Goal: Task Accomplishment & Management: Use online tool/utility

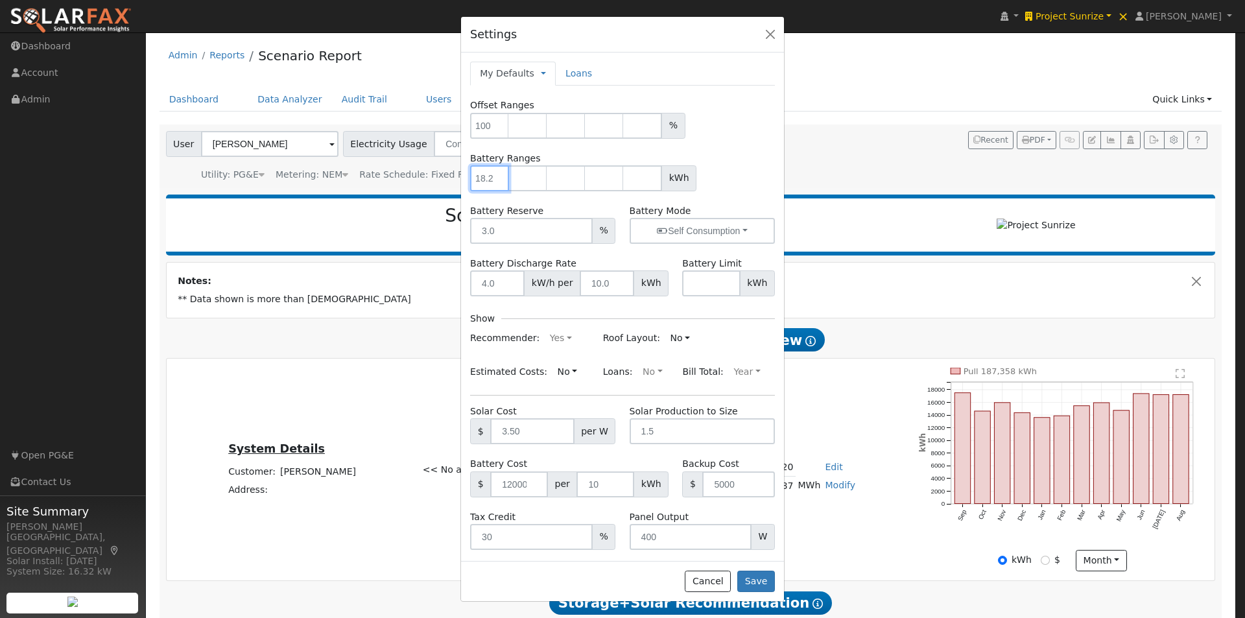
drag, startPoint x: 475, startPoint y: 176, endPoint x: 491, endPoint y: 176, distance: 16.2
click at [491, 176] on input "number" at bounding box center [489, 178] width 39 height 26
click at [498, 280] on input "number" at bounding box center [497, 283] width 54 height 26
click at [473, 263] on label "Battery Discharge Rate" at bounding box center [523, 264] width 106 height 14
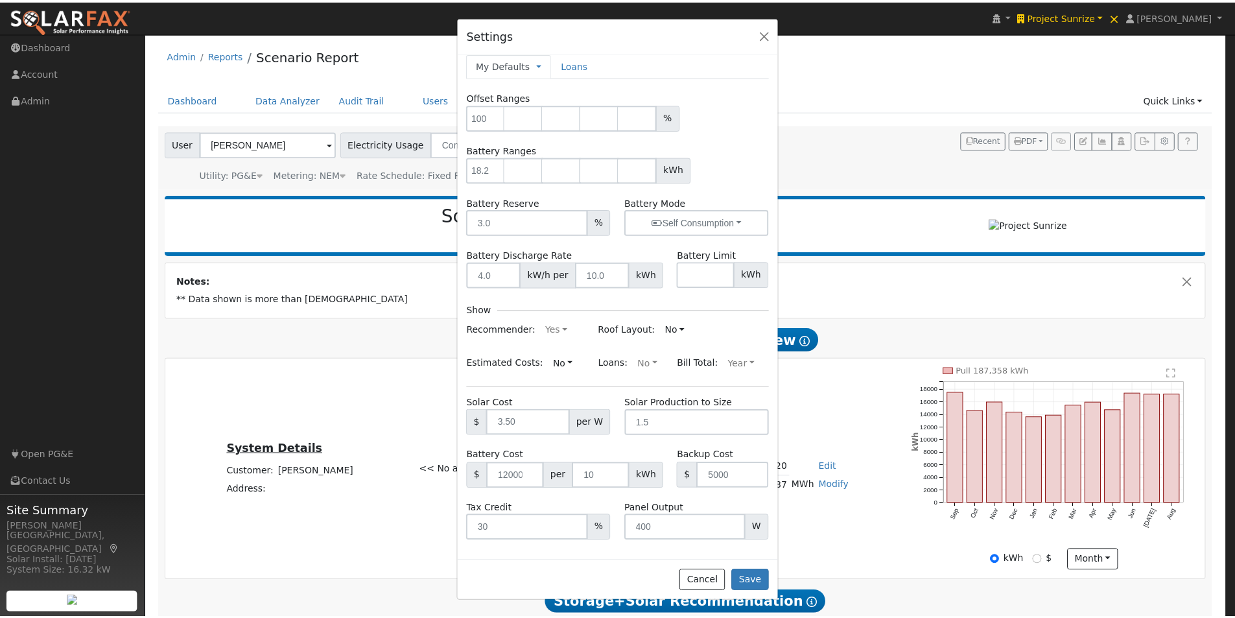
scroll to position [11, 0]
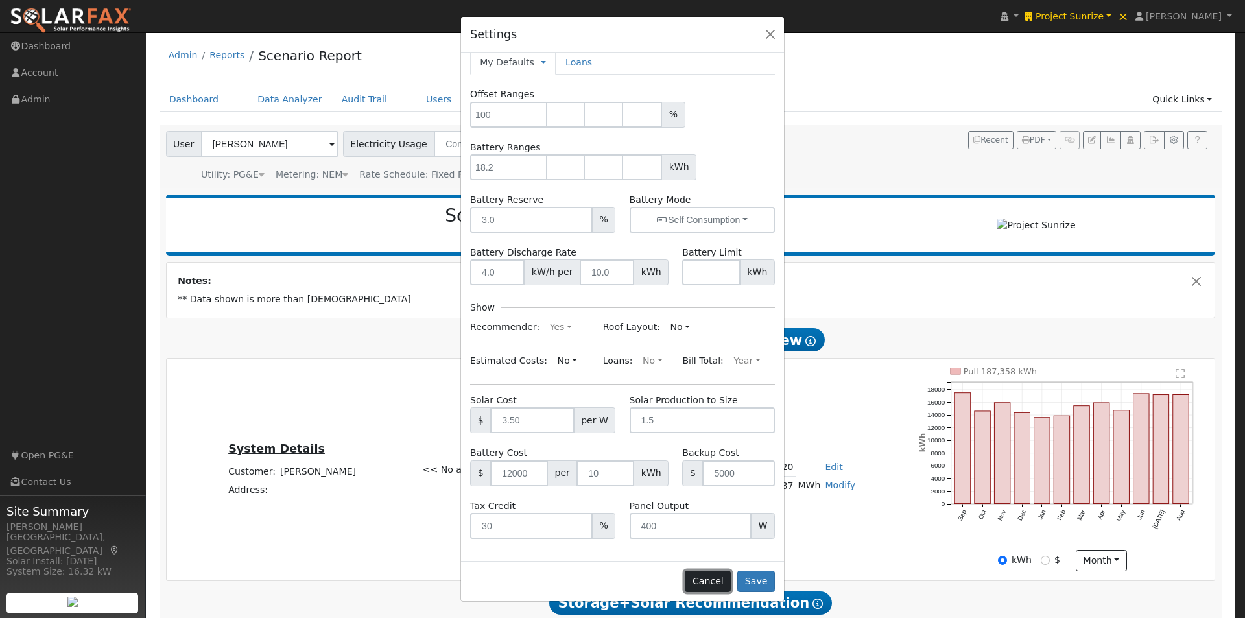
click at [712, 578] on button "Cancel" at bounding box center [708, 581] width 46 height 22
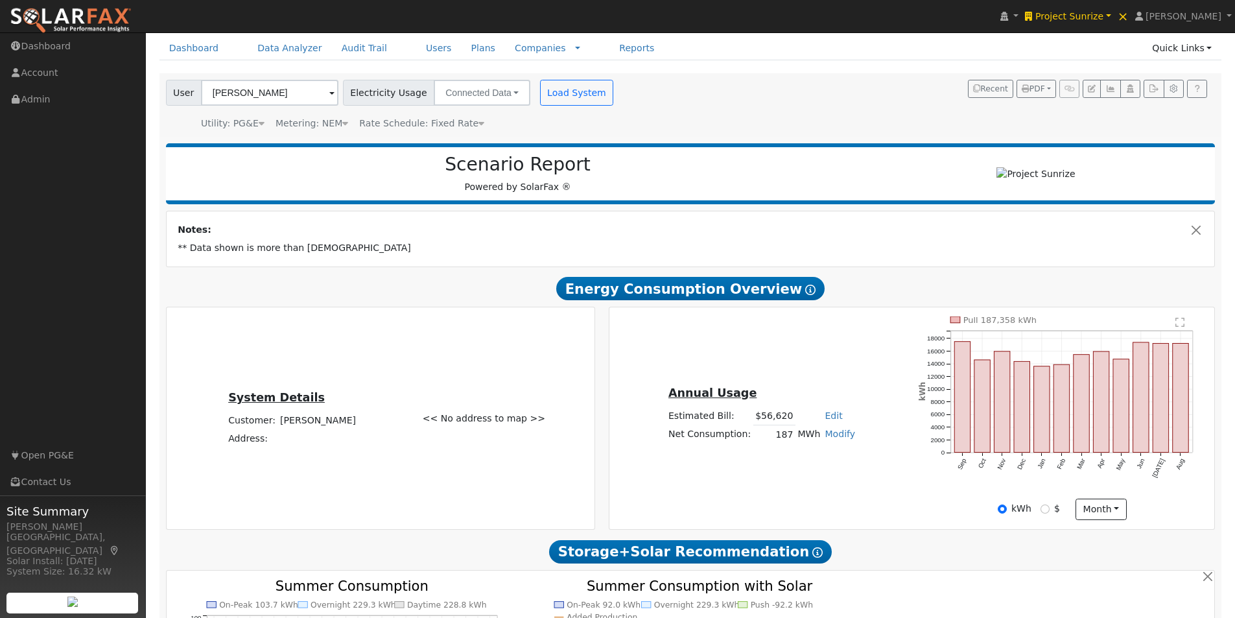
scroll to position [41, 0]
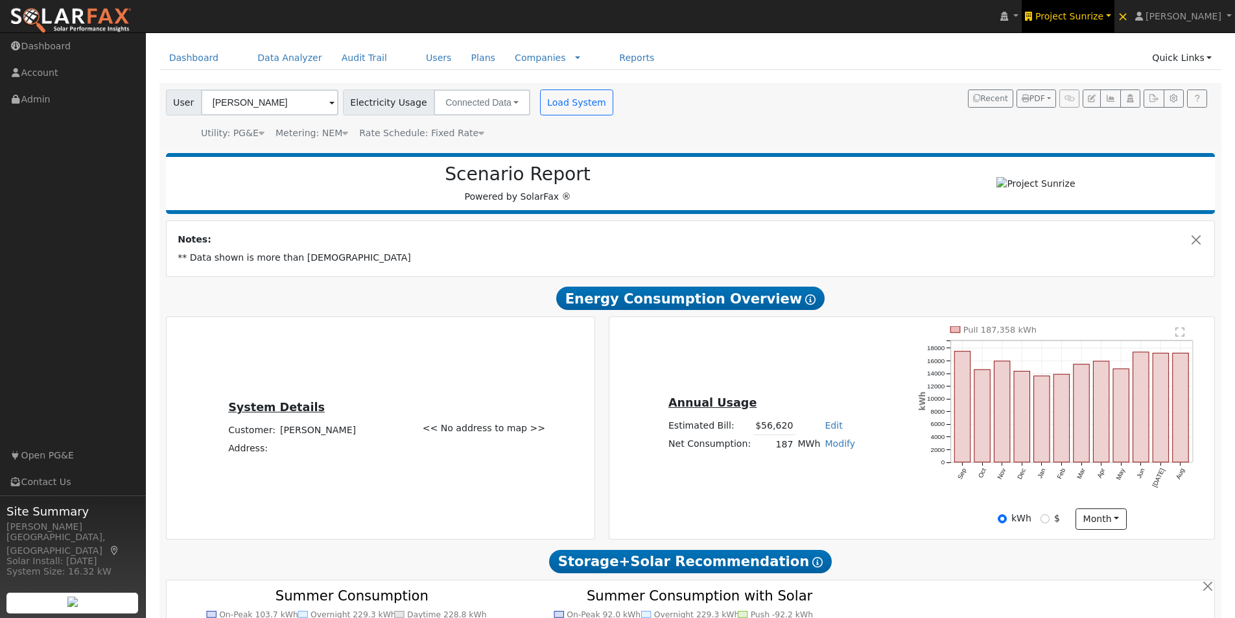
click at [1103, 18] on span "Project Sunrize" at bounding box center [1069, 16] width 68 height 10
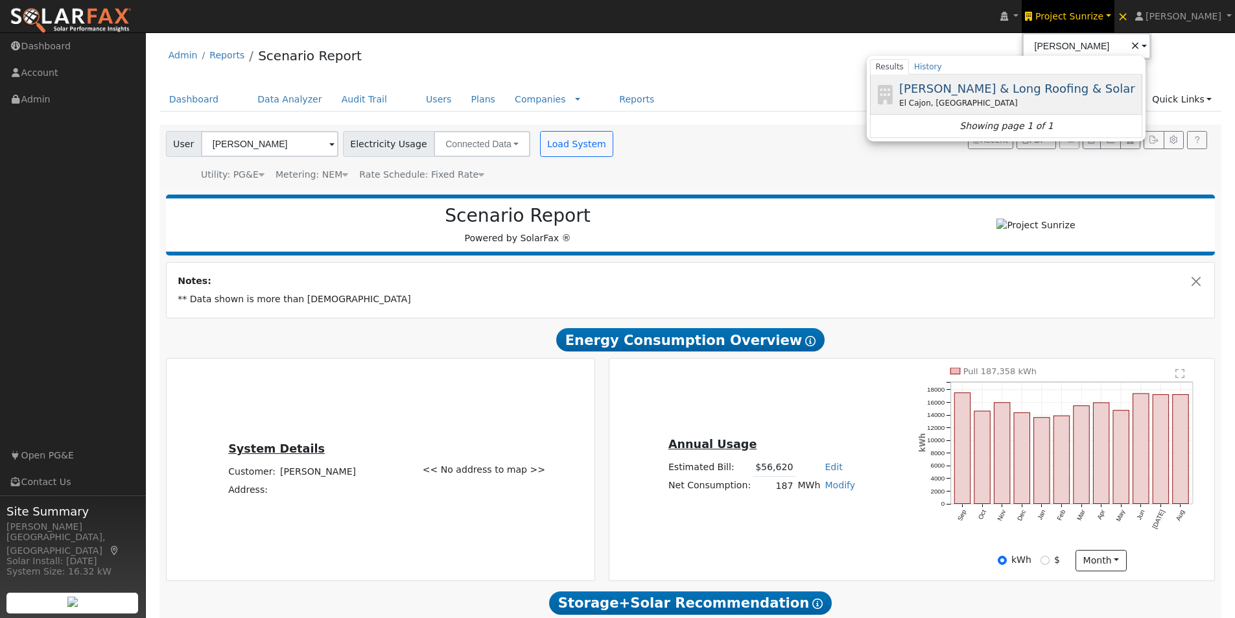
click at [1014, 91] on span "[PERSON_NAME] & Long Roofing & Solar" at bounding box center [1017, 89] width 236 height 14
type input "[PERSON_NAME] & Long Roofing & Solar"
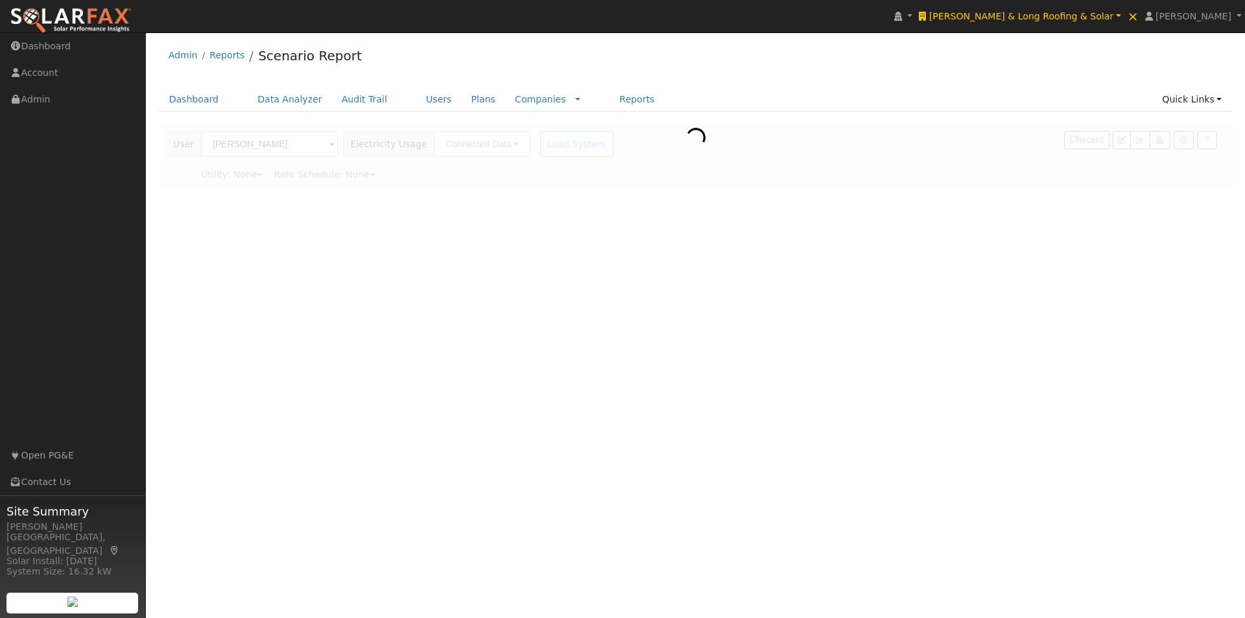
type input "Pacific Gas & Electric"
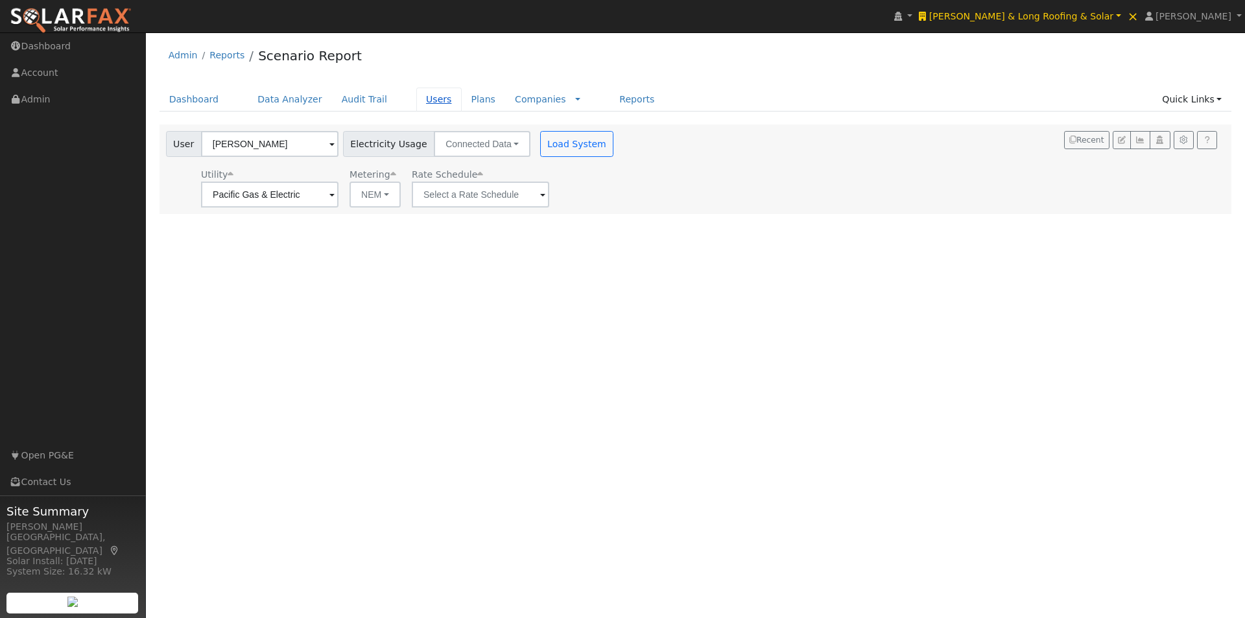
click at [416, 98] on link "Users" at bounding box center [438, 100] width 45 height 24
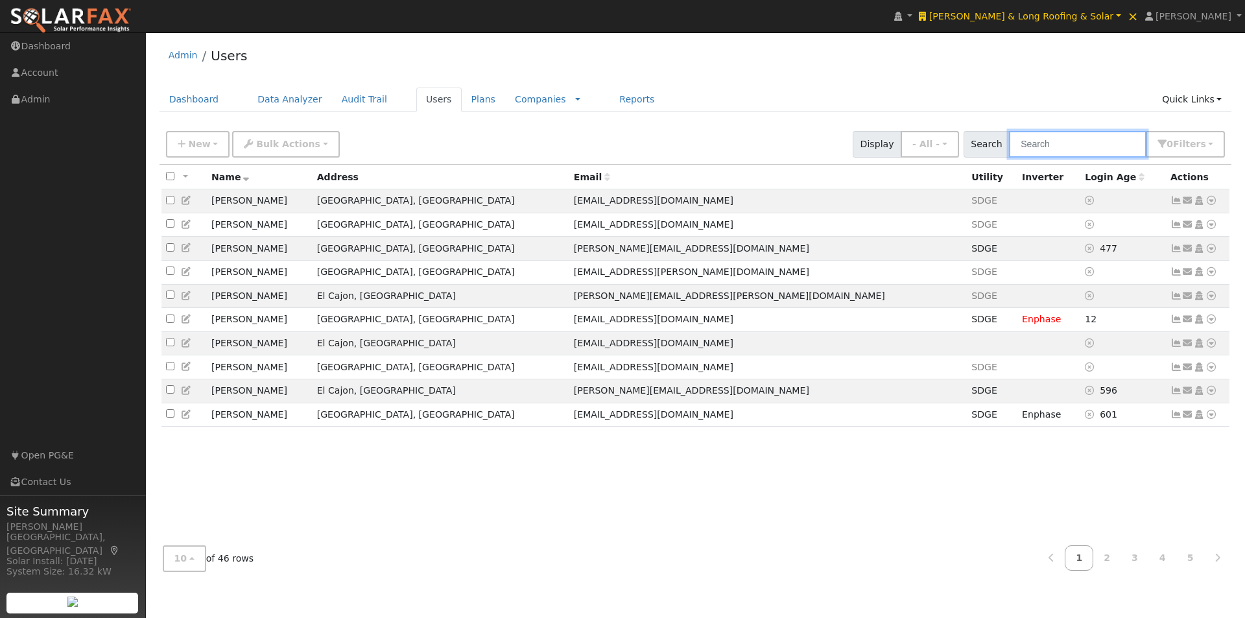
click at [1086, 147] on input "text" at bounding box center [1077, 144] width 137 height 27
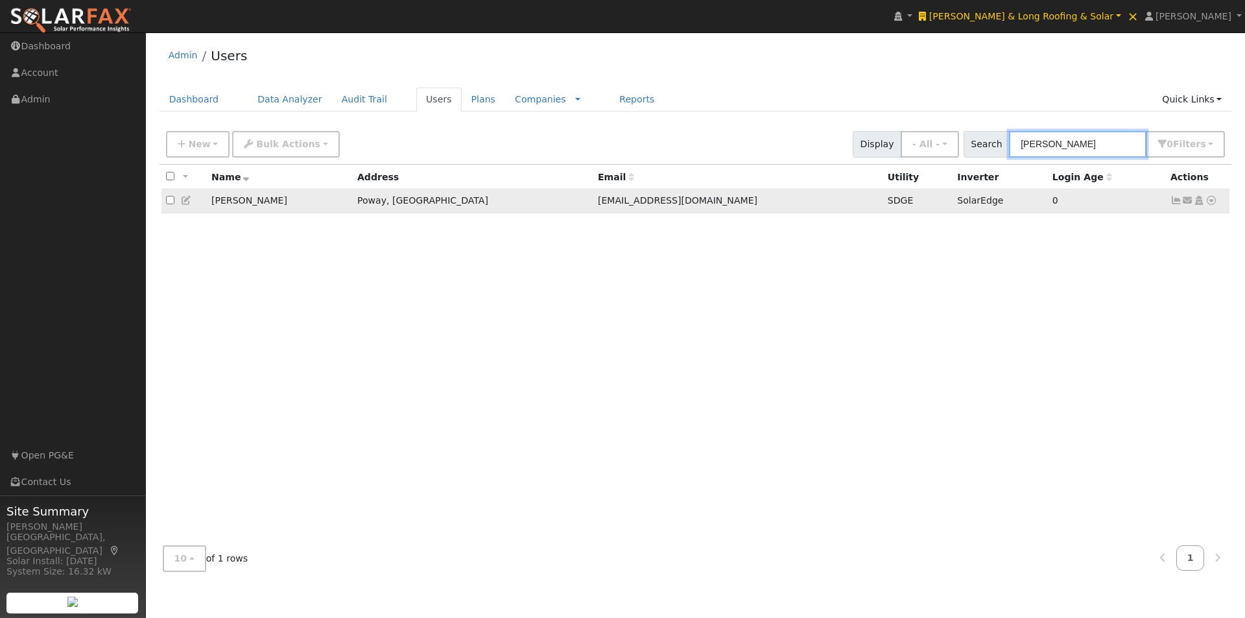
type input "hoffman"
click at [1172, 204] on icon at bounding box center [1176, 200] width 12 height 9
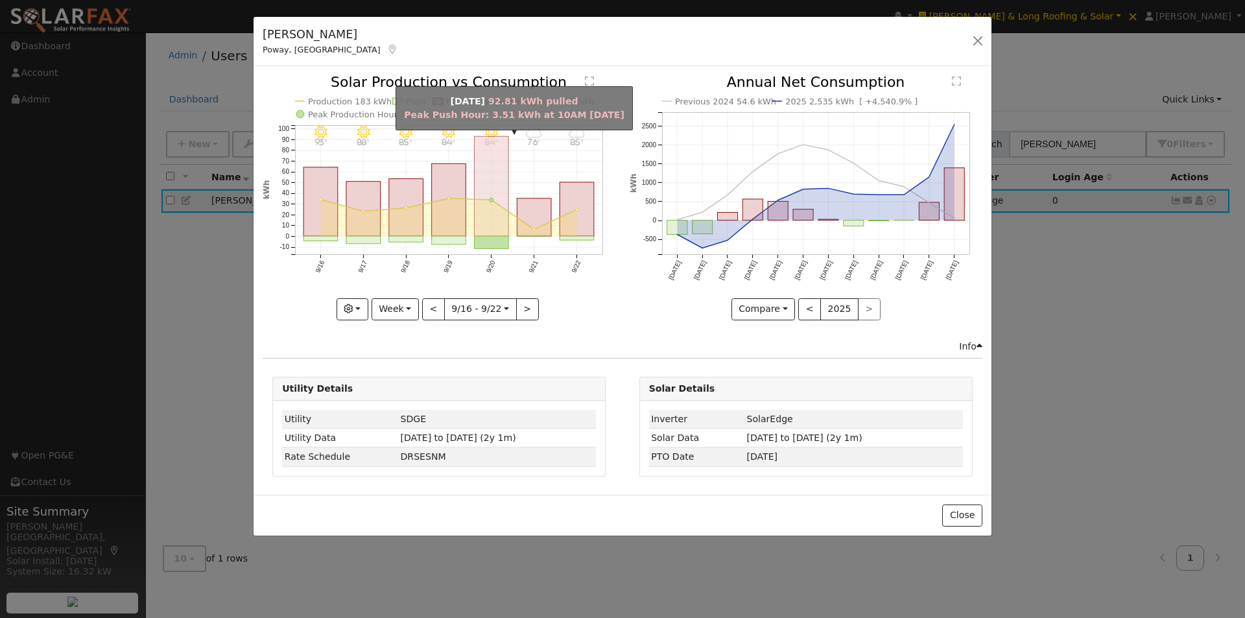
click at [487, 172] on rect "onclick=""" at bounding box center [491, 187] width 34 height 100
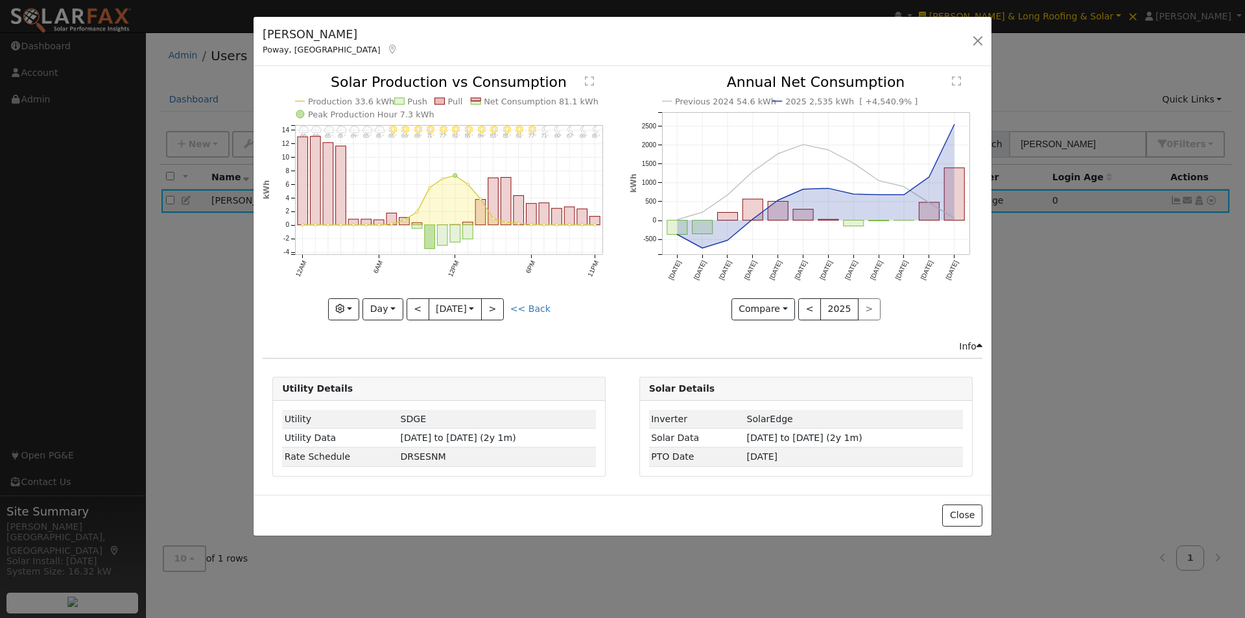
click at [499, 102] on text "Net Consumption 81.1 kWh" at bounding box center [541, 102] width 115 height 10
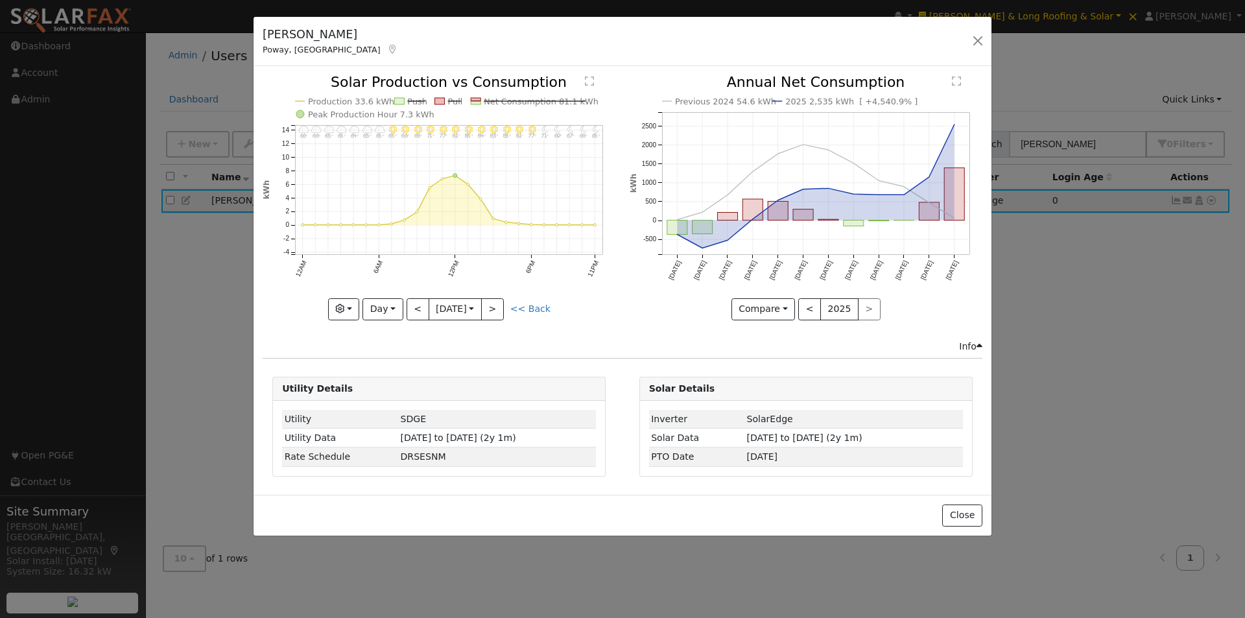
click at [498, 100] on text "Net Consumption 81.1 kWh" at bounding box center [541, 102] width 115 height 10
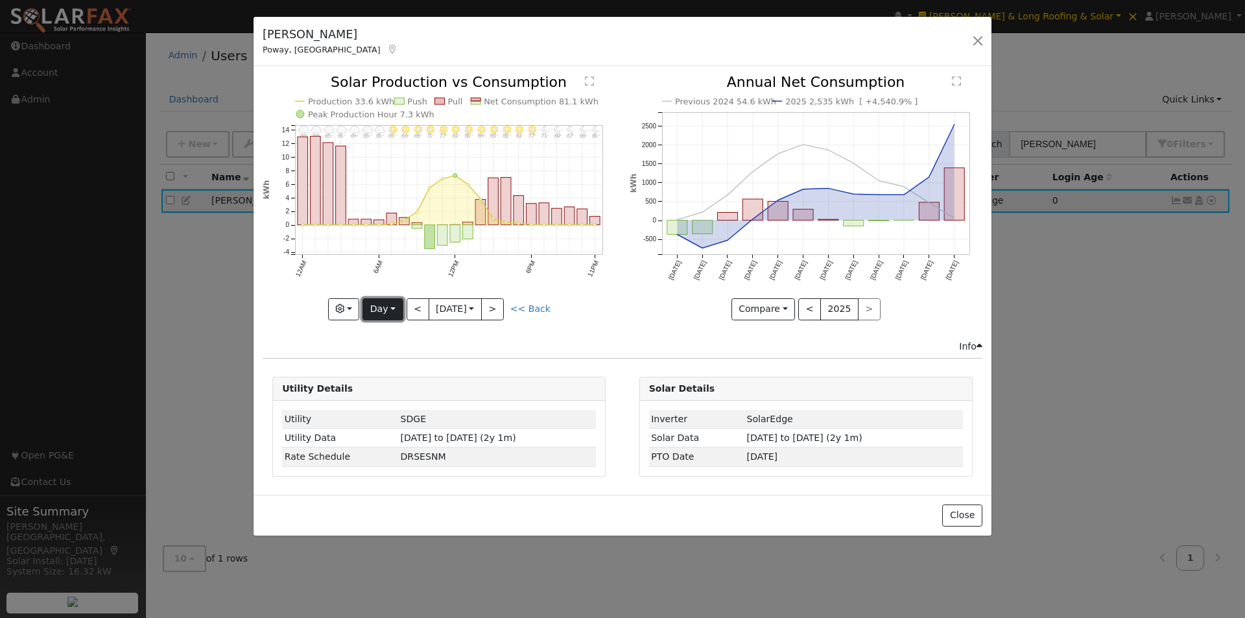
click at [388, 301] on button "Day" at bounding box center [382, 309] width 40 height 22
click at [395, 349] on link "Week" at bounding box center [408, 354] width 90 height 18
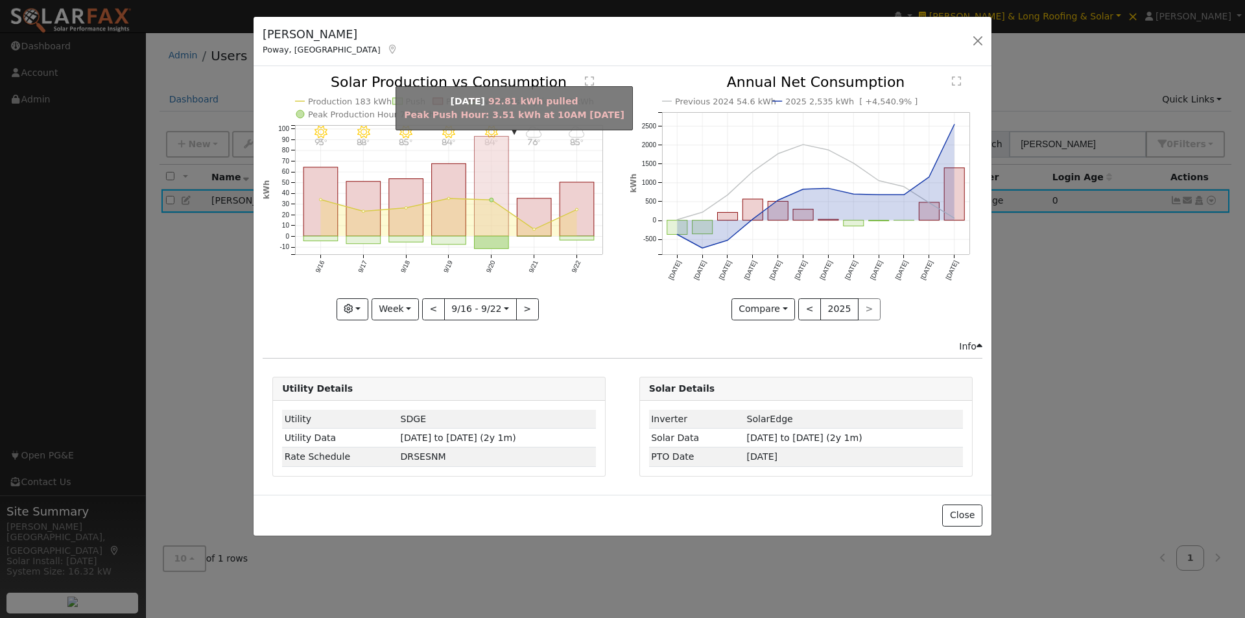
click at [502, 178] on rect "onclick=""" at bounding box center [491, 187] width 34 height 100
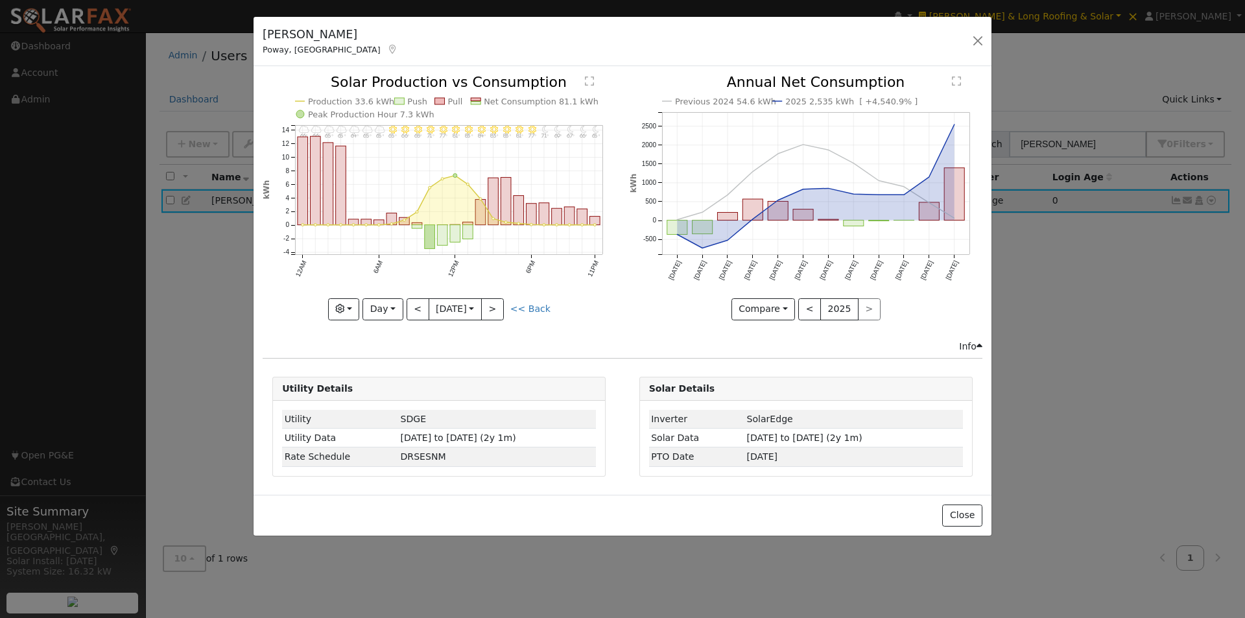
click at [504, 99] on text "Net Consumption 81.1 kWh" at bounding box center [541, 102] width 115 height 10
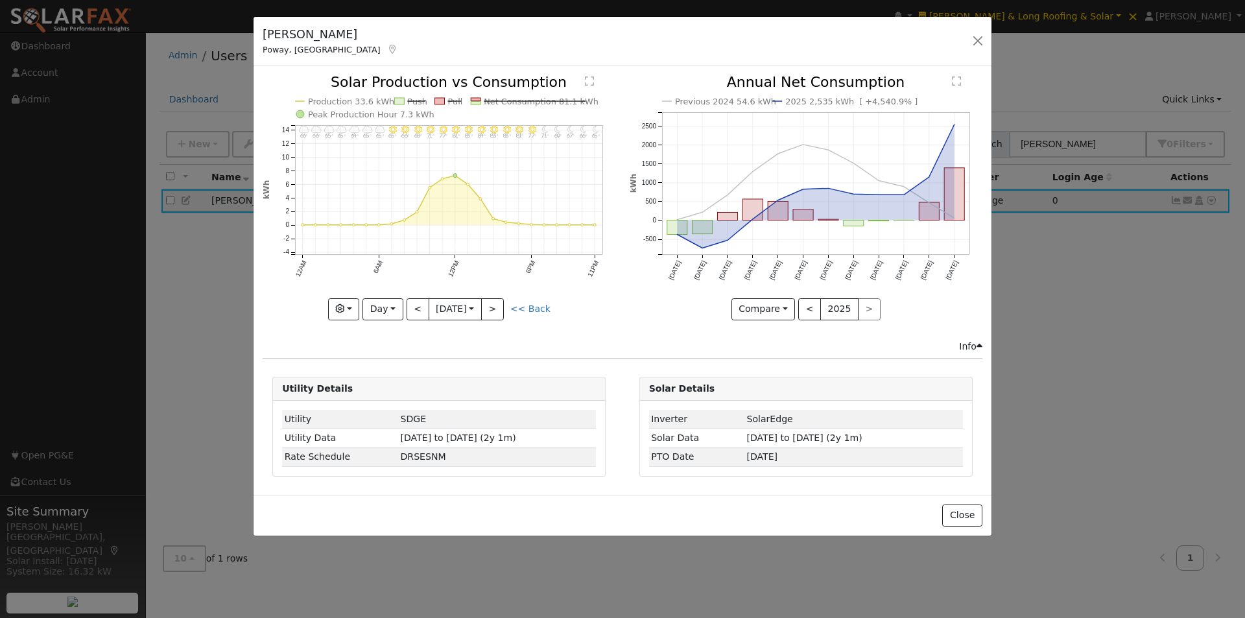
click at [504, 99] on text "Net Consumption 81.1 kWh" at bounding box center [541, 102] width 115 height 10
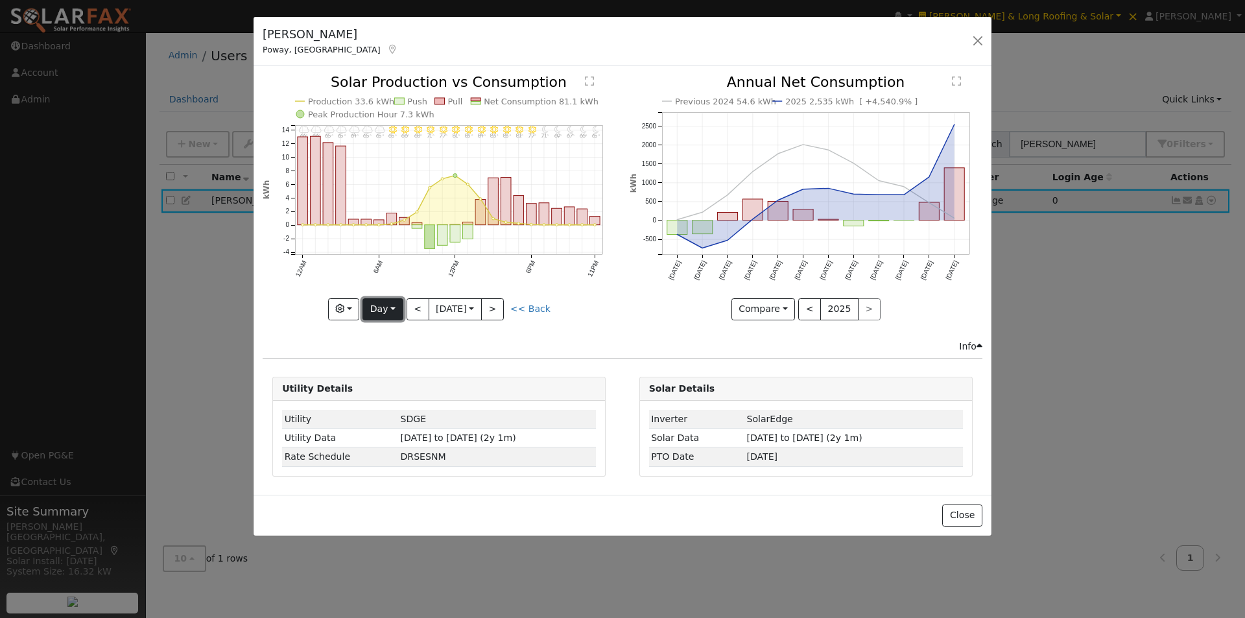
drag, startPoint x: 379, startPoint y: 301, endPoint x: 393, endPoint y: 301, distance: 14.9
click at [380, 303] on button "Day" at bounding box center [382, 309] width 40 height 22
click at [390, 357] on link "Week" at bounding box center [408, 354] width 90 height 18
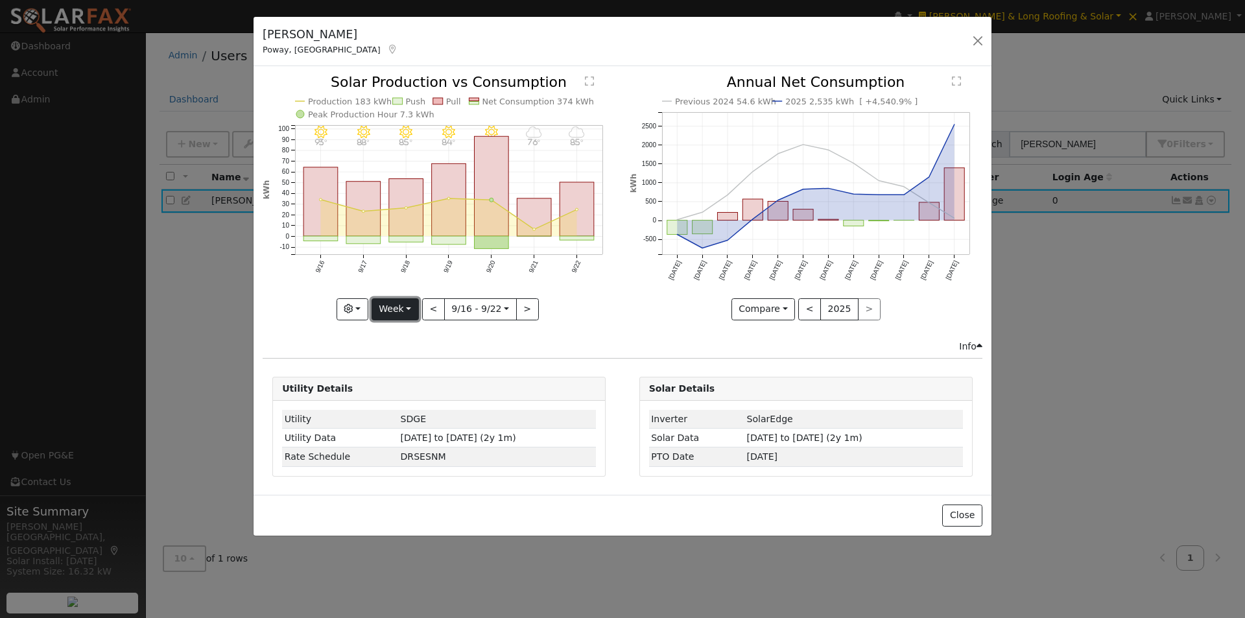
click at [395, 305] on button "Week" at bounding box center [394, 309] width 47 height 22
click at [400, 334] on link "Day" at bounding box center [417, 336] width 90 height 18
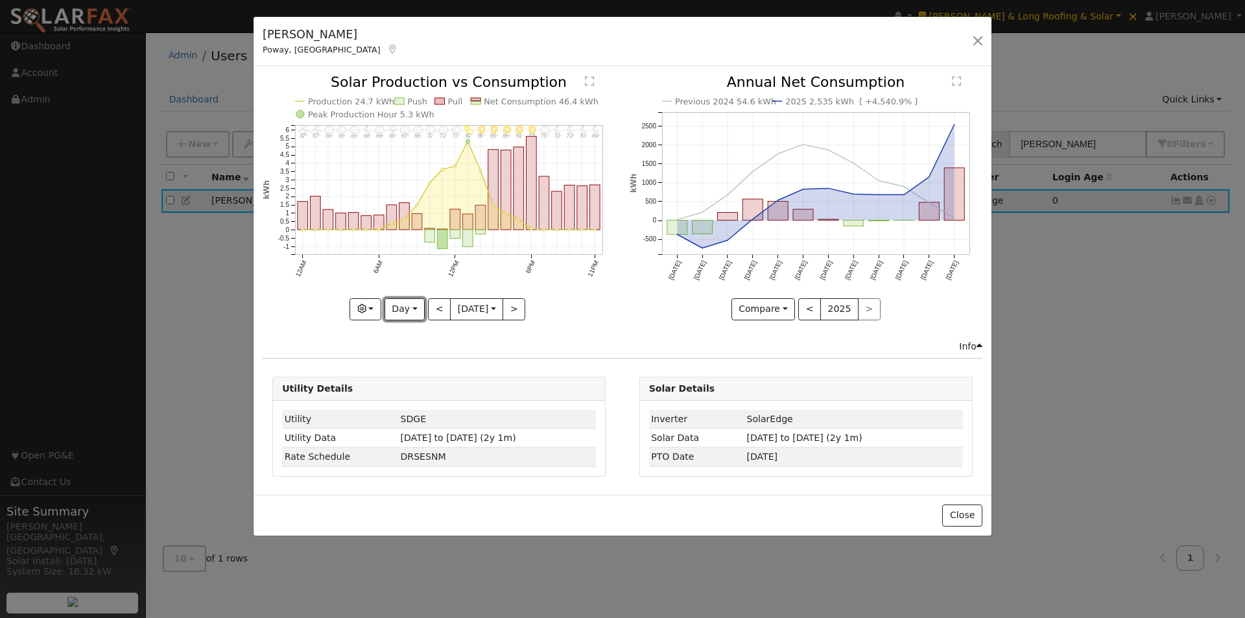
drag, startPoint x: 397, startPoint y: 311, endPoint x: 412, endPoint y: 347, distance: 38.4
click at [399, 316] on button "Day" at bounding box center [404, 309] width 40 height 22
click at [403, 354] on link "Week" at bounding box center [430, 354] width 90 height 18
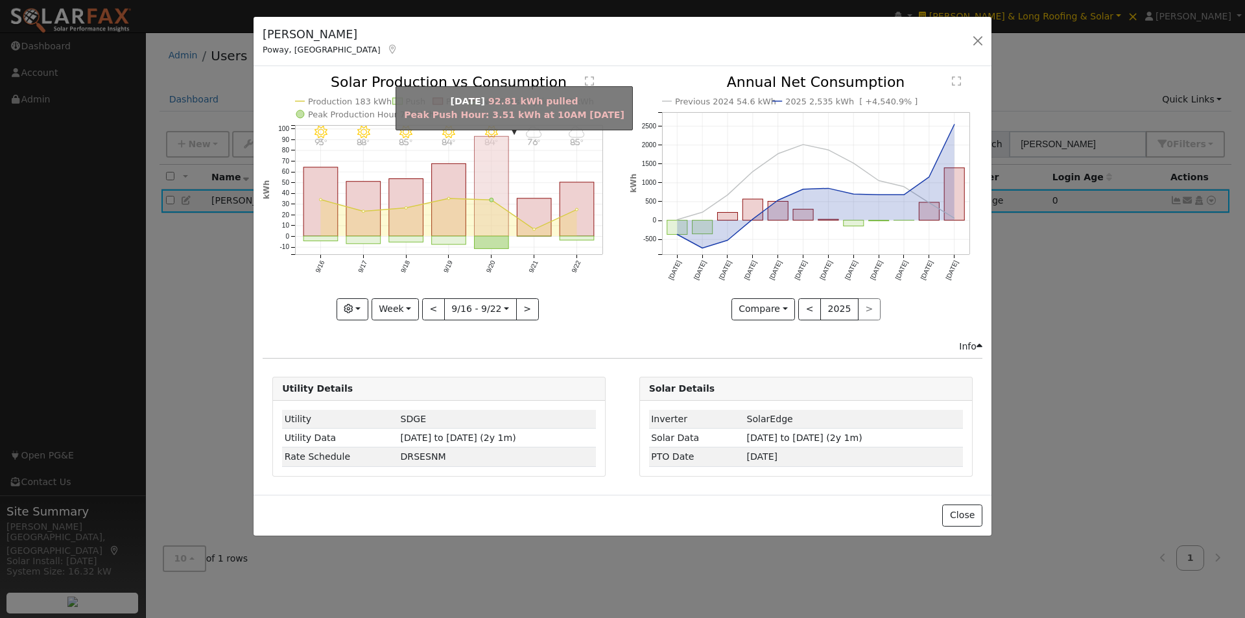
click at [490, 217] on rect "onclick=""" at bounding box center [491, 187] width 34 height 100
type input "2025-09-20"
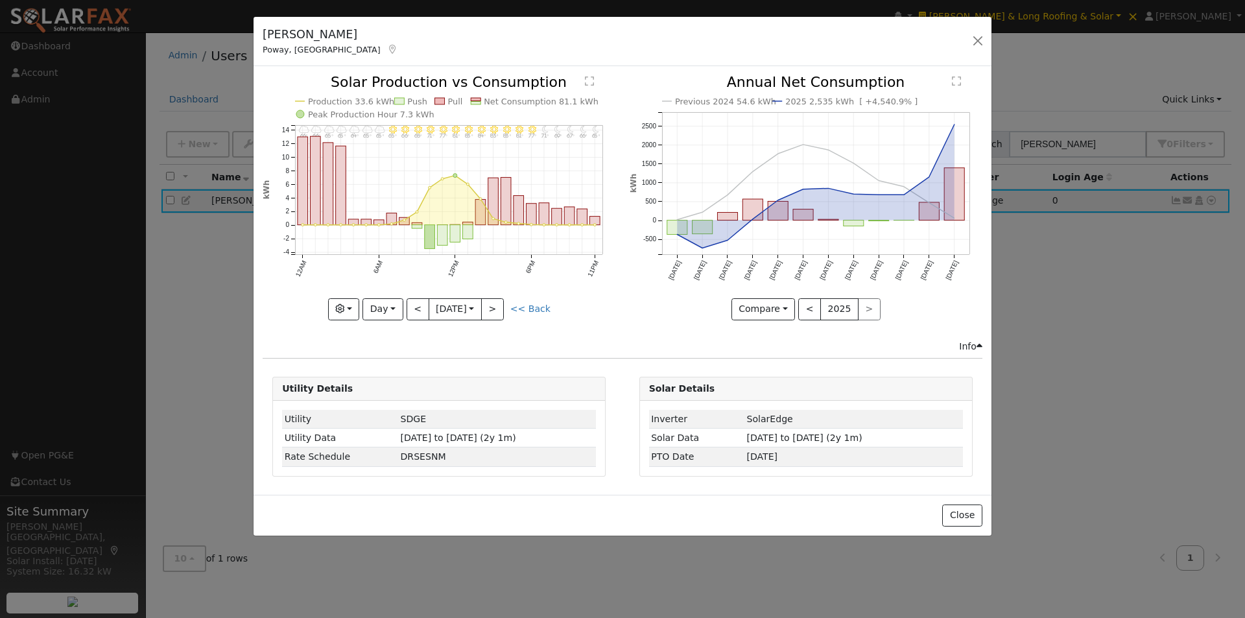
click at [491, 100] on text "Net Consumption 81.1 kWh" at bounding box center [541, 102] width 115 height 10
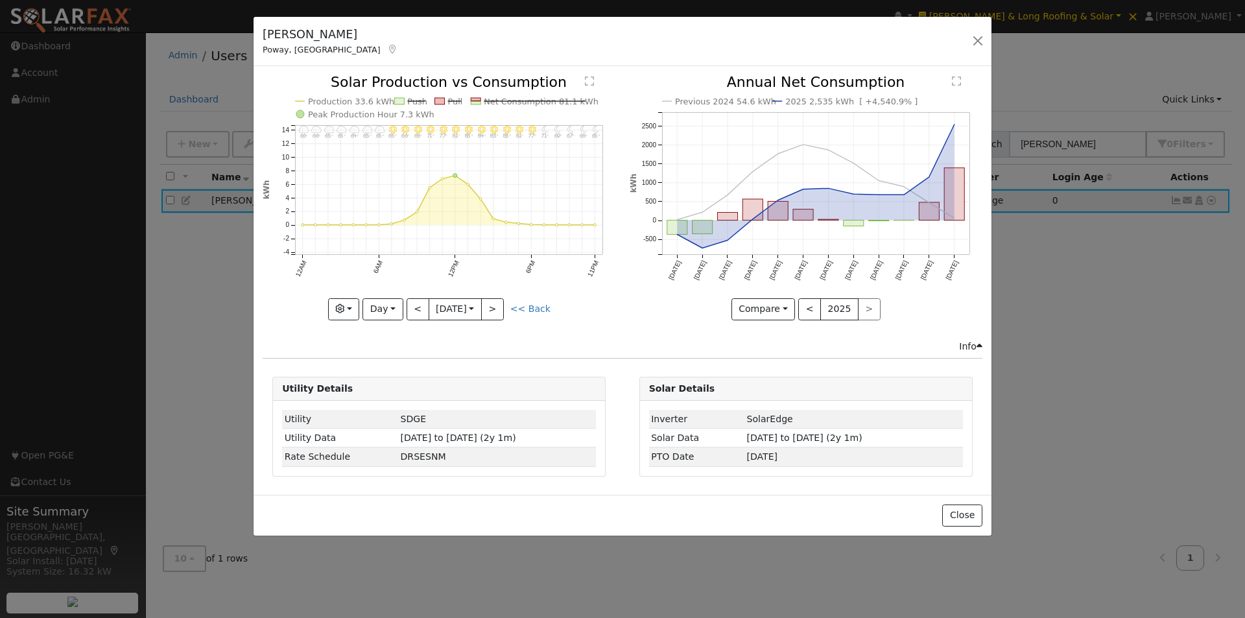
click at [491, 100] on text "Net Consumption 81.1 kWh" at bounding box center [541, 102] width 115 height 10
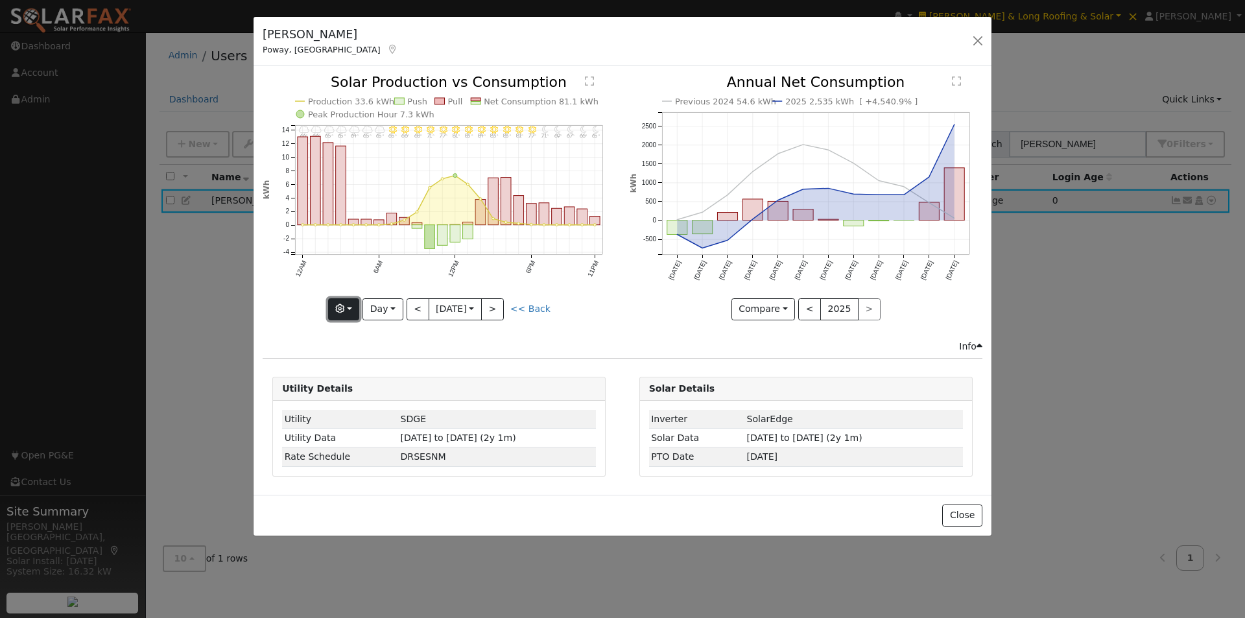
click at [335, 310] on button "button" at bounding box center [344, 309] width 32 height 22
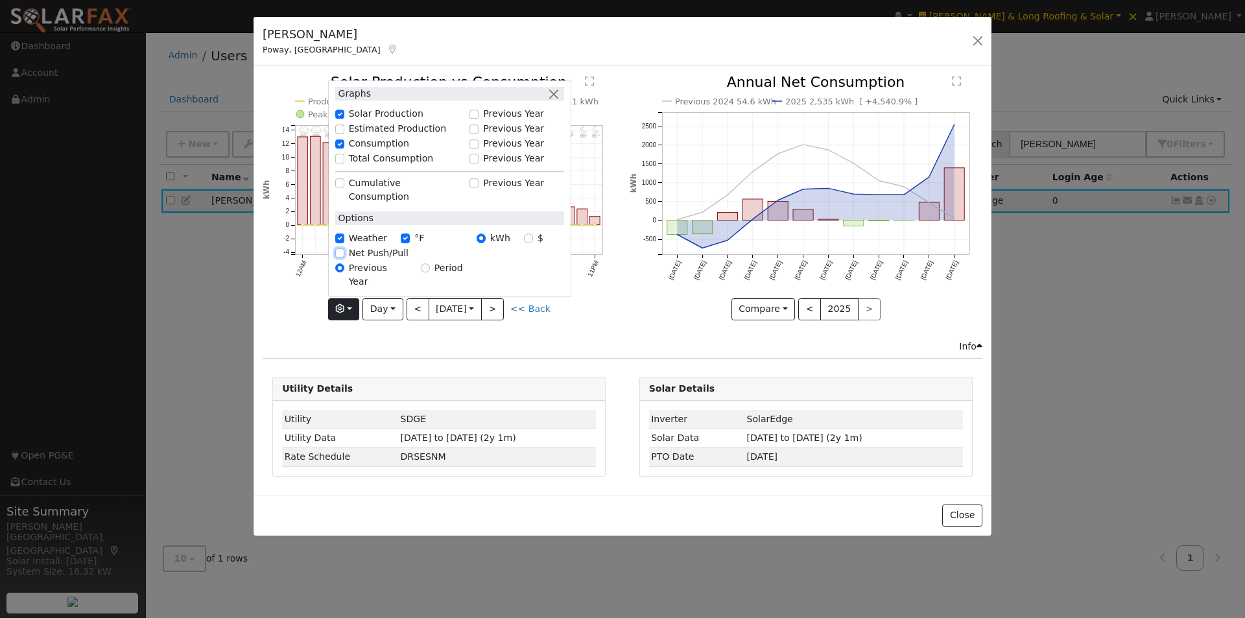
click at [341, 257] on input "Net Push/Pull" at bounding box center [339, 252] width 9 height 9
click at [629, 317] on div "Compare Compare Previous Current Year < 2025 >" at bounding box center [805, 309] width 353 height 22
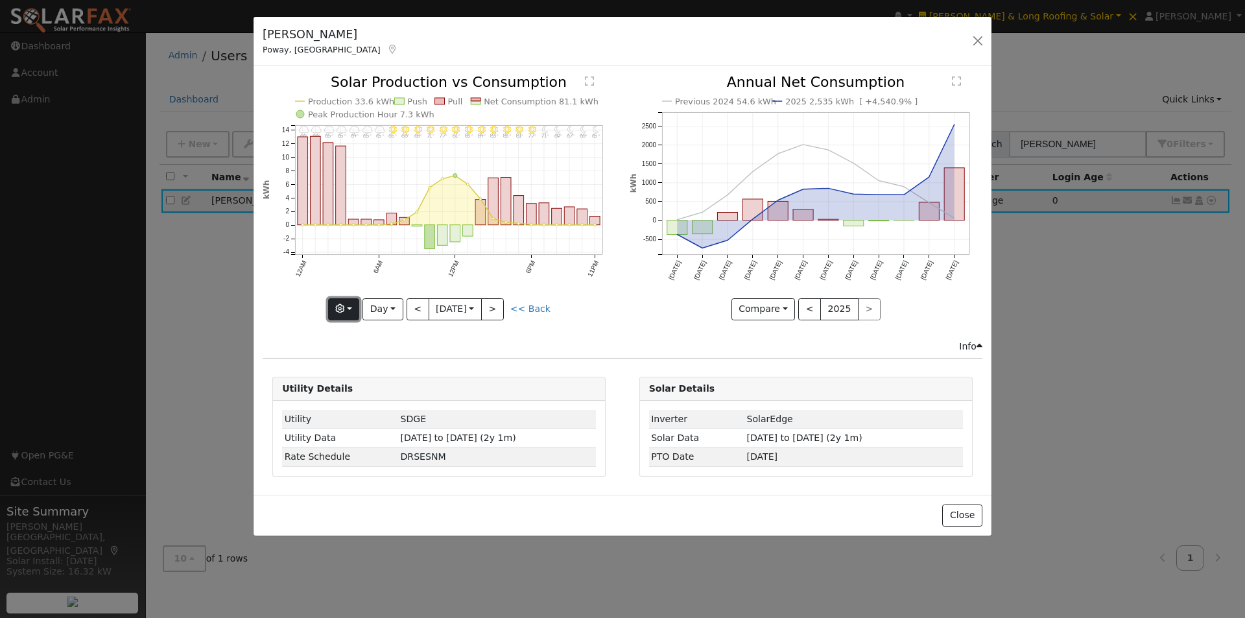
click at [356, 308] on button "button" at bounding box center [344, 309] width 32 height 22
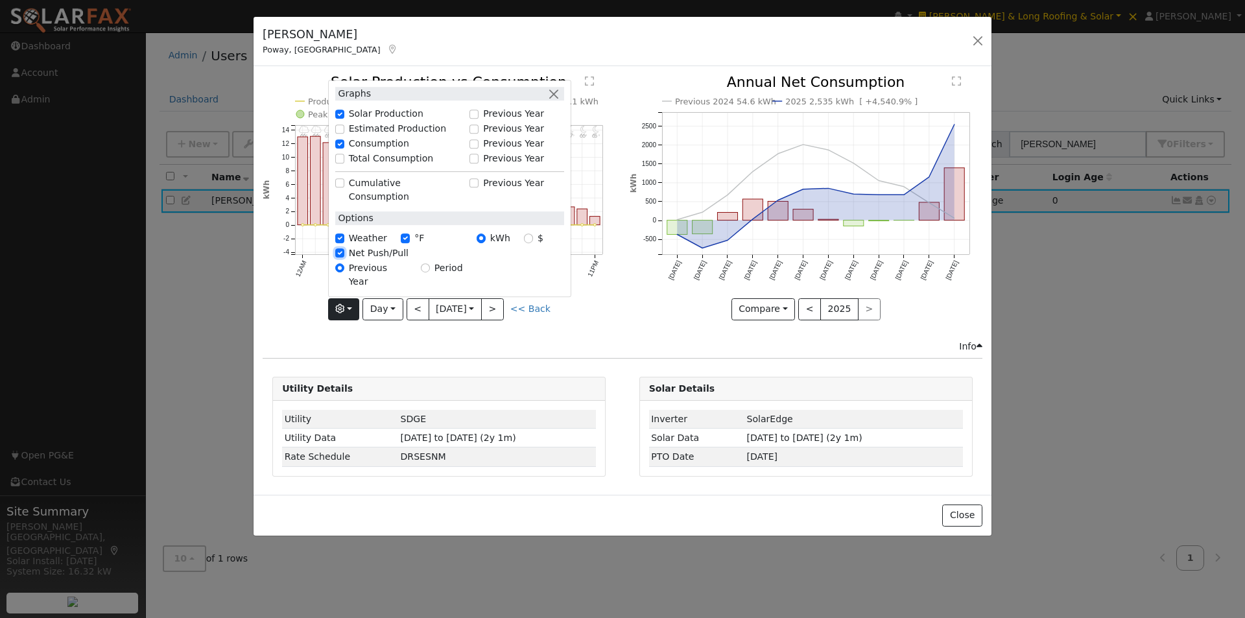
click at [341, 257] on input "Net Push/Pull" at bounding box center [339, 252] width 9 height 9
click at [342, 257] on input "Net Push/Pull" at bounding box center [339, 252] width 9 height 9
click at [341, 257] on input "Net Push/Pull" at bounding box center [339, 252] width 9 height 9
checkbox input "false"
click at [633, 311] on icon "Previous 2024 54.6 kWh 2025 2,535 kWh [ +4,540.9% ] Sep '24 Oct '24 Nov '24 Dec…" at bounding box center [805, 193] width 353 height 237
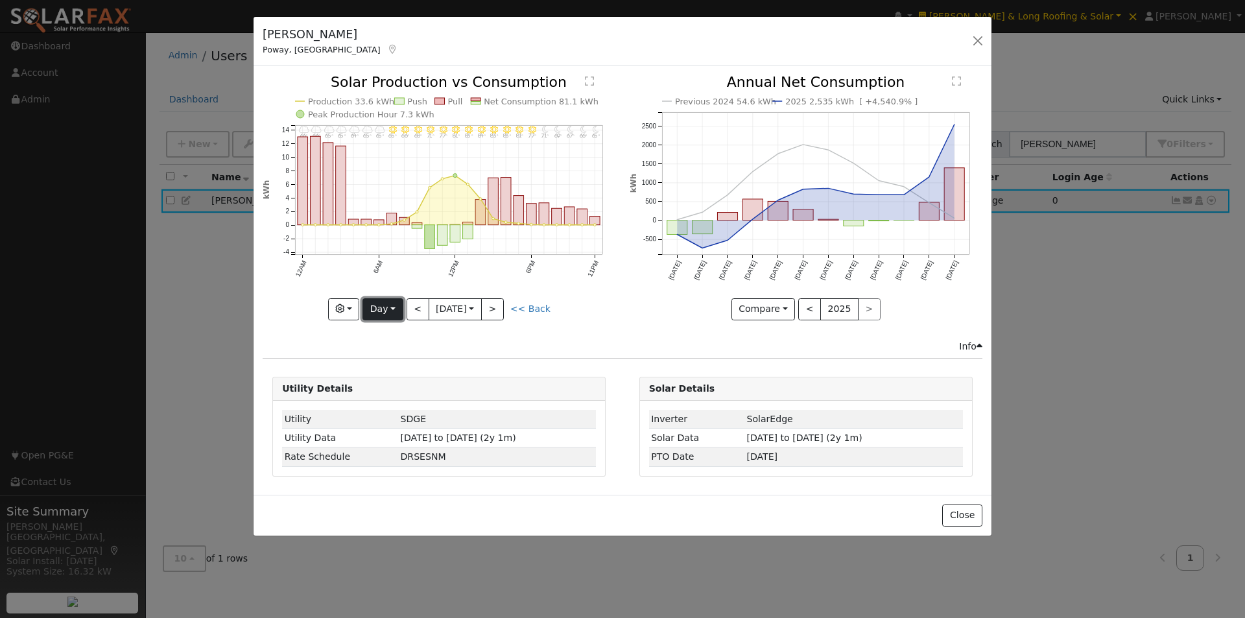
click at [385, 307] on button "Day" at bounding box center [382, 309] width 40 height 22
click at [378, 348] on link "Week" at bounding box center [408, 354] width 90 height 18
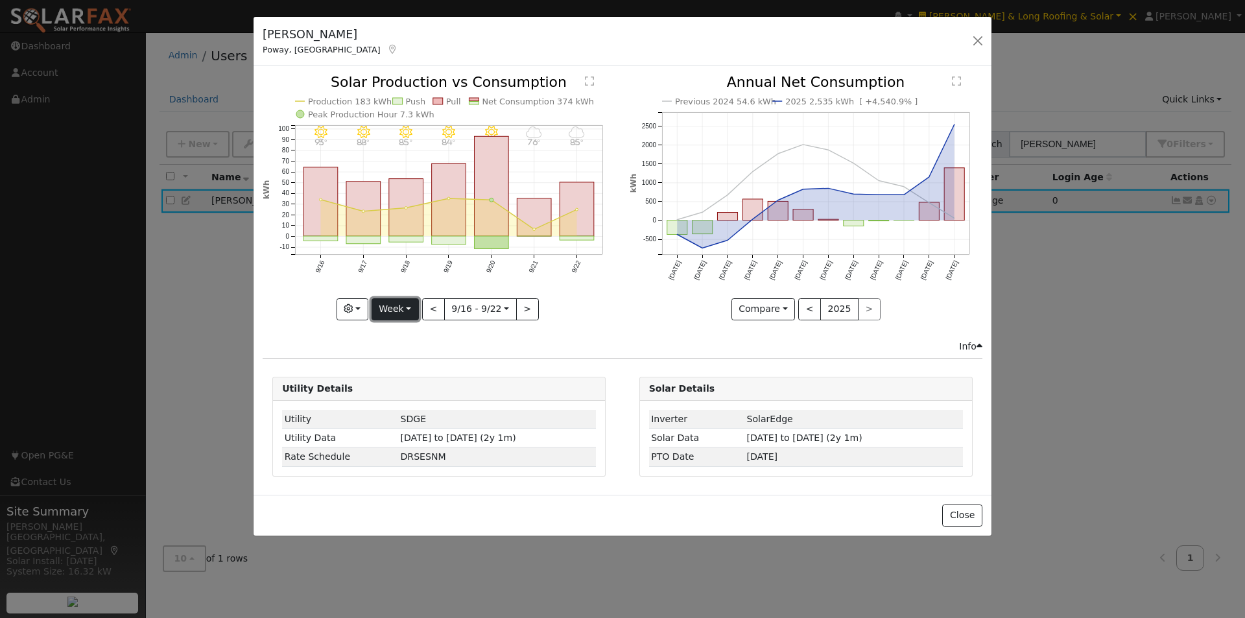
click at [400, 303] on button "Week" at bounding box center [394, 309] width 47 height 22
click at [401, 331] on link "Day" at bounding box center [417, 336] width 90 height 18
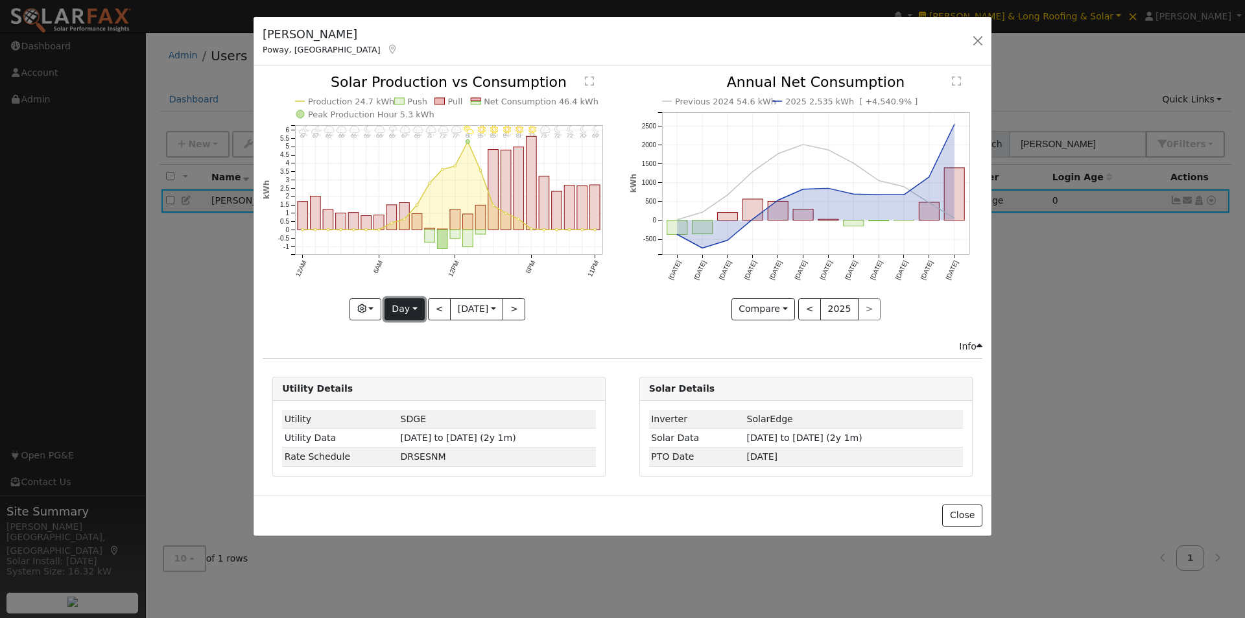
drag, startPoint x: 403, startPoint y: 306, endPoint x: 422, endPoint y: 335, distance: 34.7
click at [404, 306] on button "Day" at bounding box center [404, 309] width 40 height 22
click at [429, 305] on button "<" at bounding box center [439, 309] width 23 height 22
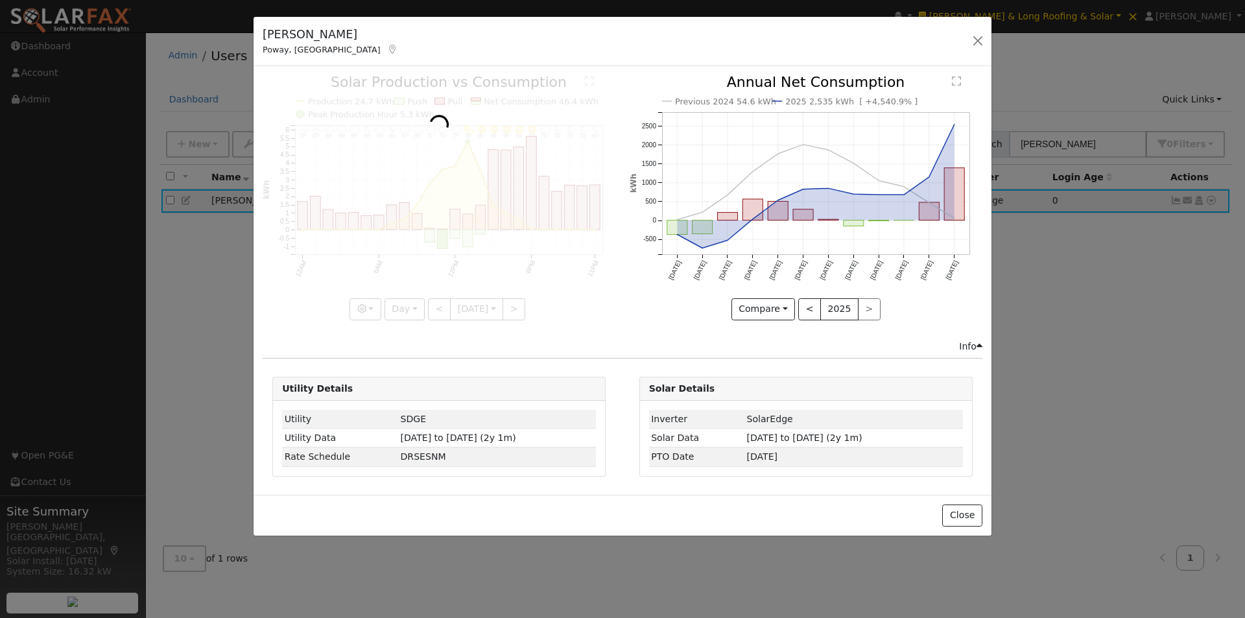
click at [432, 304] on div at bounding box center [439, 197] width 353 height 244
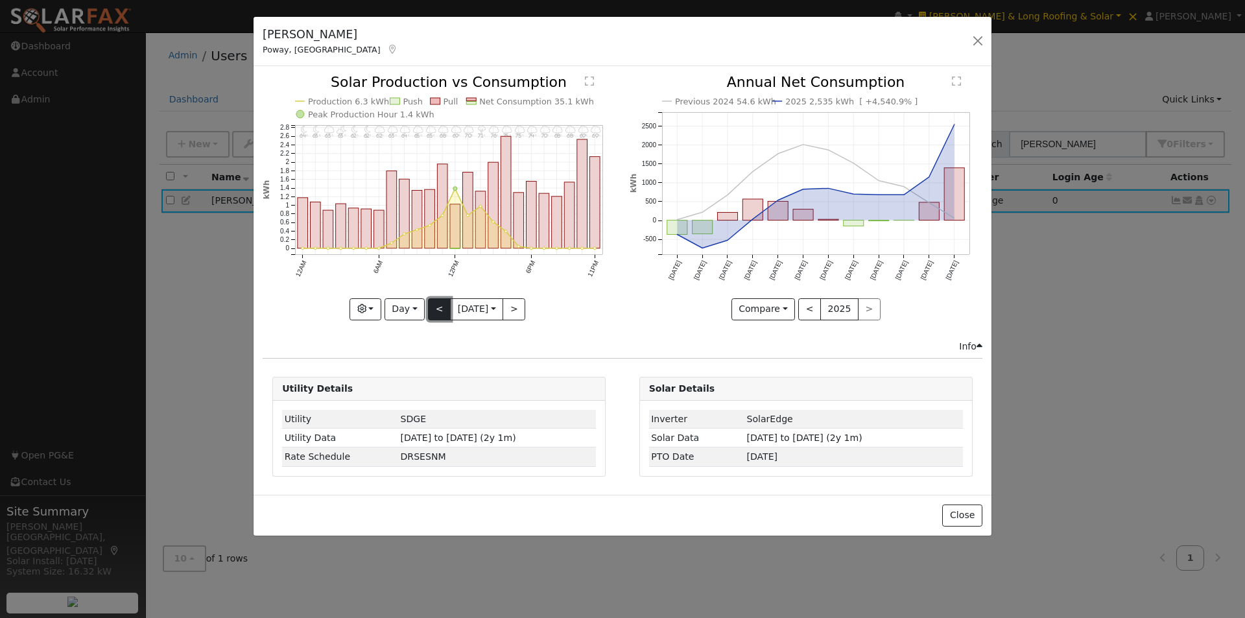
click at [434, 309] on button "<" at bounding box center [439, 309] width 23 height 22
type input "2025-09-20"
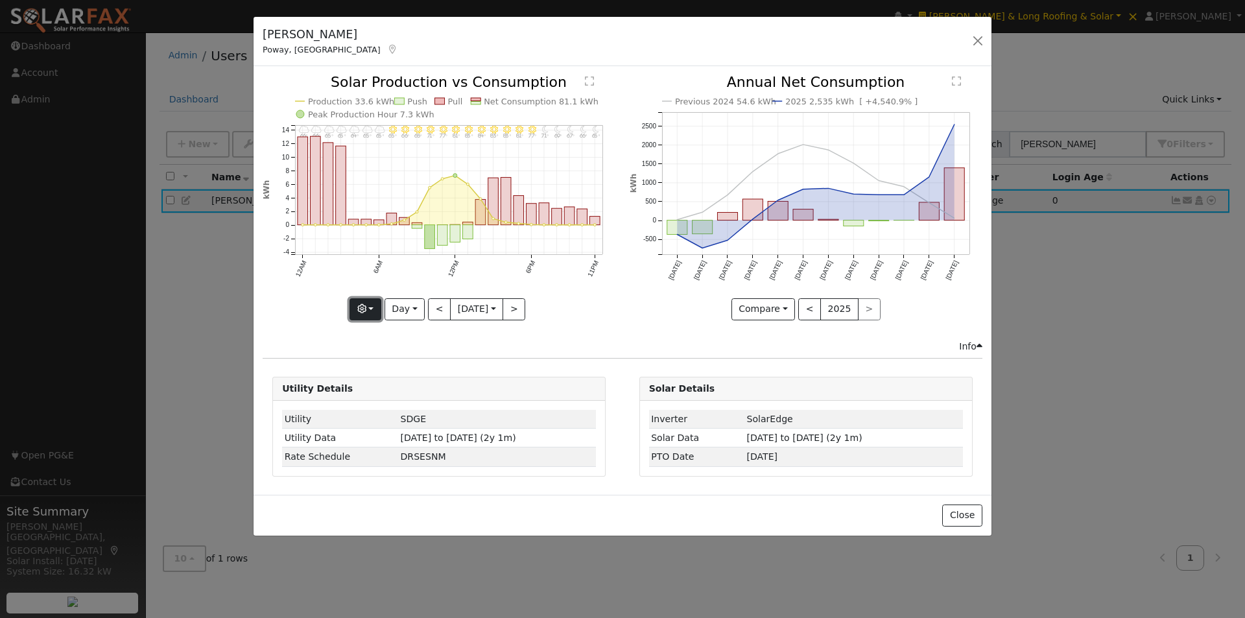
click at [371, 307] on button "button" at bounding box center [365, 309] width 32 height 22
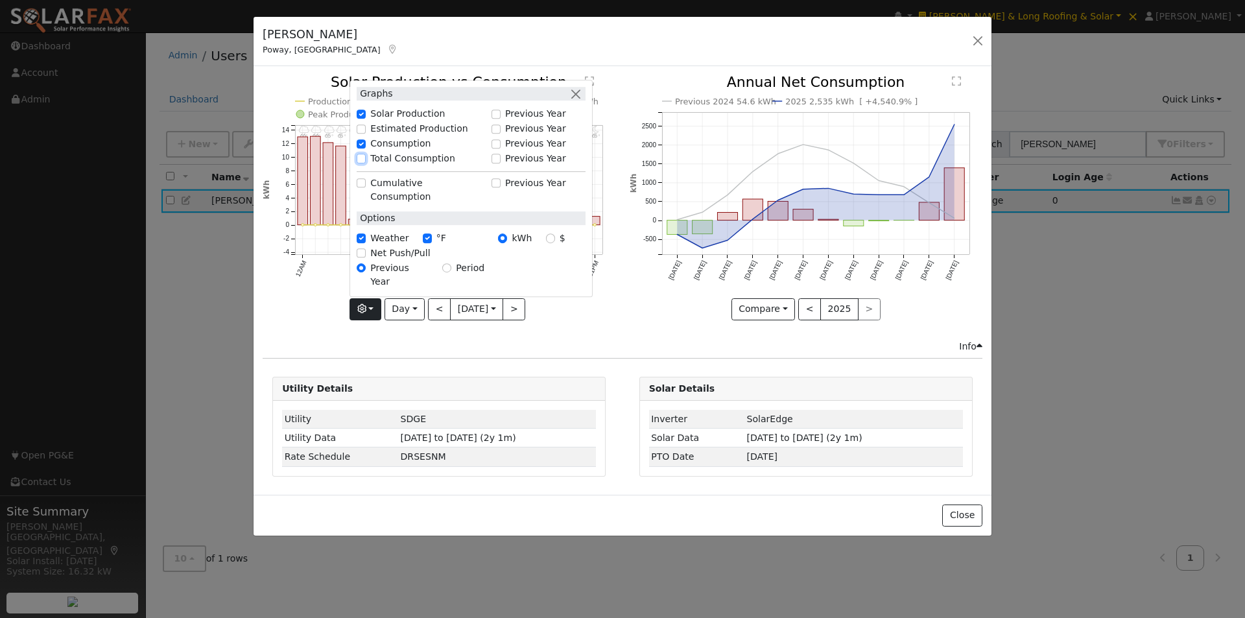
click at [362, 163] on input "Total Consumption" at bounding box center [361, 158] width 9 height 9
checkbox input "true"
click at [624, 305] on div "Previous 2024 54.6 kWh 2025 2,535 kWh [ +4,540.9% ] Sep '24 Oct '24 Nov '24 Dec…" at bounding box center [805, 207] width 366 height 264
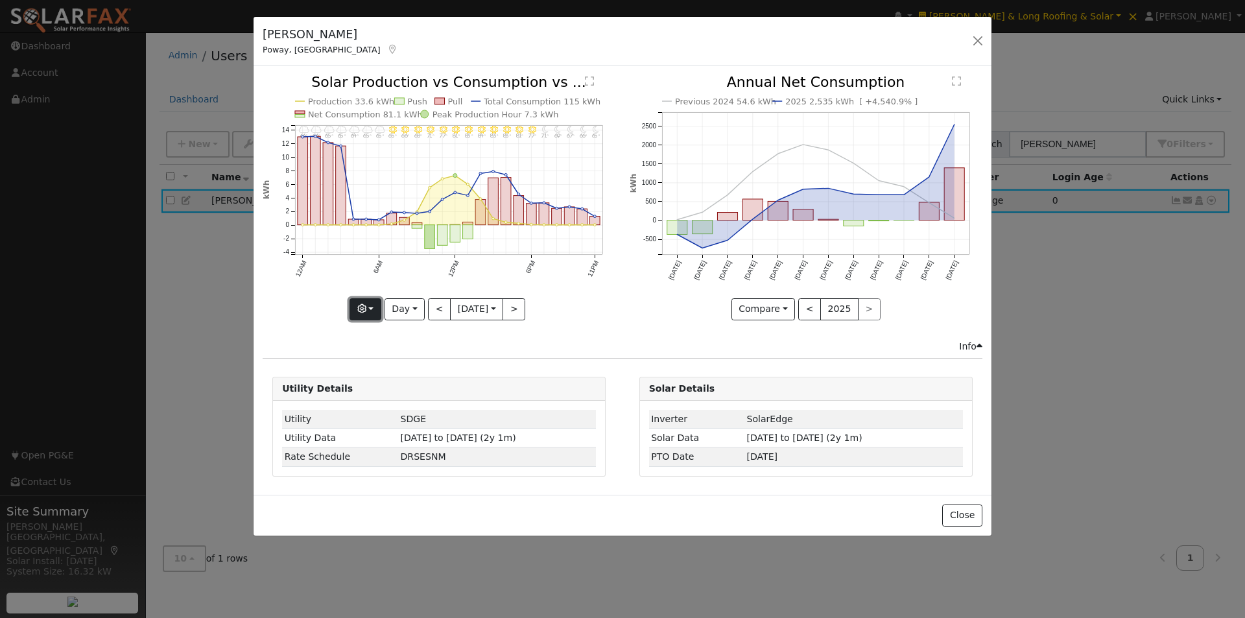
click at [375, 308] on button "button" at bounding box center [365, 309] width 32 height 22
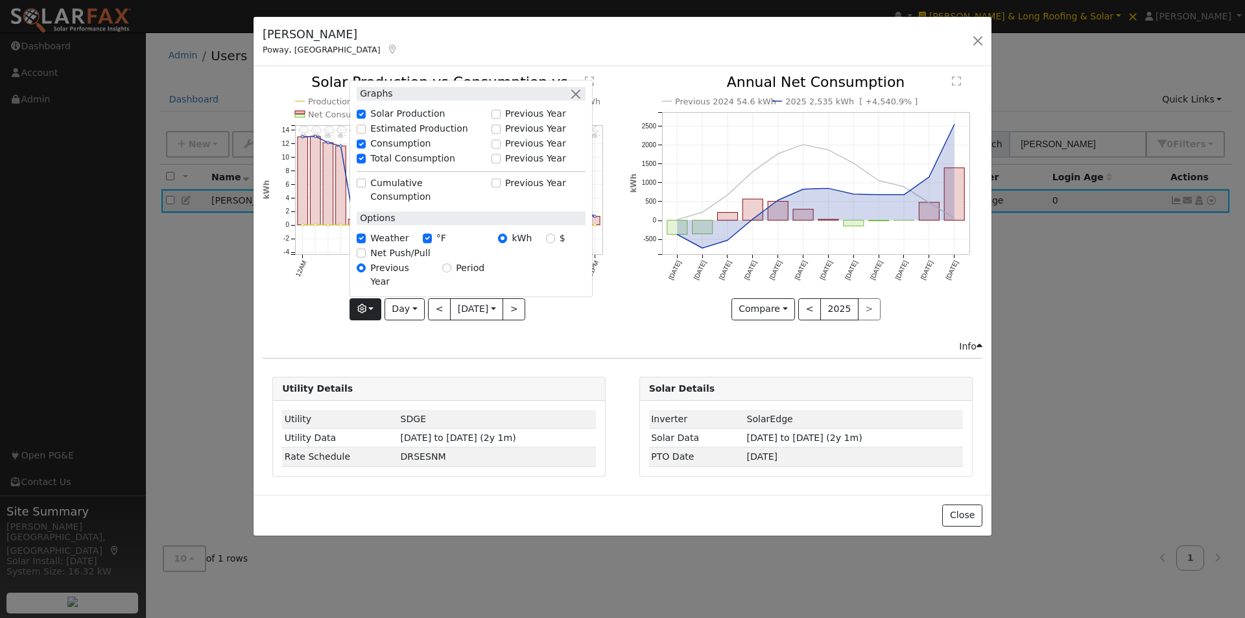
click at [642, 336] on div "Previous 2024 54.6 kWh 2025 2,535 kWh [ +4,540.9% ] Sep '24 Oct '24 Nov '24 Dec…" at bounding box center [805, 207] width 366 height 264
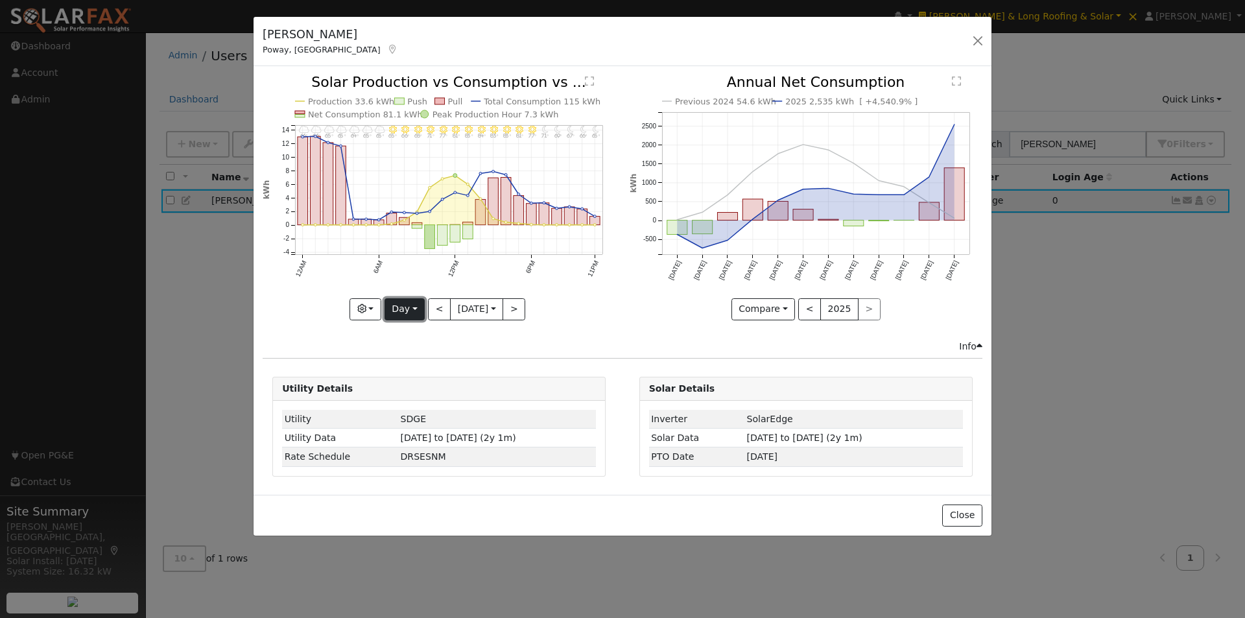
click at [397, 300] on button "Day" at bounding box center [404, 309] width 40 height 22
click at [411, 350] on link "Week" at bounding box center [430, 354] width 90 height 18
type input "2025-09-16"
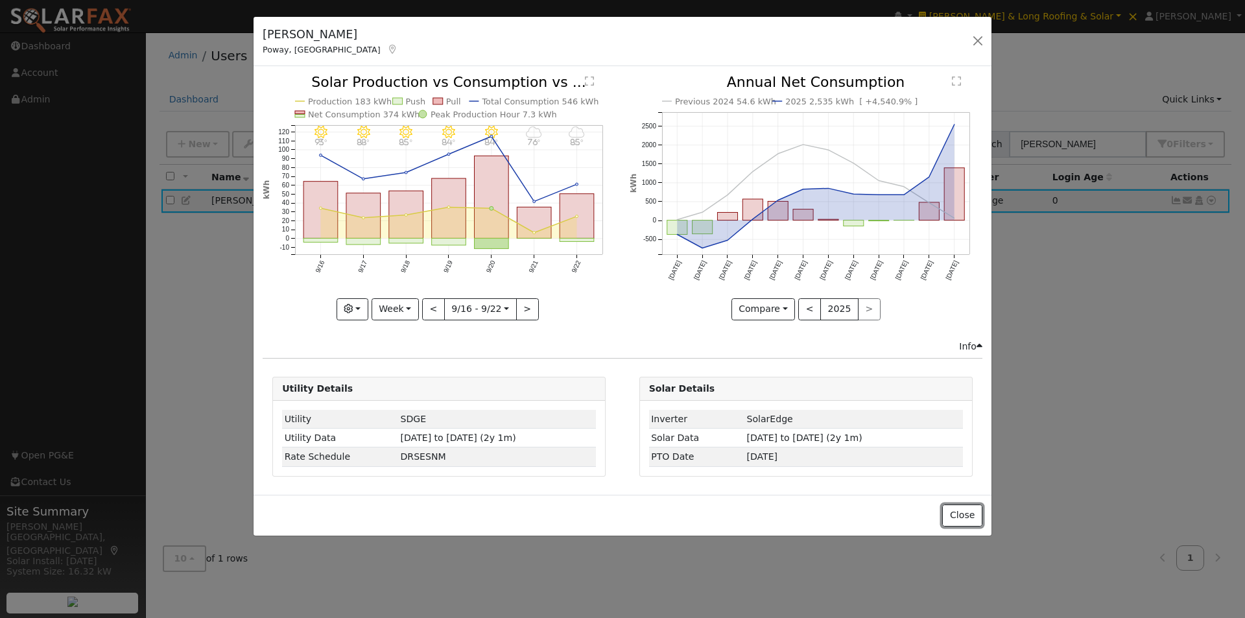
drag, startPoint x: 969, startPoint y: 512, endPoint x: 1047, endPoint y: 239, distance: 284.4
click at [968, 502] on div "Close" at bounding box center [622, 515] width 738 height 41
drag, startPoint x: 955, startPoint y: 524, endPoint x: 969, endPoint y: 483, distance: 43.7
click at [957, 520] on button "Close" at bounding box center [962, 515] width 40 height 22
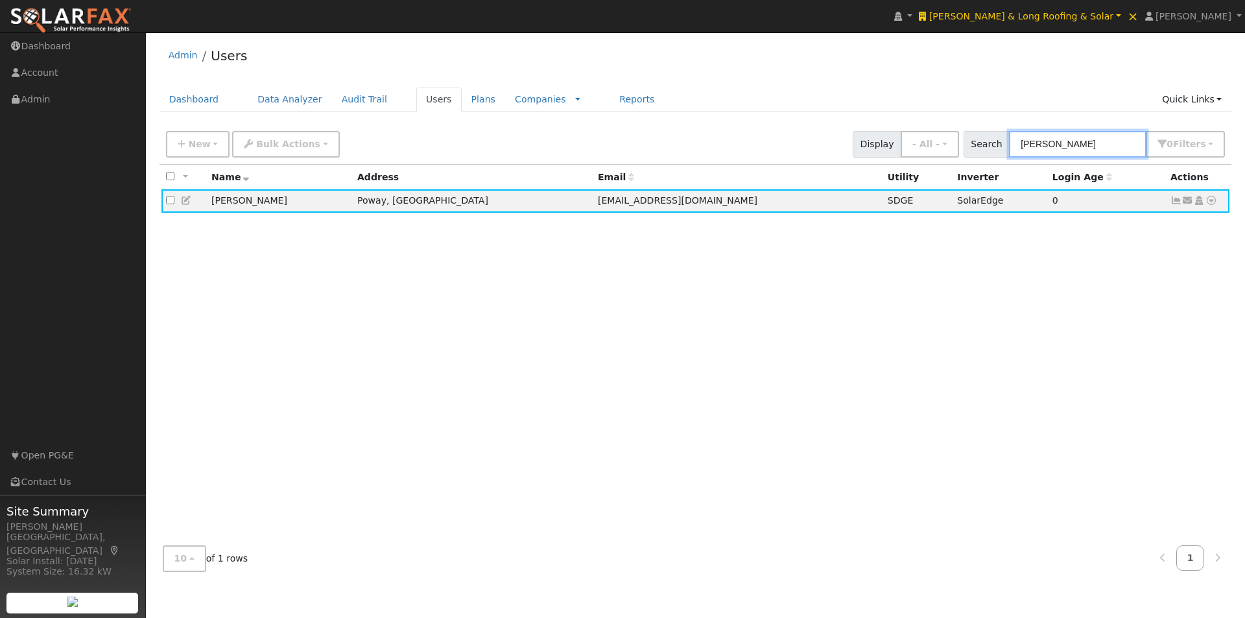
drag, startPoint x: 1099, startPoint y: 148, endPoint x: 902, endPoint y: 112, distance: 199.7
click at [902, 112] on div "Admin Users Dashboard Data Analyzer Audit Trail Users Plans Companies Rate Sche…" at bounding box center [695, 310] width 1086 height 543
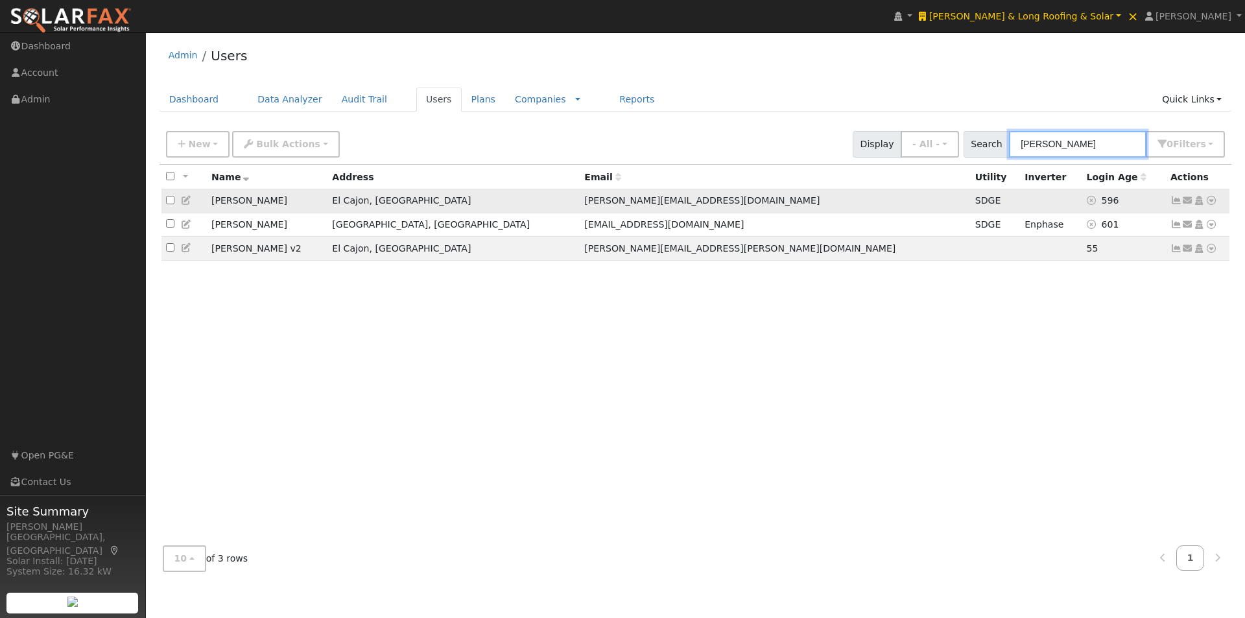
type input "hancock"
drag, startPoint x: 874, startPoint y: 210, endPoint x: 1087, endPoint y: 208, distance: 212.6
click at [890, 208] on tr "Dave Hancock El Cajon, CA Dave@Rlroofing.com SDGE 596 Send Email... Copy a Link…" at bounding box center [695, 201] width 1068 height 24
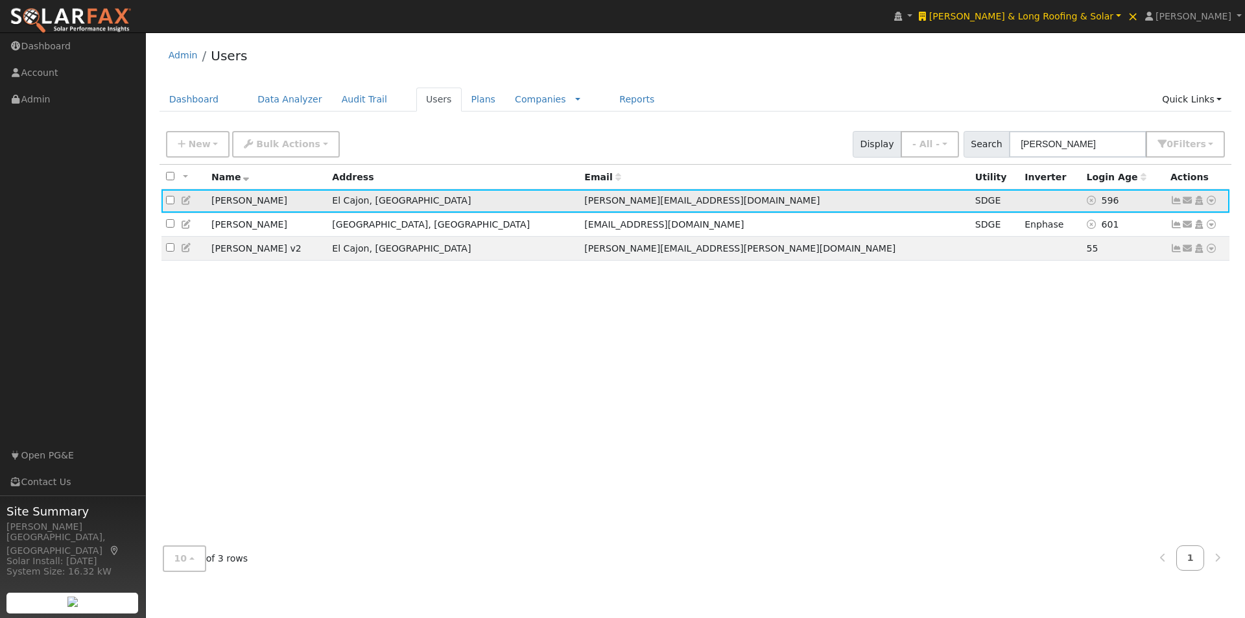
click at [1211, 201] on icon at bounding box center [1211, 200] width 12 height 9
click at [1159, 225] on link "Data Analyzer" at bounding box center [1168, 223] width 94 height 18
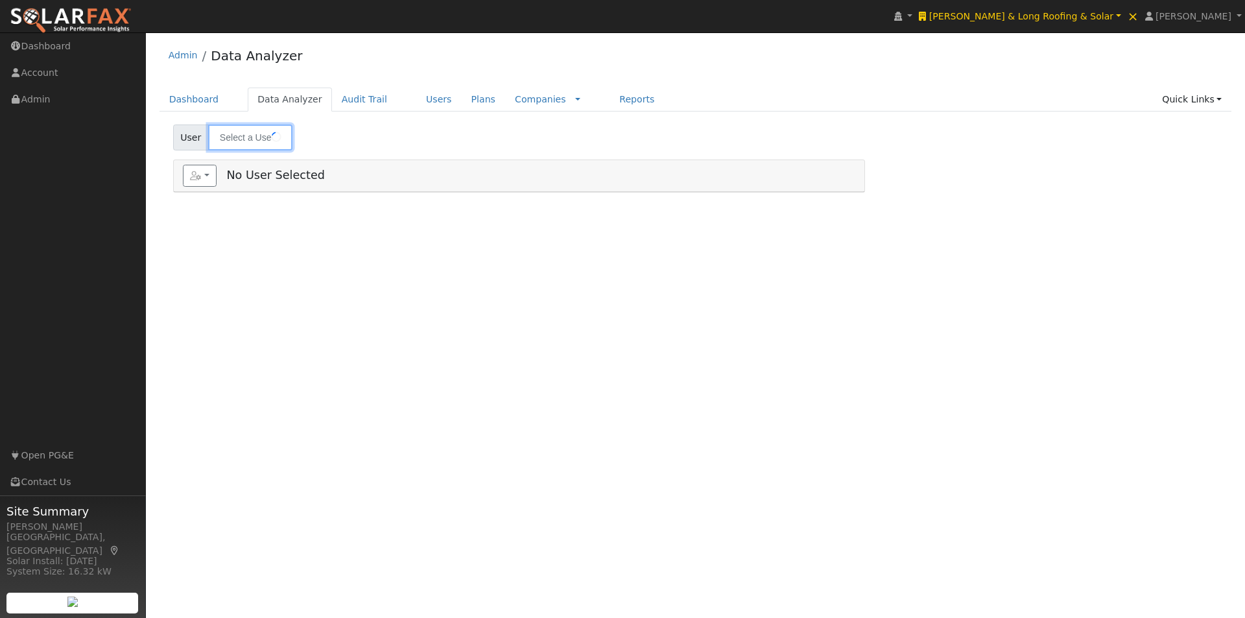
type input "[PERSON_NAME]"
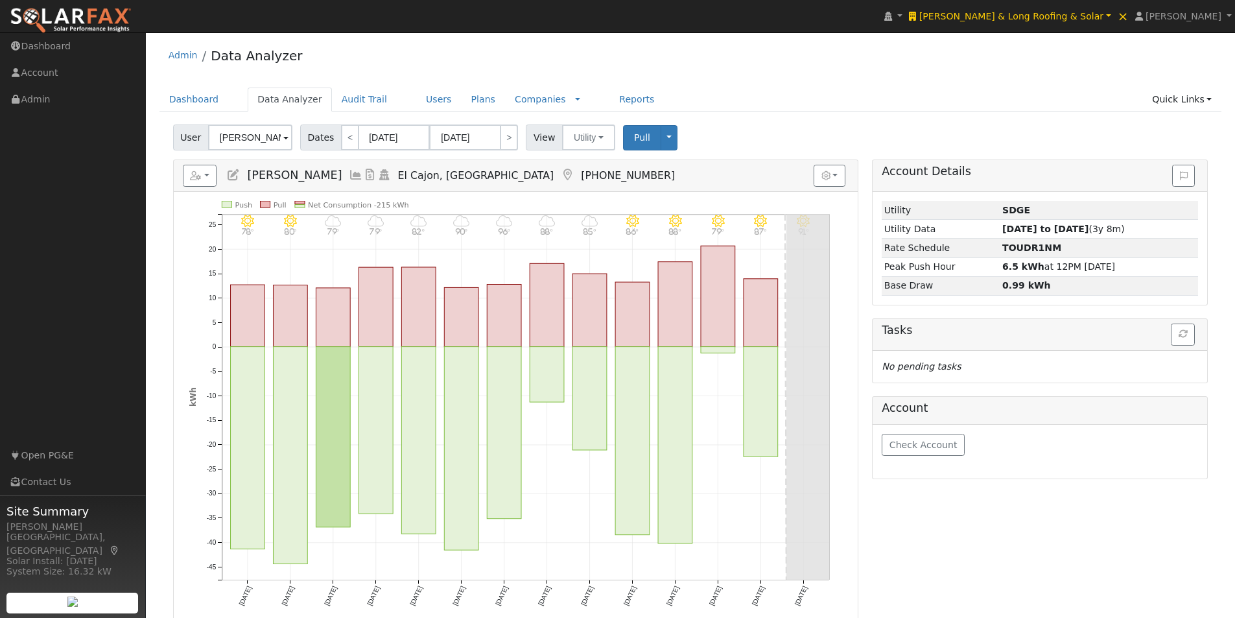
click at [349, 173] on icon at bounding box center [356, 175] width 14 height 12
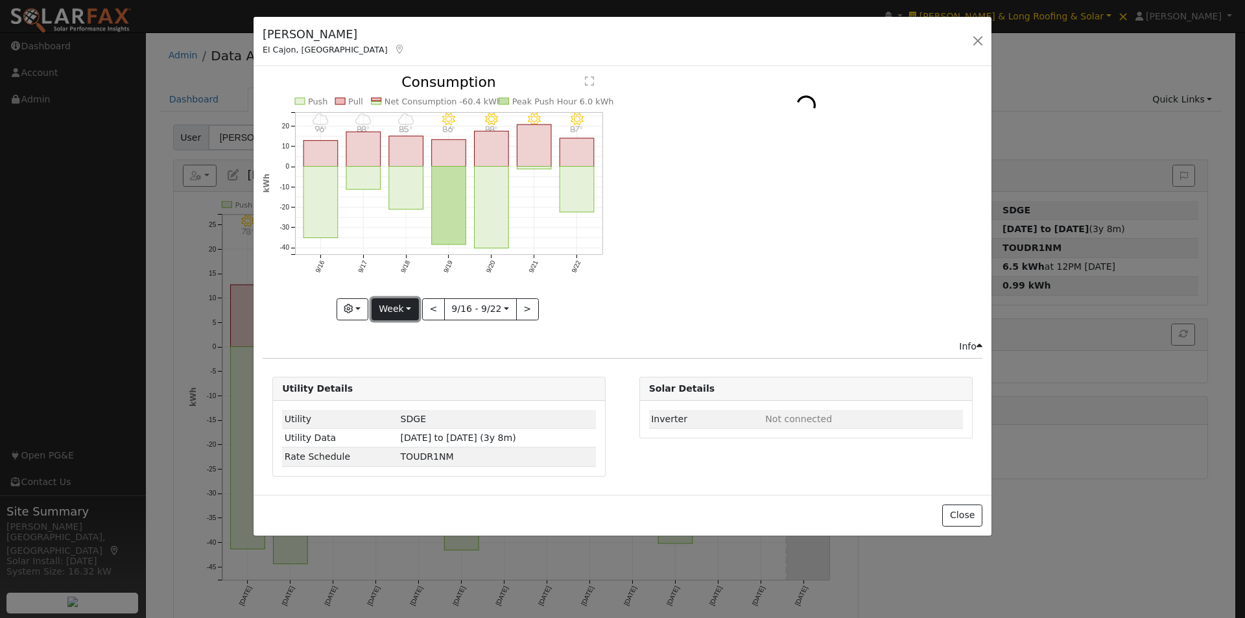
click at [398, 305] on button "Week" at bounding box center [394, 309] width 47 height 22
drag, startPoint x: 398, startPoint y: 370, endPoint x: 406, endPoint y: 353, distance: 19.4
click at [399, 369] on link "Month" at bounding box center [417, 372] width 90 height 18
type input "2025-08-01"
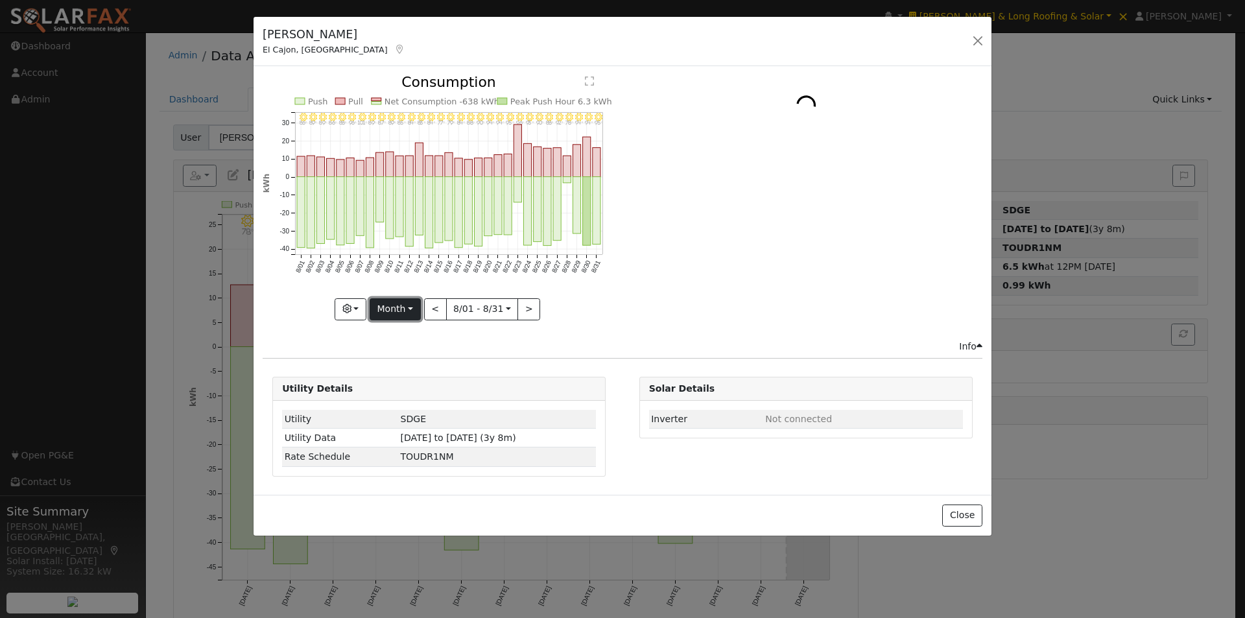
click at [401, 309] on button "Month" at bounding box center [394, 309] width 51 height 22
click at [393, 401] on link "Custom" at bounding box center [415, 409] width 90 height 18
click at [555, 306] on button "day" at bounding box center [551, 309] width 40 height 22
drag, startPoint x: 552, startPoint y: 333, endPoint x: 557, endPoint y: 324, distance: 9.9
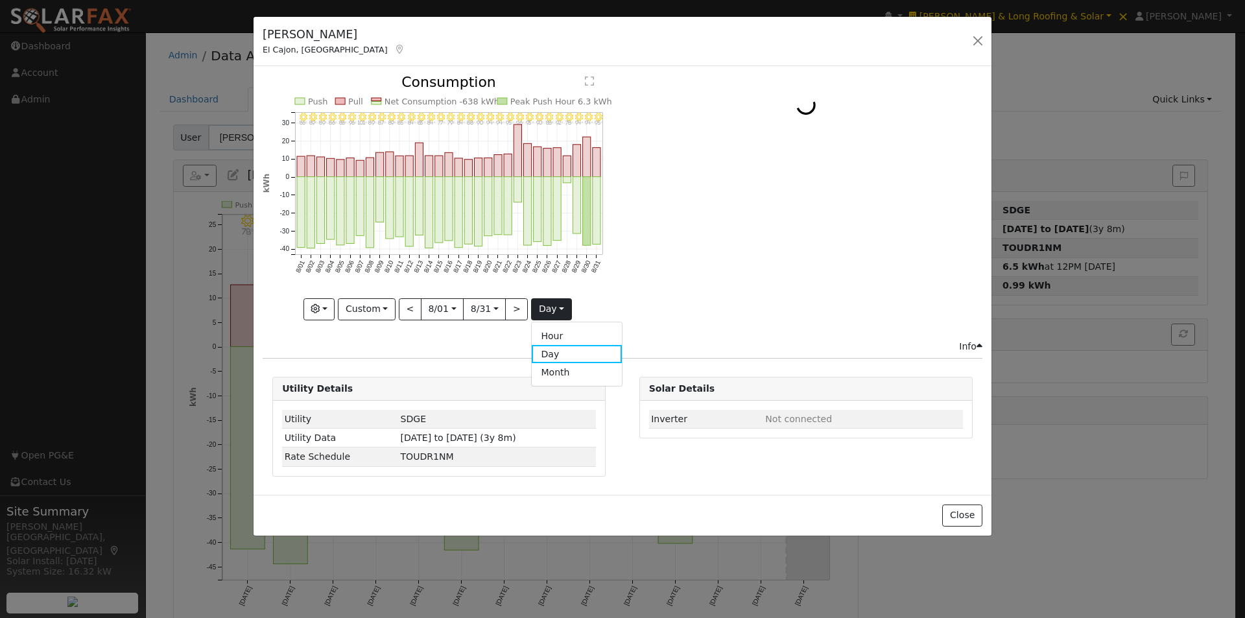
click at [552, 329] on link "Hour" at bounding box center [577, 336] width 90 height 18
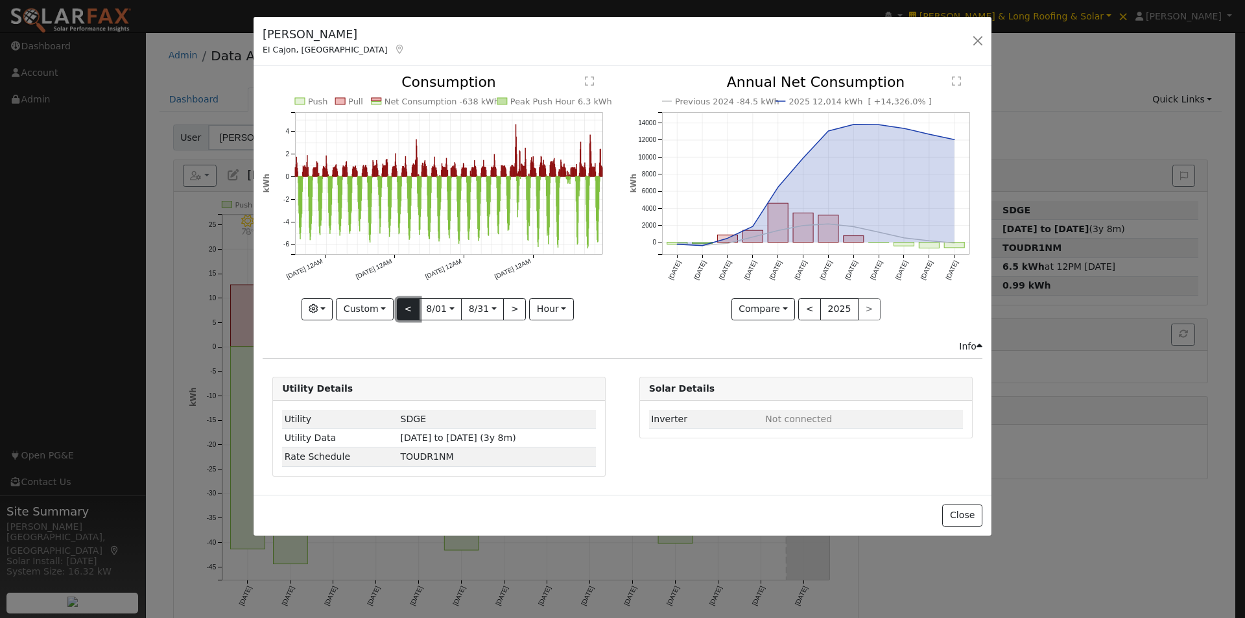
click at [406, 309] on button "<" at bounding box center [408, 309] width 23 height 22
type input "2025-07-01"
type input "2025-07-31"
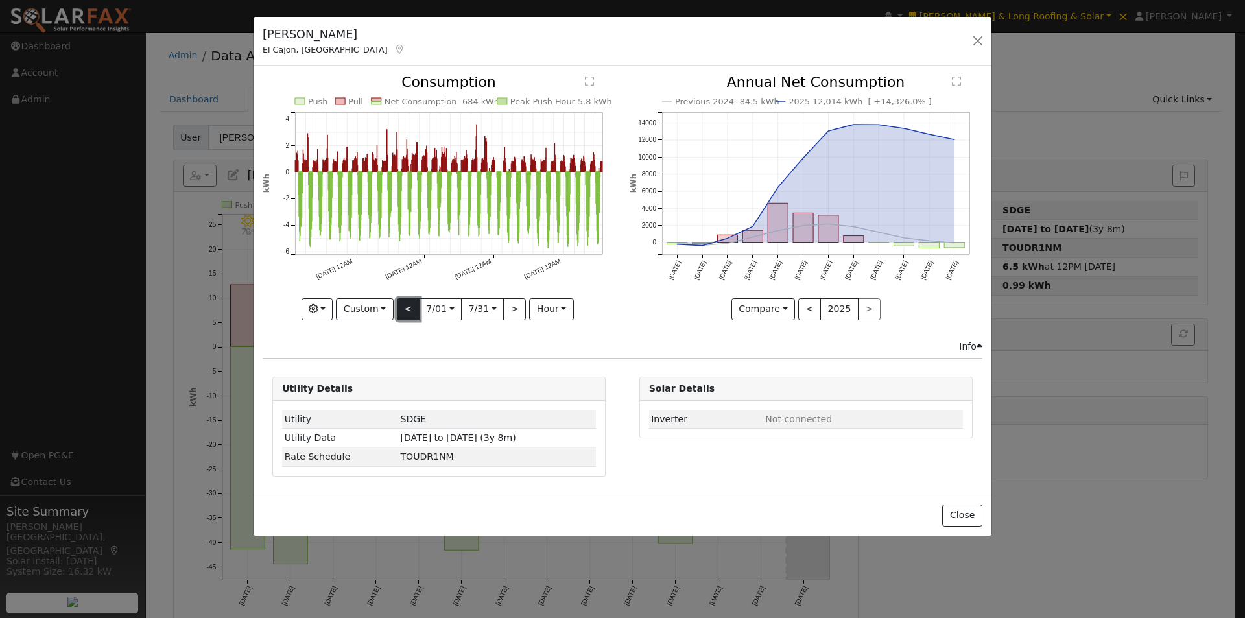
click at [406, 305] on button "<" at bounding box center [408, 309] width 23 height 22
type input "2025-05-31"
type input "2025-06-30"
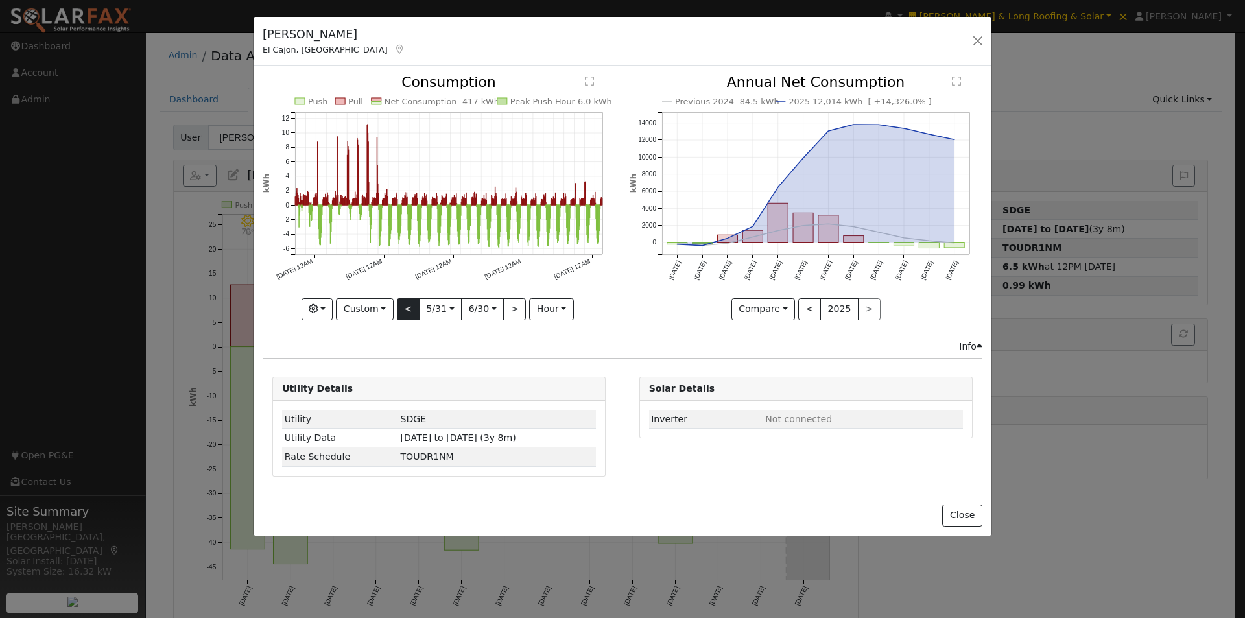
click at [406, 305] on div "Push Pull Net Consumption -417 kWh Peak Push Hour 6.0 kWh 6/02 12AM 6/09 12AM 6…" at bounding box center [439, 197] width 353 height 244
click at [406, 305] on button "<" at bounding box center [408, 309] width 23 height 22
type input "2025-04-30"
type input "2025-05-30"
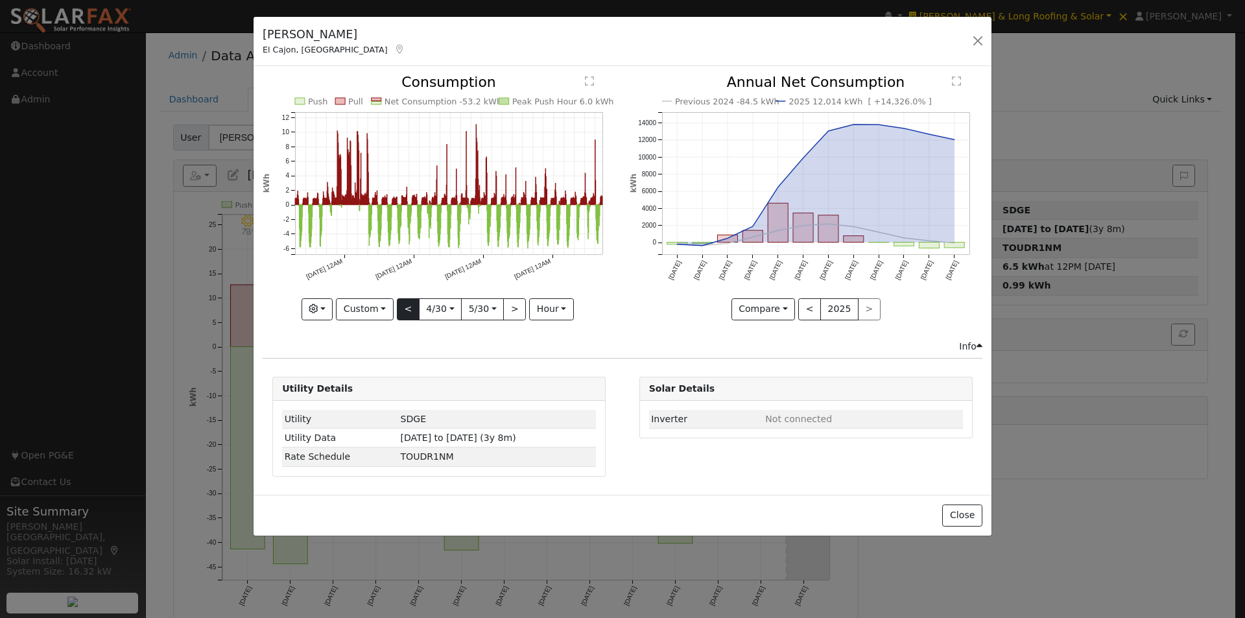
click at [406, 305] on div "Push Pull Net Consumption -53.2 kWh Peak Push Hour 6.0 kWh 5/05 12AM 5/12 12AM …" at bounding box center [439, 197] width 353 height 244
click at [406, 305] on button "<" at bounding box center [408, 309] width 23 height 22
type input "2025-03-30"
type input "2025-04-29"
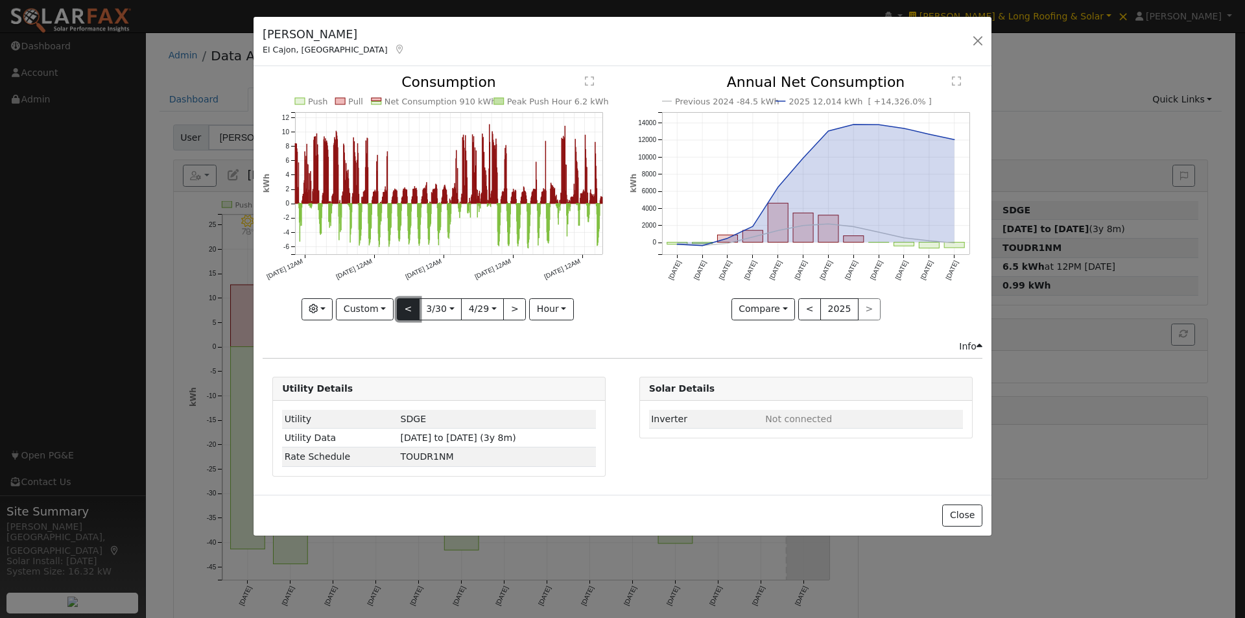
click at [406, 305] on button "<" at bounding box center [408, 309] width 23 height 22
type input "2025-02-27"
type input "2025-03-29"
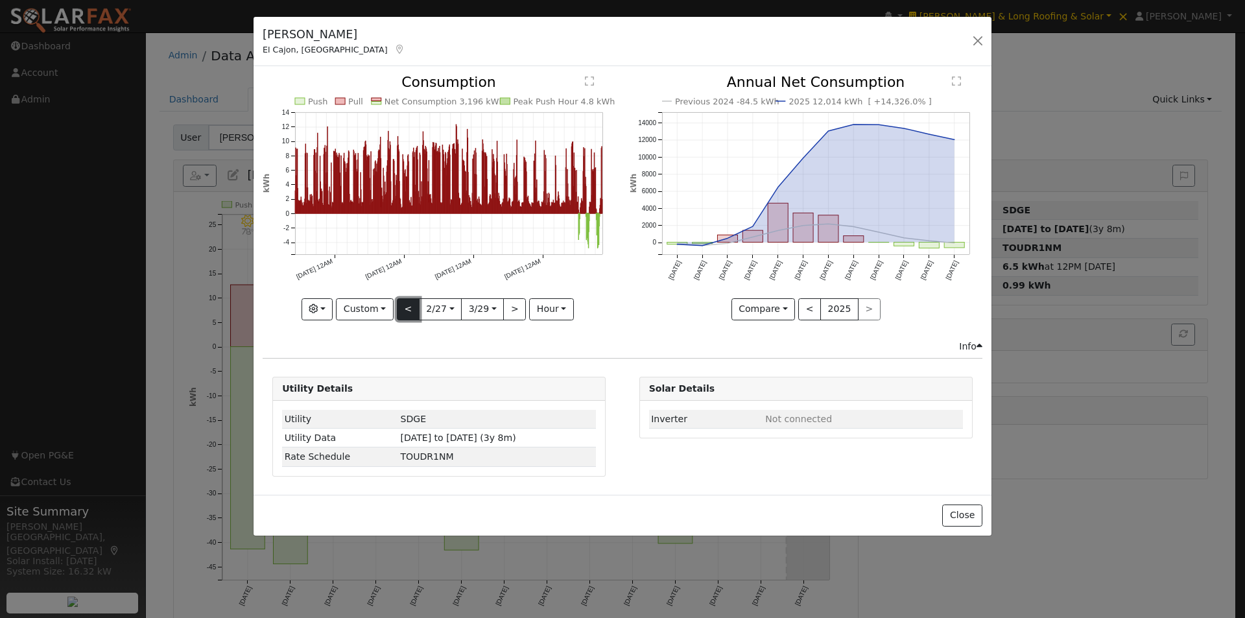
click at [406, 305] on button "<" at bounding box center [408, 309] width 23 height 22
type input "2025-01-27"
type input "2025-02-26"
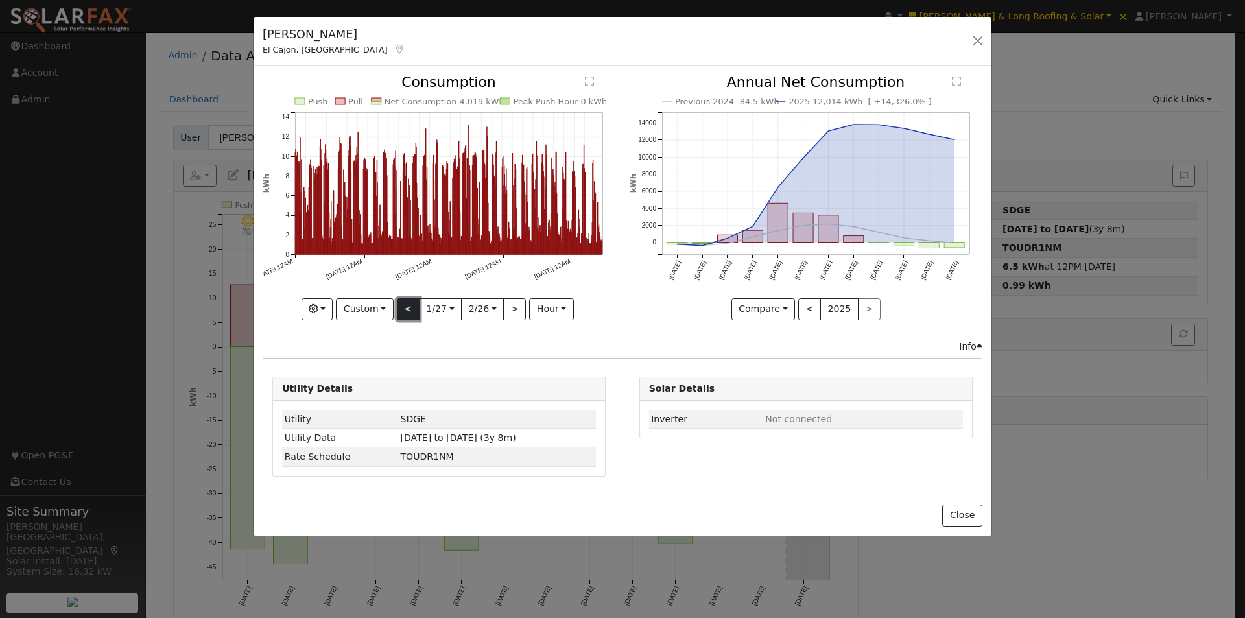
click at [406, 305] on button "<" at bounding box center [408, 309] width 23 height 22
type input "2024-12-27"
type input "2025-01-26"
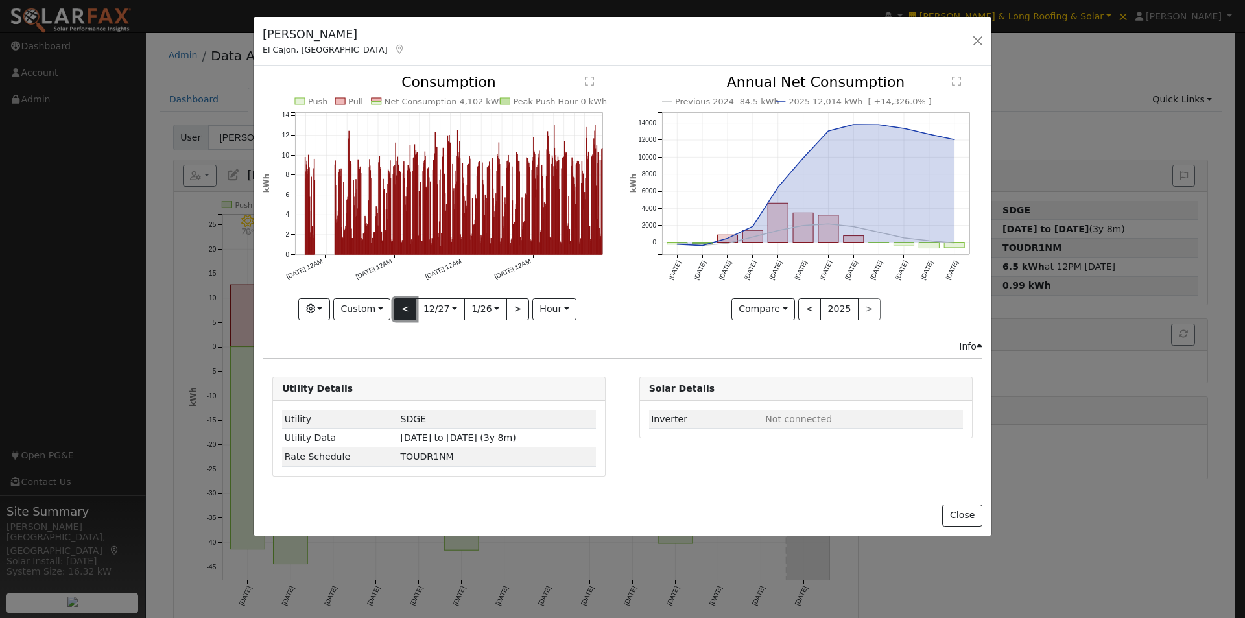
click at [406, 305] on button "<" at bounding box center [404, 309] width 23 height 22
type input "2024-11-26"
type input "2024-12-26"
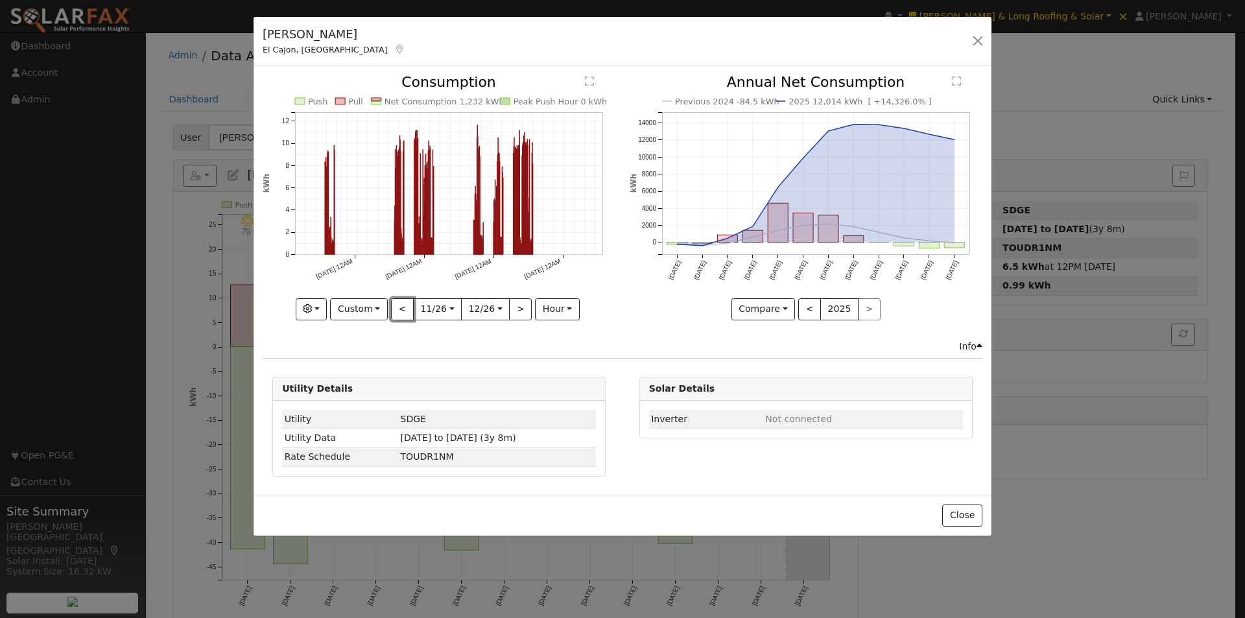
click at [408, 299] on button "<" at bounding box center [402, 309] width 23 height 22
type input "2024-10-26"
type input "2024-11-25"
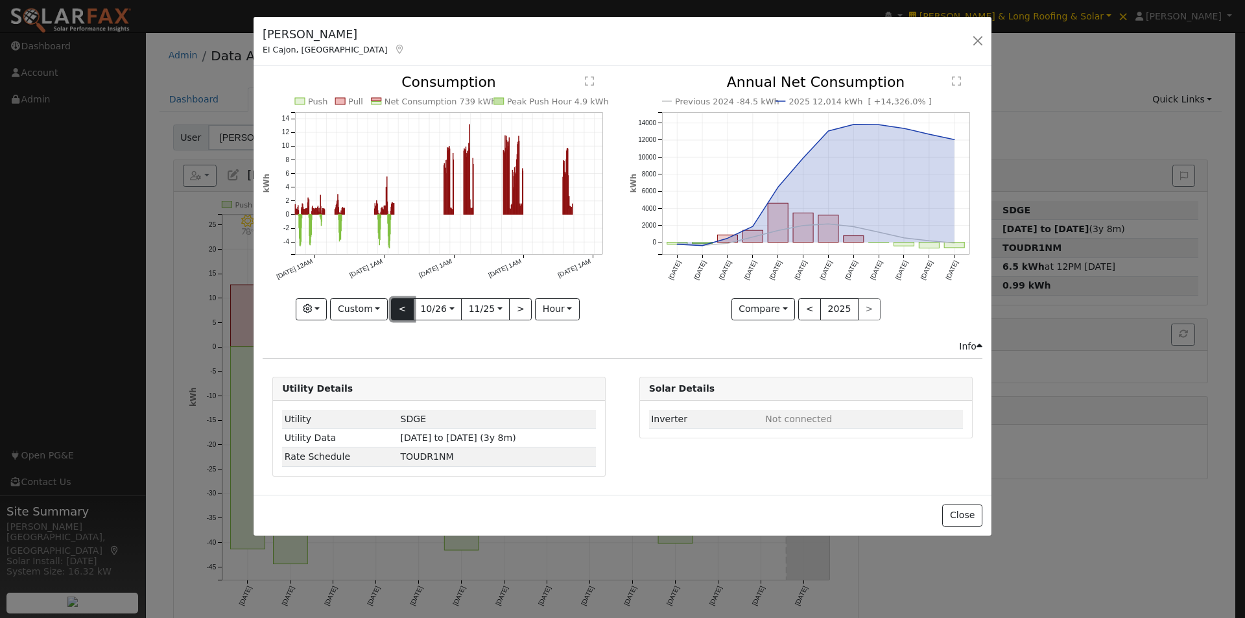
click at [401, 305] on button "<" at bounding box center [402, 309] width 23 height 22
type input "2024-09-25"
type input "2024-10-25"
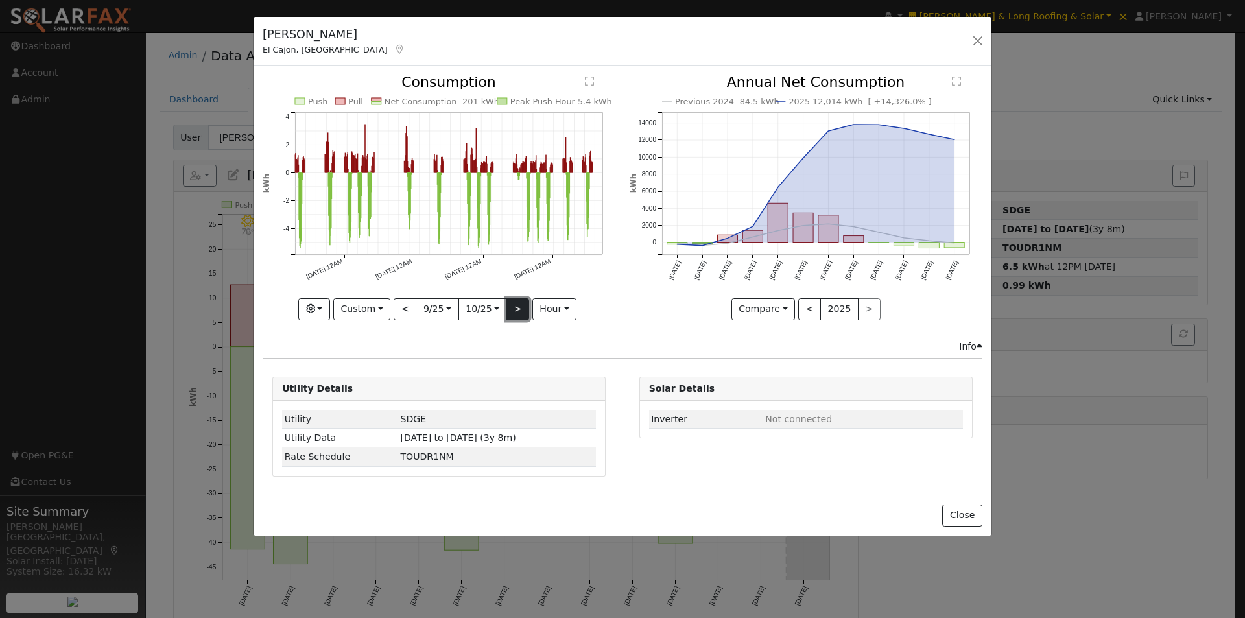
click at [517, 305] on button ">" at bounding box center [517, 309] width 23 height 22
type input "2024-10-26"
type input "2024-11-25"
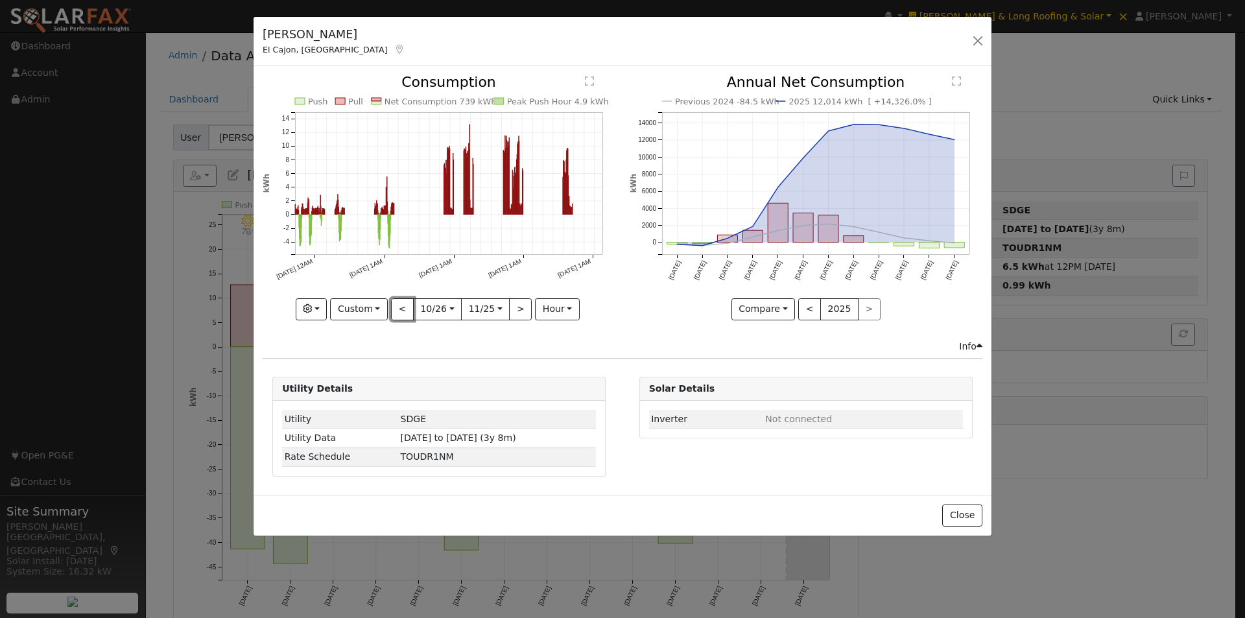
click at [400, 304] on button "<" at bounding box center [402, 309] width 23 height 22
type input "2024-09-25"
type input "2024-10-25"
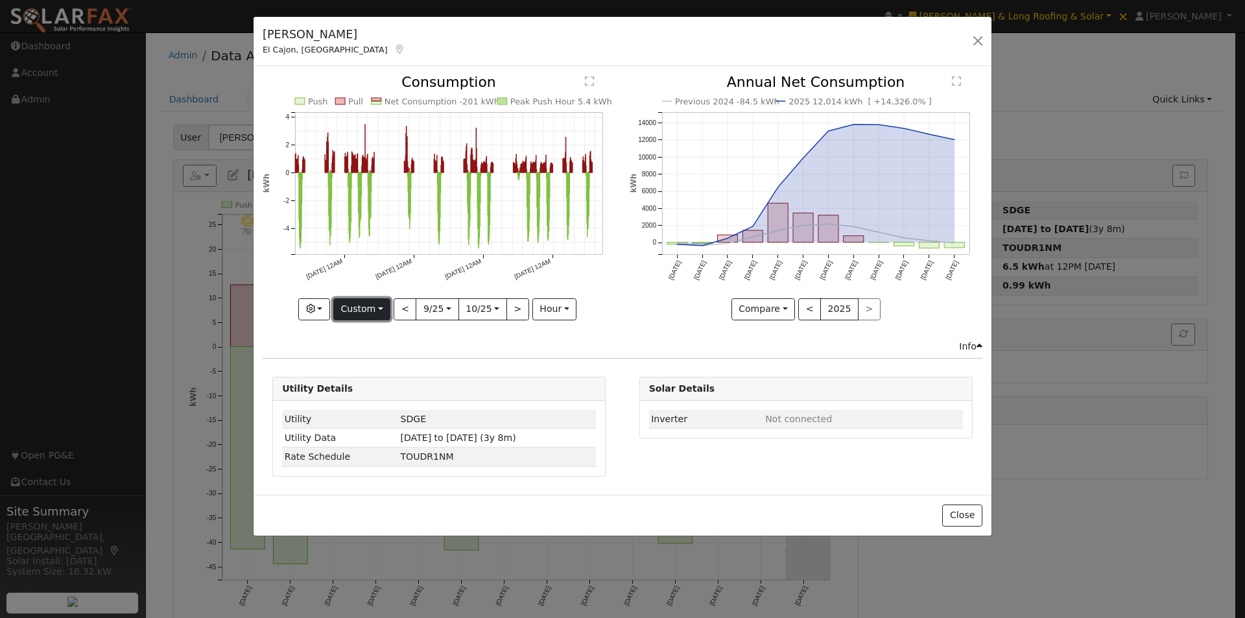
click at [356, 306] on button "Custom" at bounding box center [362, 309] width 58 height 22
drag, startPoint x: 374, startPoint y: 389, endPoint x: 427, endPoint y: 351, distance: 65.5
click at [375, 388] on link "Year" at bounding box center [379, 390] width 90 height 18
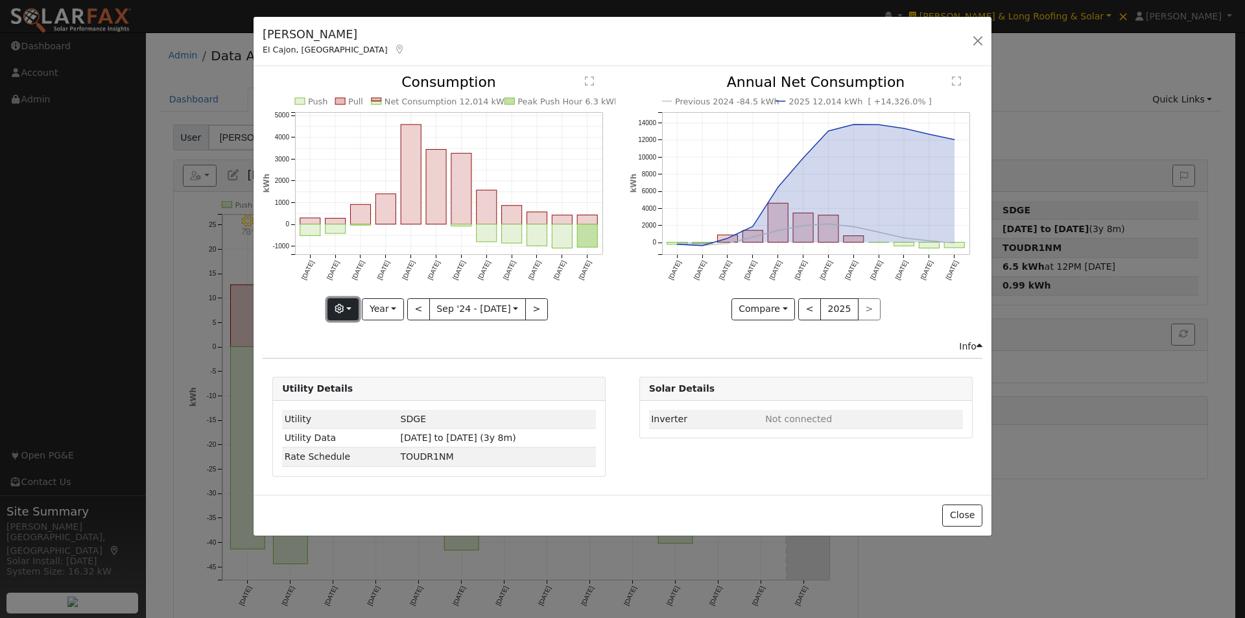
click at [358, 301] on button "button" at bounding box center [343, 309] width 32 height 22
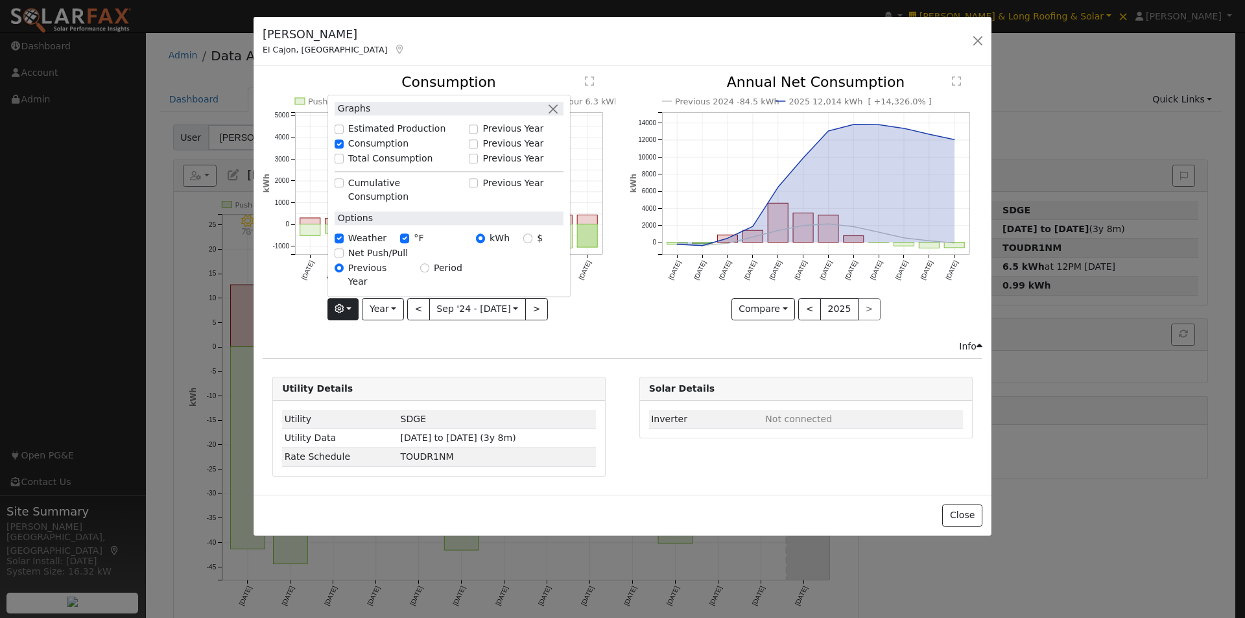
drag, startPoint x: 403, startPoint y: 340, endPoint x: 388, endPoint y: 323, distance: 22.6
click at [403, 340] on div "Info" at bounding box center [622, 347] width 733 height 14
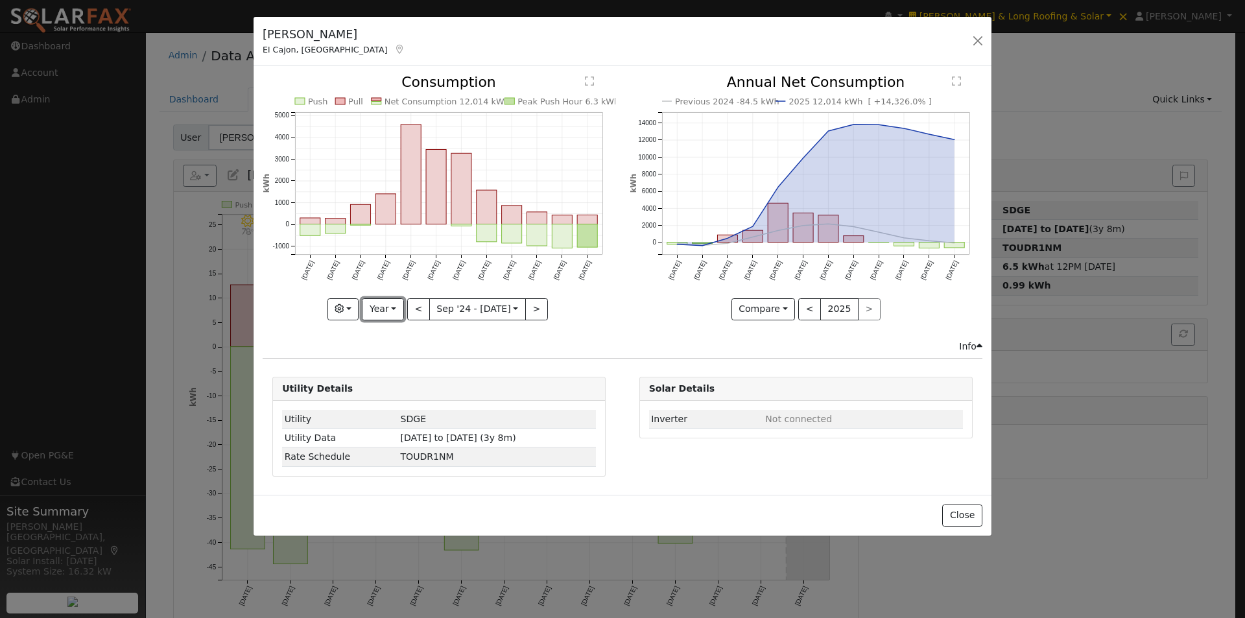
drag, startPoint x: 381, startPoint y: 299, endPoint x: 392, endPoint y: 353, distance: 55.1
click at [381, 303] on button "Year" at bounding box center [382, 309] width 41 height 22
drag, startPoint x: 387, startPoint y: 406, endPoint x: 515, endPoint y: 329, distance: 148.9
click at [390, 404] on link "Custom" at bounding box center [407, 409] width 90 height 18
click at [565, 315] on button "month" at bounding box center [551, 309] width 51 height 22
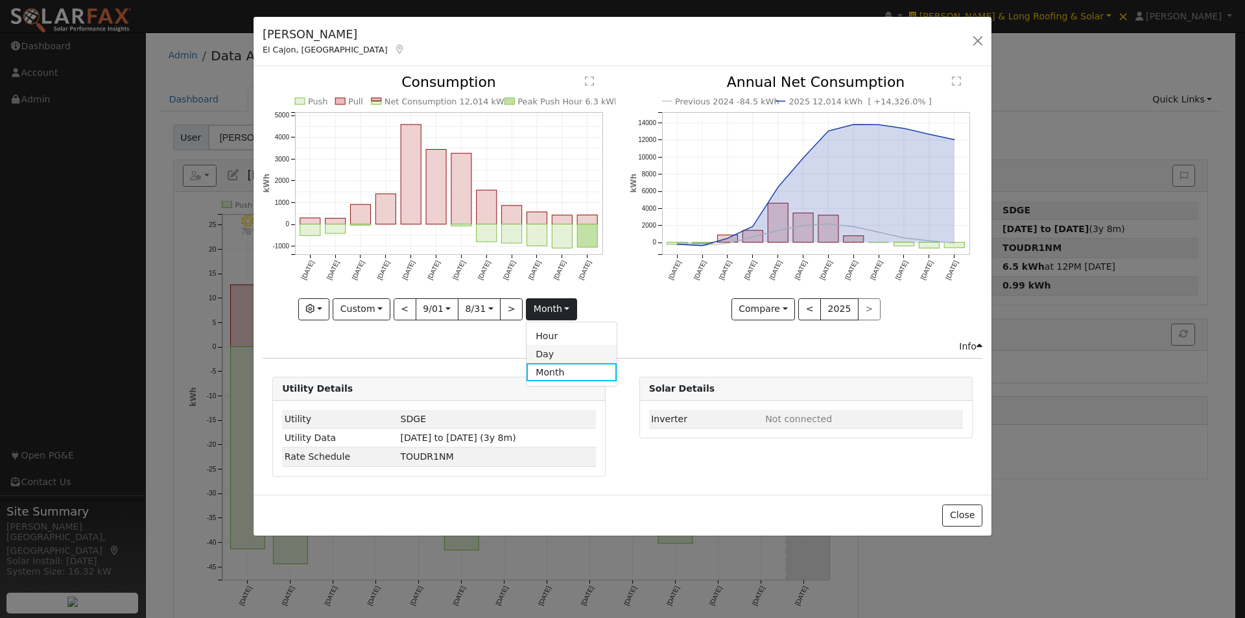
click at [554, 356] on link "Day" at bounding box center [571, 354] width 90 height 18
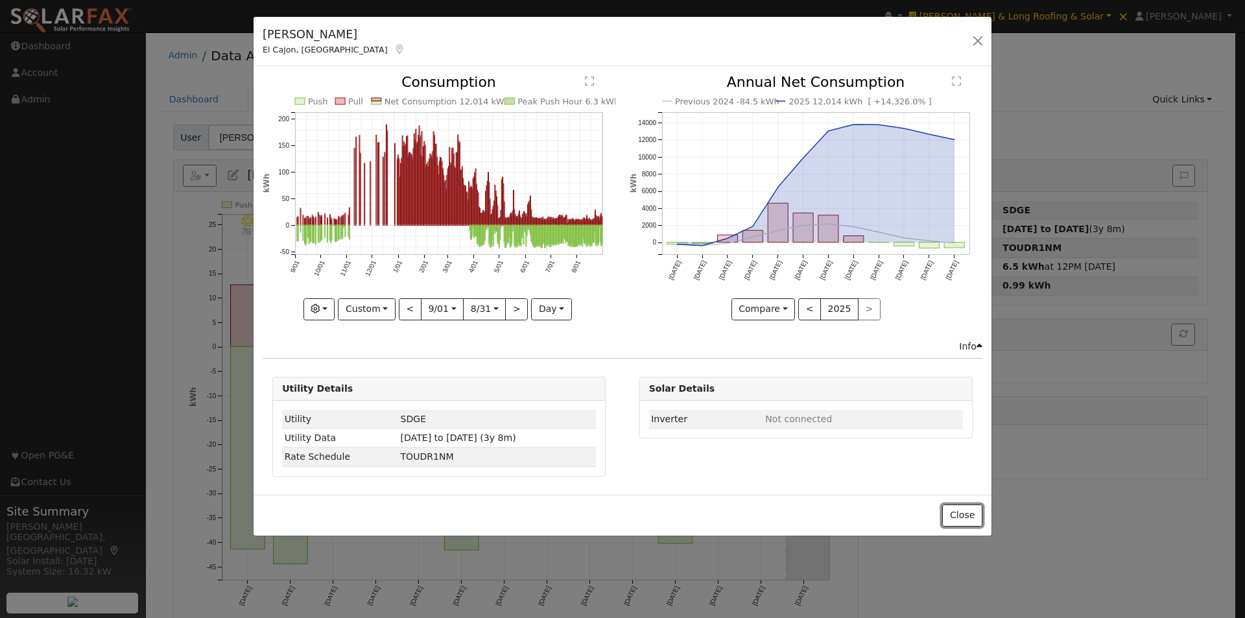
drag, startPoint x: 959, startPoint y: 511, endPoint x: 948, endPoint y: 487, distance: 25.8
click at [959, 509] on button "Close" at bounding box center [962, 515] width 40 height 22
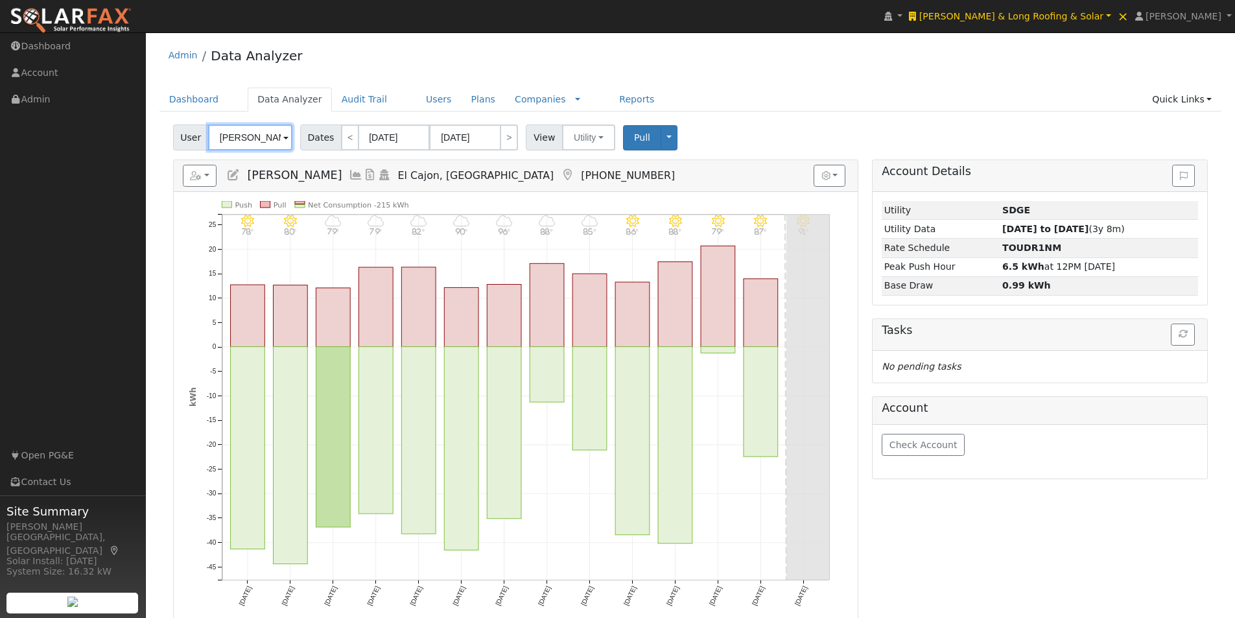
click at [258, 137] on input "Dave Hancock" at bounding box center [250, 137] width 84 height 26
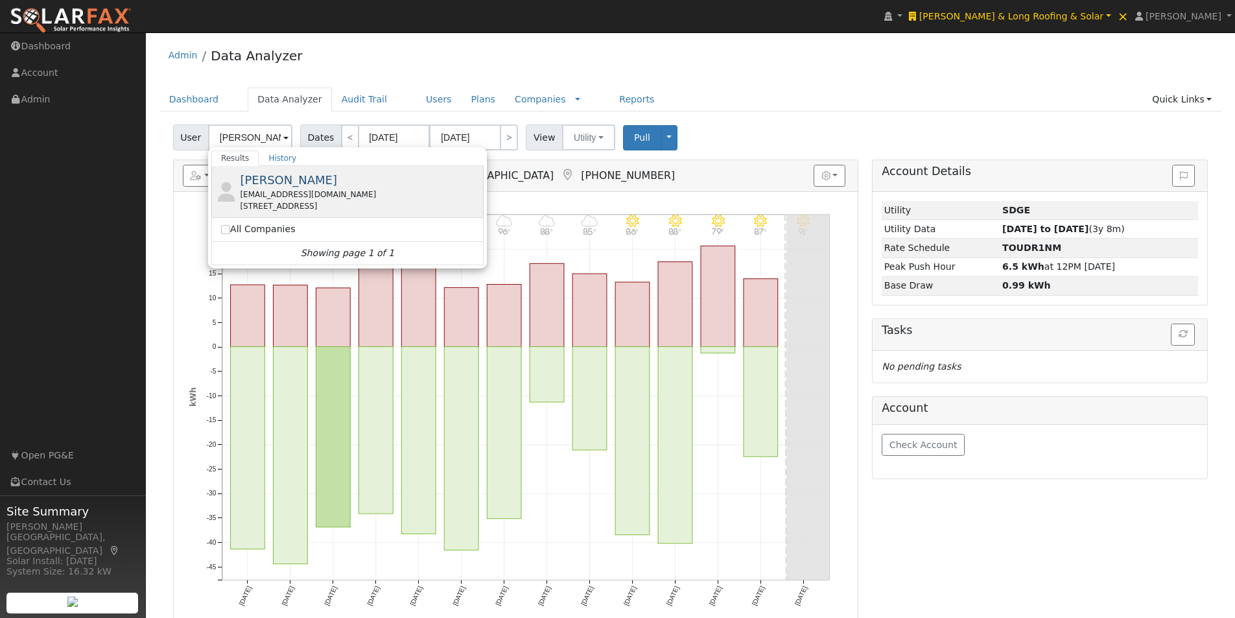
click at [264, 175] on span "Carlos Romero" at bounding box center [288, 180] width 97 height 14
type input "Carlos Romero"
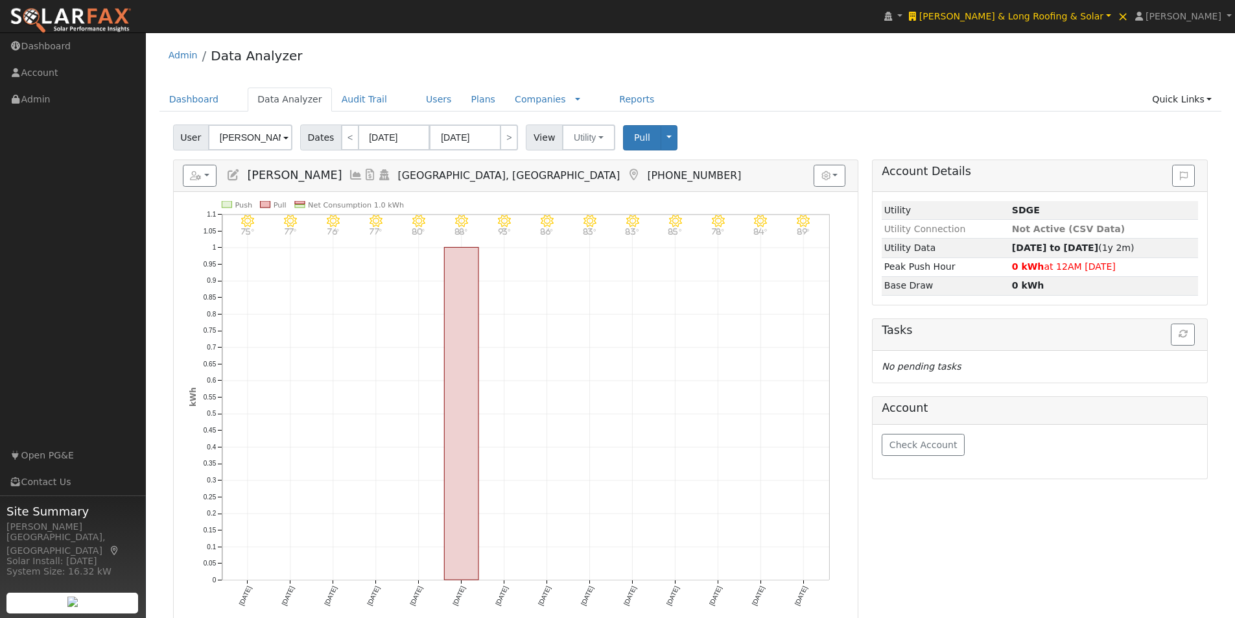
click at [349, 174] on icon at bounding box center [356, 175] width 14 height 12
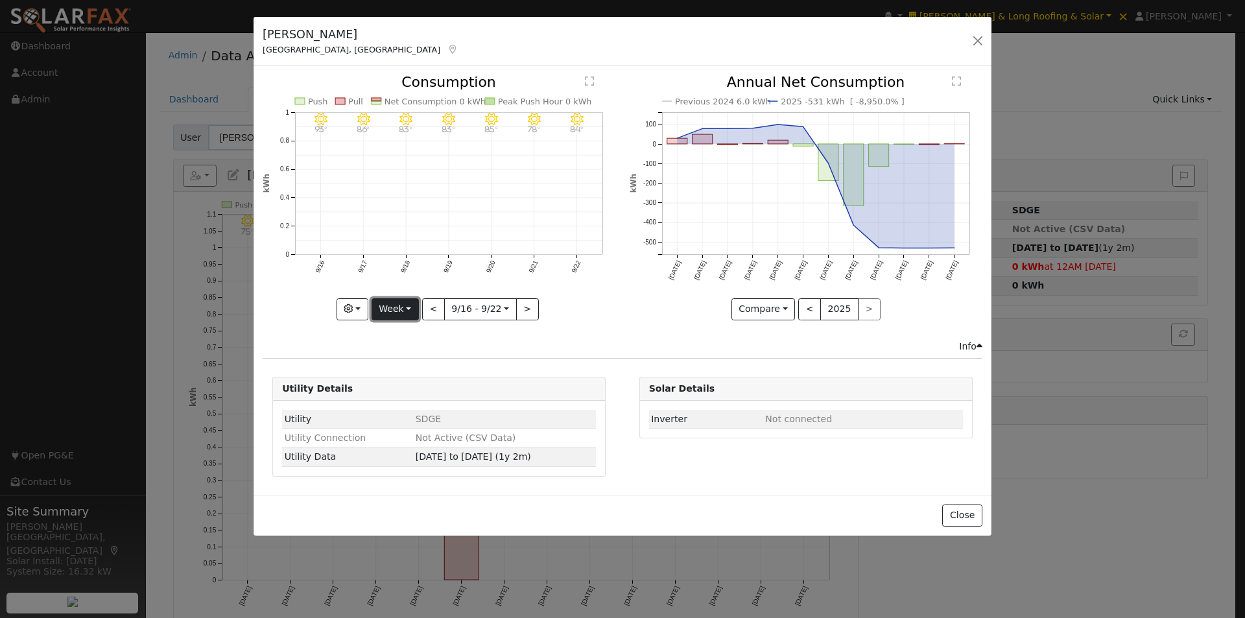
click at [396, 316] on button "Week" at bounding box center [394, 309] width 47 height 22
click at [396, 388] on link "Year" at bounding box center [417, 390] width 90 height 18
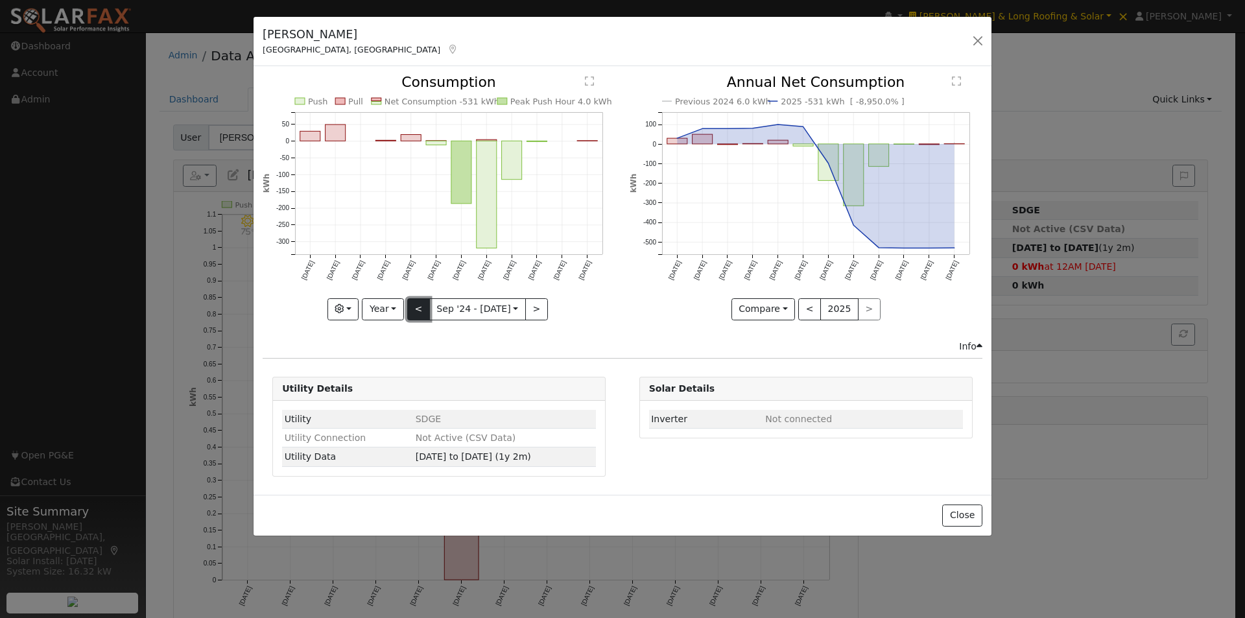
click at [419, 311] on button "<" at bounding box center [418, 309] width 23 height 22
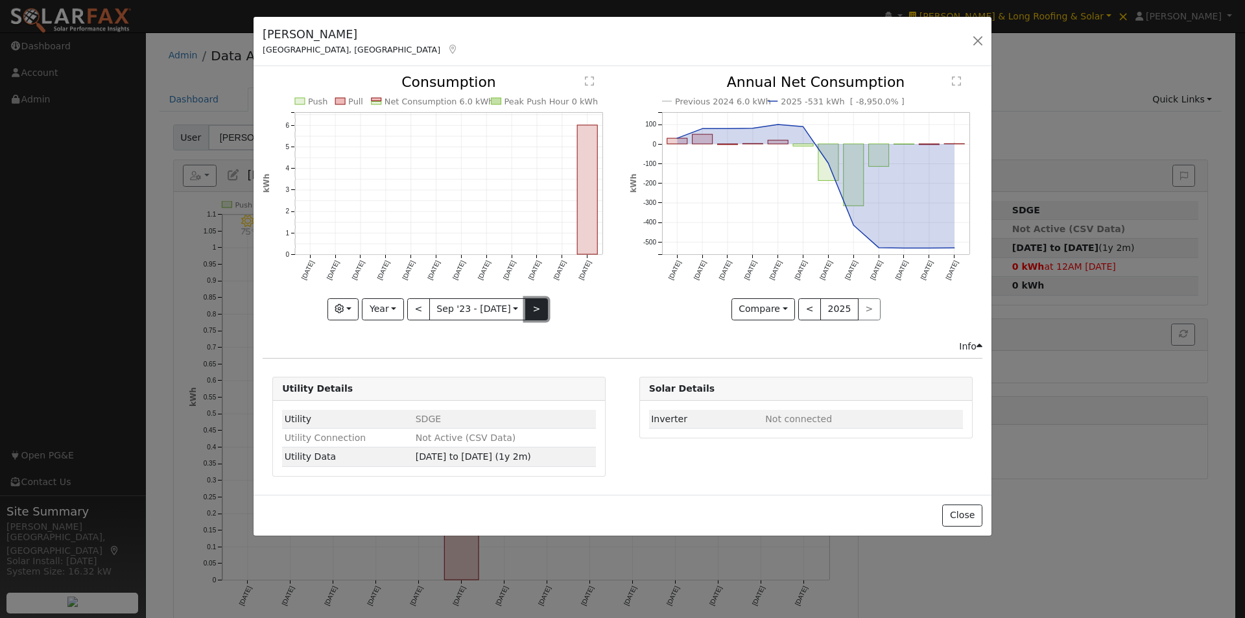
click at [528, 306] on button ">" at bounding box center [536, 309] width 23 height 22
type input "2024-09-01"
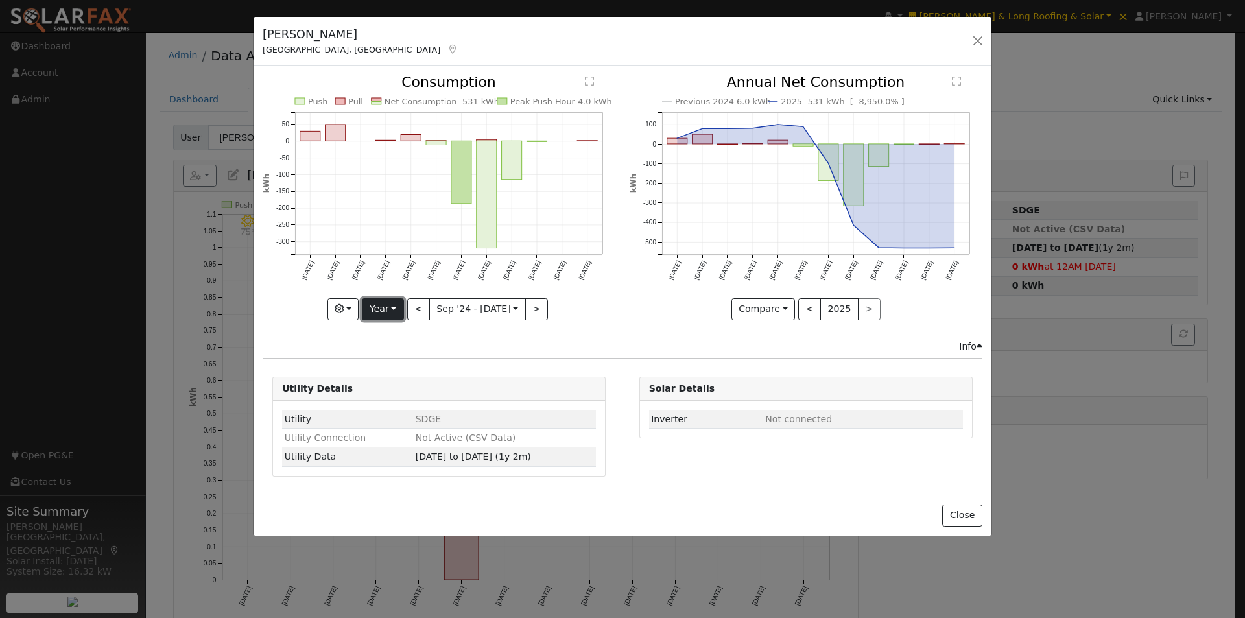
click at [389, 315] on button "Year" at bounding box center [382, 309] width 41 height 22
drag, startPoint x: 385, startPoint y: 410, endPoint x: 495, endPoint y: 345, distance: 127.8
click at [387, 406] on link "Custom" at bounding box center [407, 409] width 90 height 18
click at [550, 310] on button "month" at bounding box center [551, 309] width 51 height 22
click at [535, 357] on link "Day" at bounding box center [571, 354] width 90 height 18
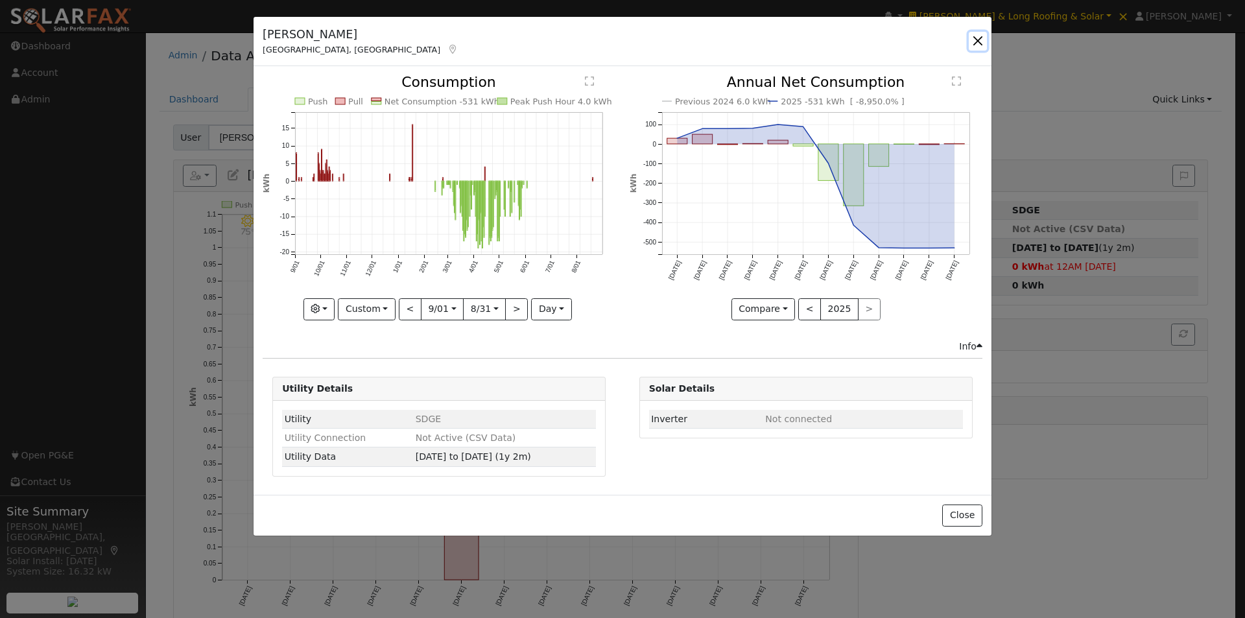
click at [983, 38] on button "button" at bounding box center [977, 41] width 18 height 18
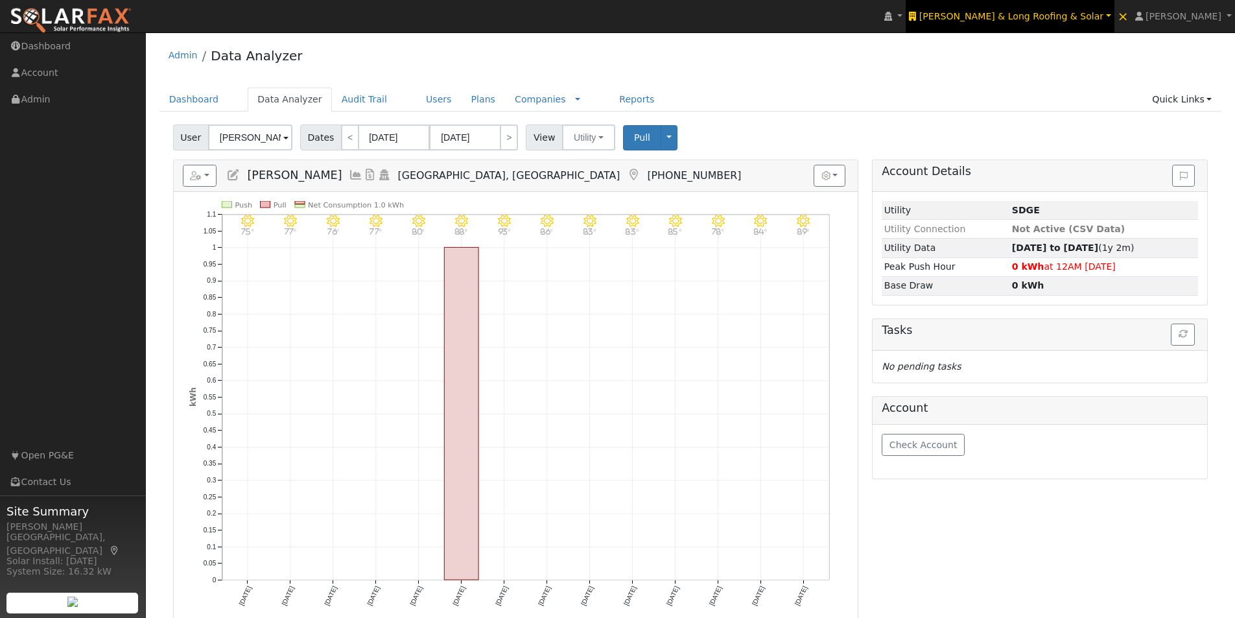
click at [1059, 18] on span "[PERSON_NAME] & Long Roofing & Solar" at bounding box center [1011, 16] width 184 height 10
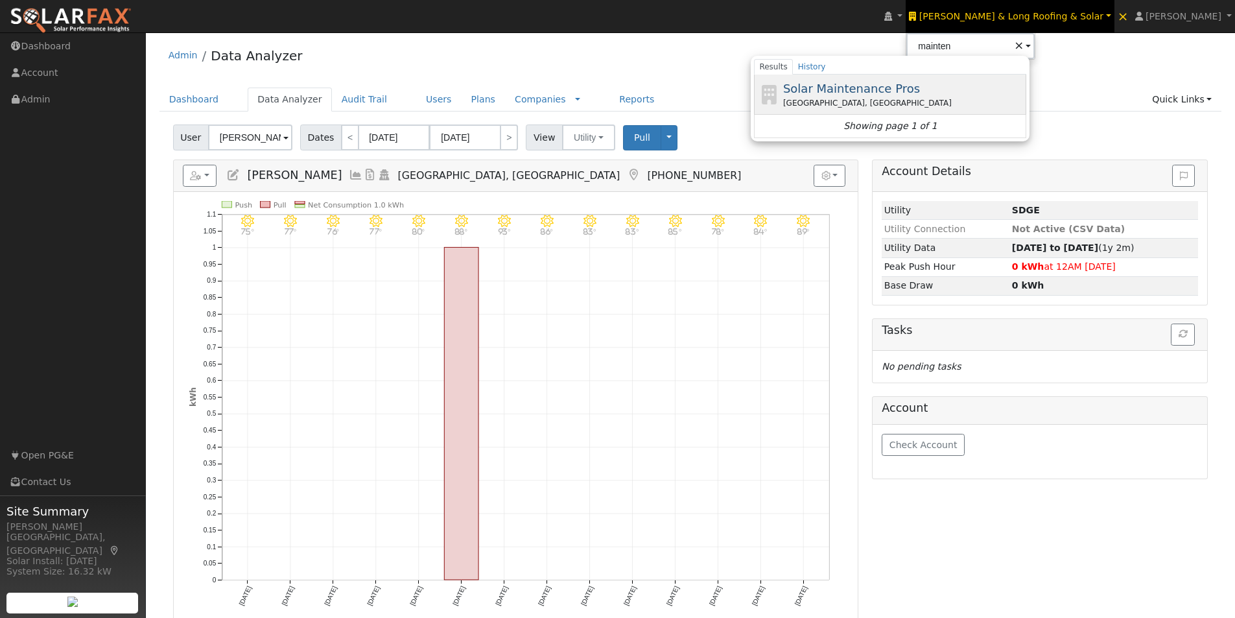
click at [920, 83] on span "Solar Maintenance Pros" at bounding box center [851, 89] width 137 height 14
type input "Solar Maintenance Pros"
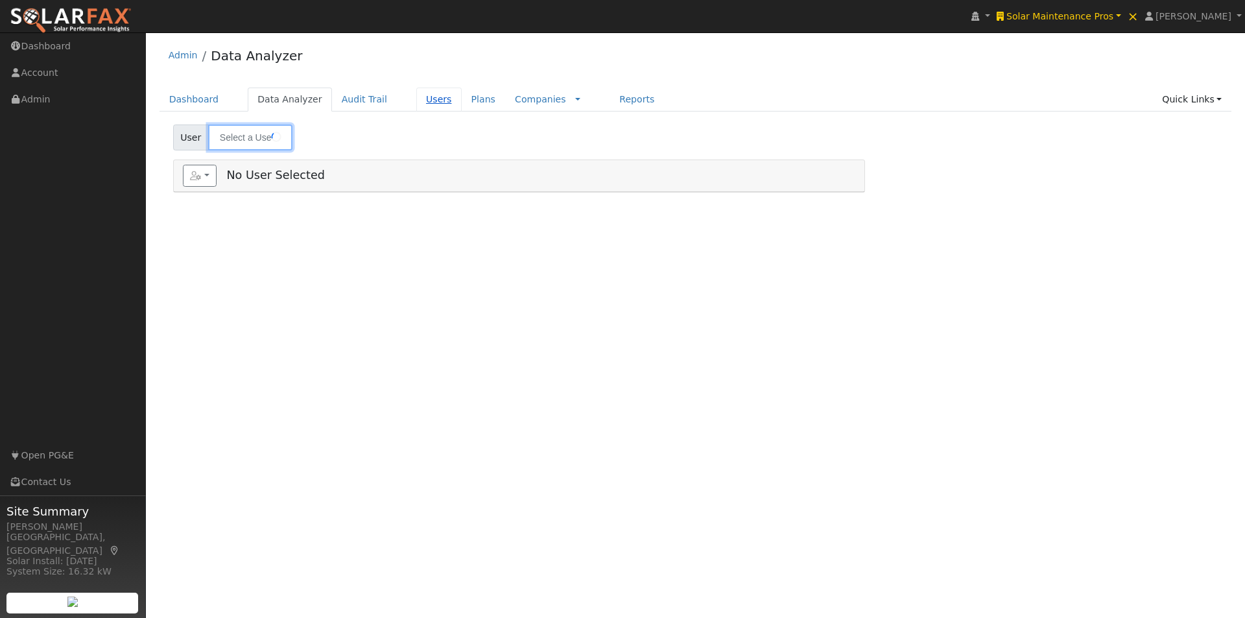
click at [416, 97] on link "Users" at bounding box center [438, 100] width 45 height 24
type input "[PERSON_NAME]"
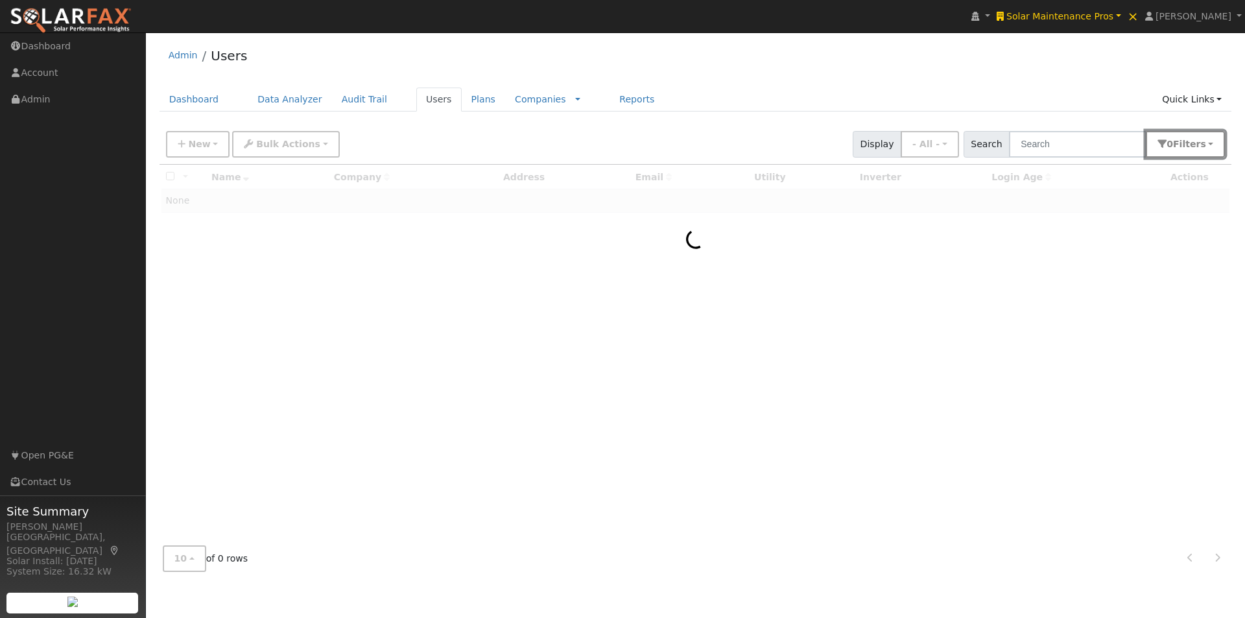
drag, startPoint x: 1205, startPoint y: 137, endPoint x: 1206, endPoint y: 152, distance: 15.6
click at [1205, 137] on button "0 Filter s" at bounding box center [1184, 144] width 79 height 27
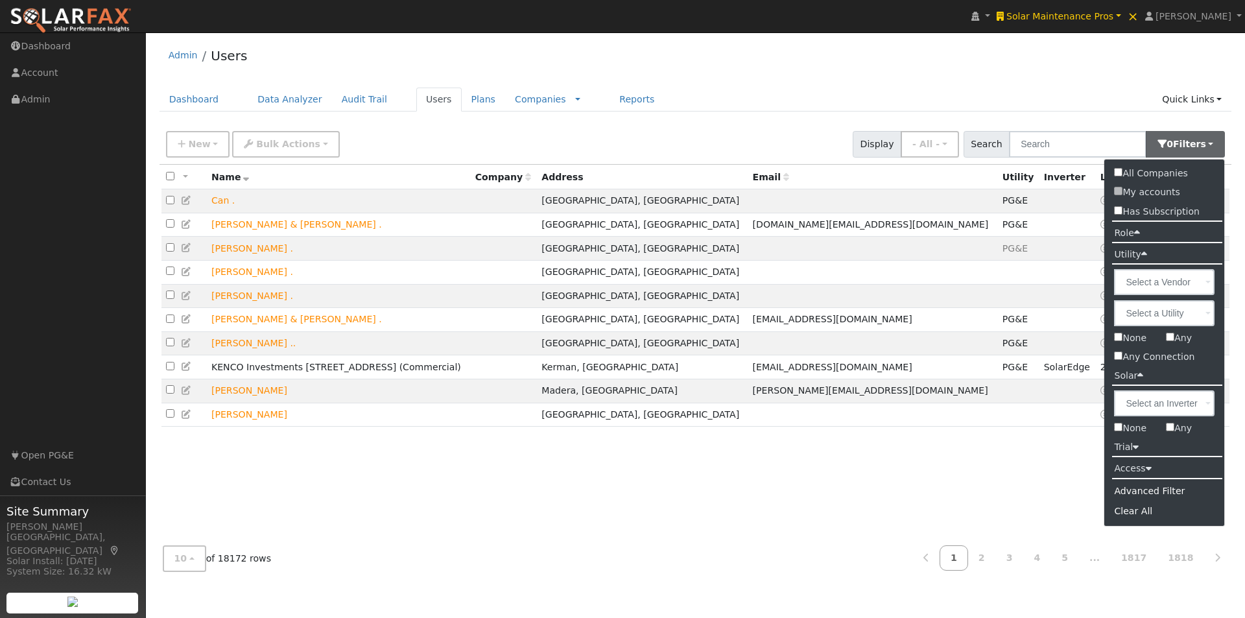
click at [1170, 340] on input "Any" at bounding box center [1169, 337] width 8 height 8
checkbox input "true"
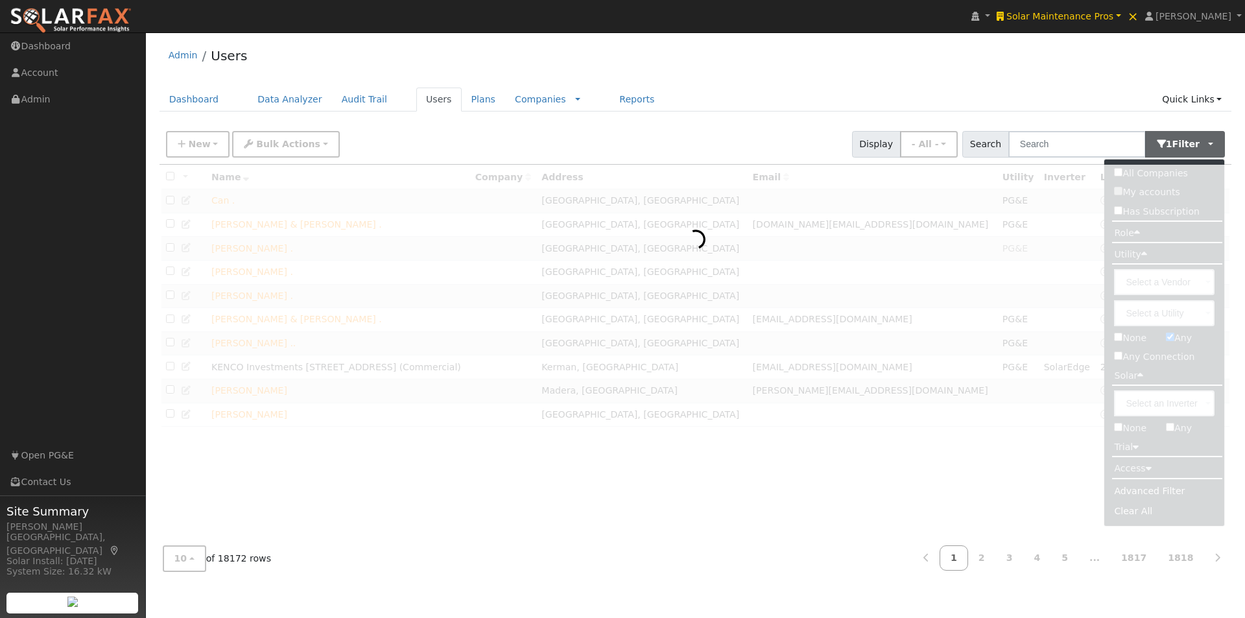
click at [983, 75] on div "Admin Users" at bounding box center [695, 59] width 1072 height 40
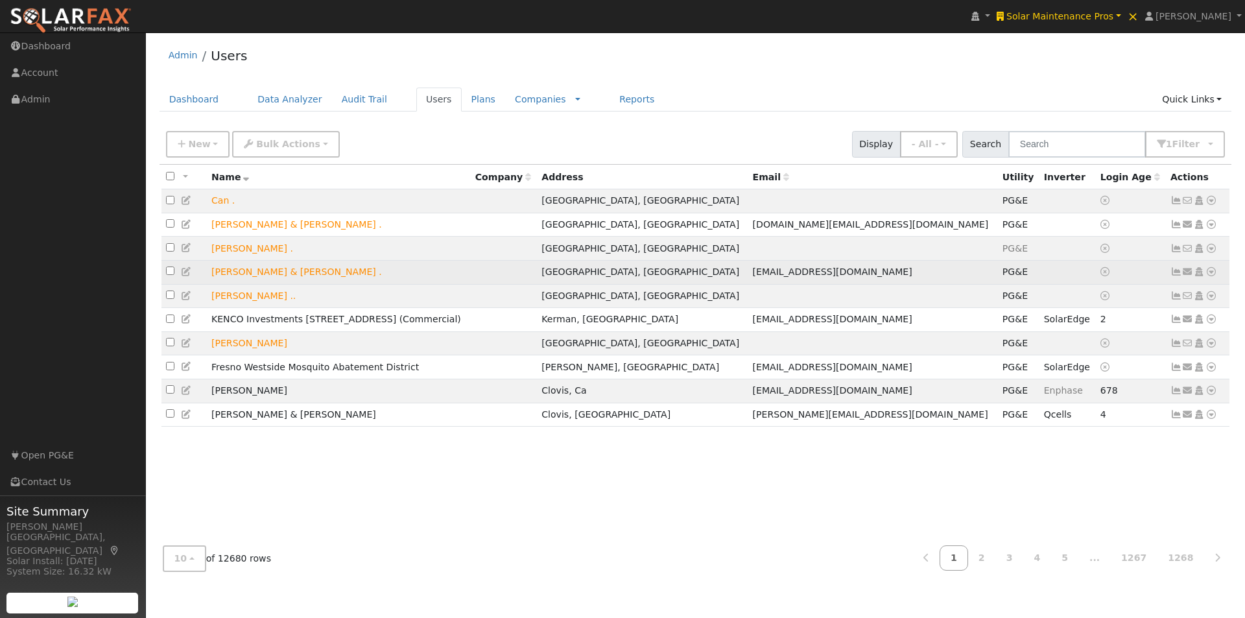
click at [1176, 275] on icon at bounding box center [1176, 271] width 12 height 9
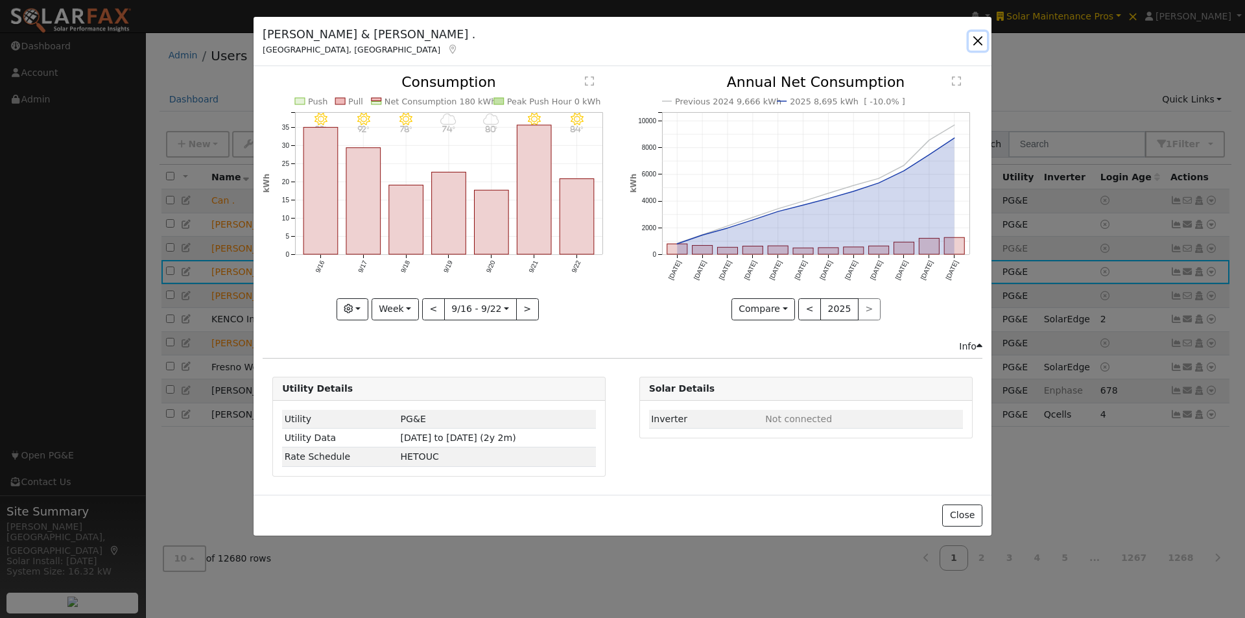
click at [974, 40] on button "button" at bounding box center [977, 41] width 18 height 18
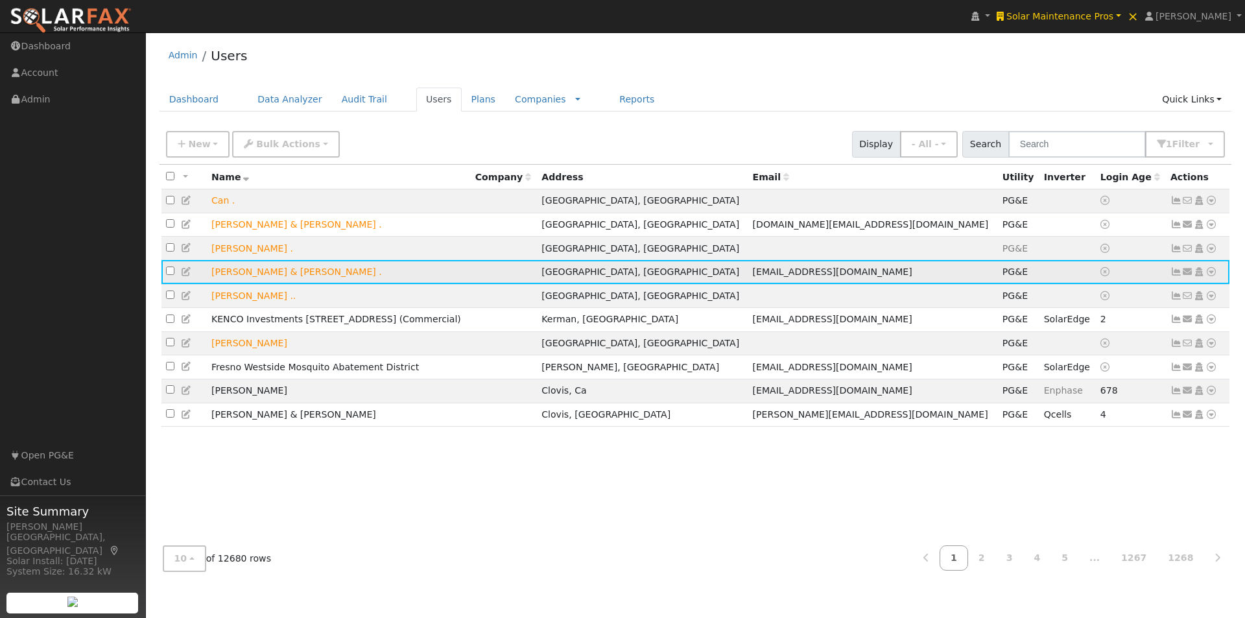
click at [1212, 276] on icon at bounding box center [1211, 271] width 12 height 9
click at [1057, 365] on link "Export to CSV" at bounding box center [1073, 360] width 95 height 18
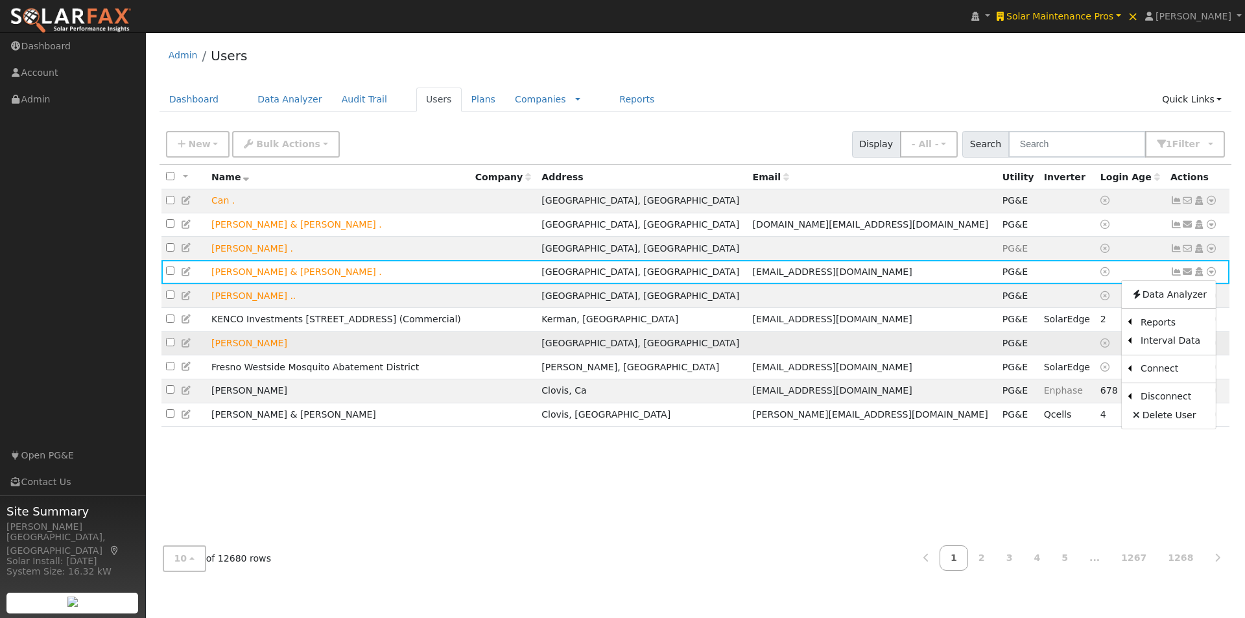
select select "8"
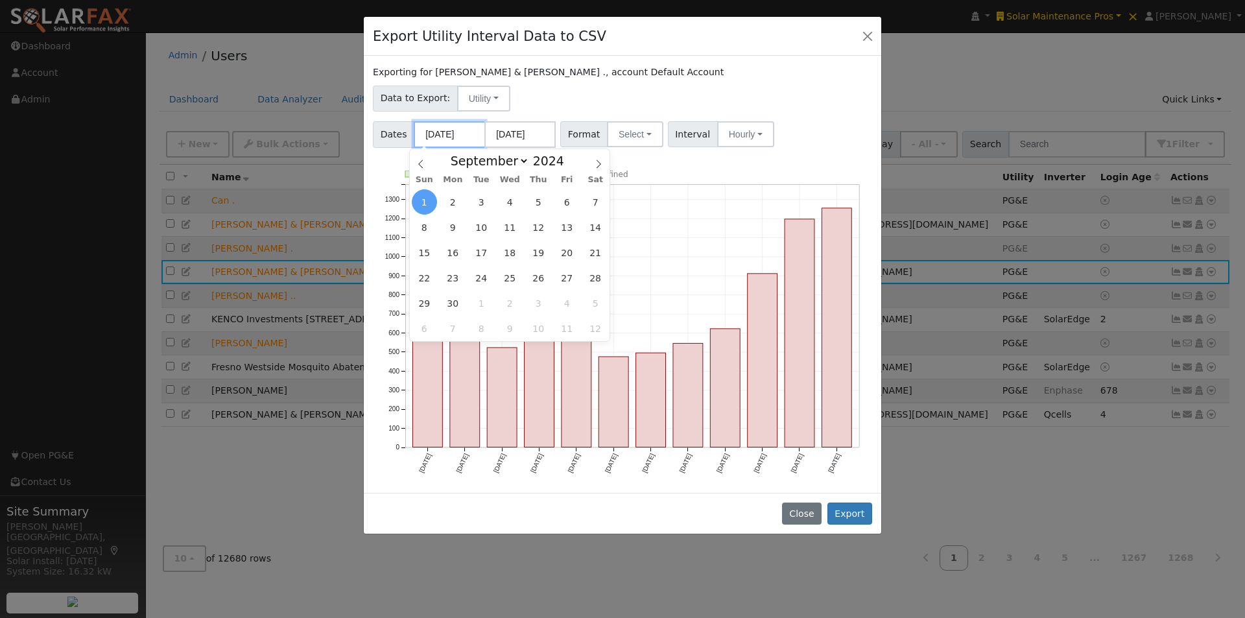
click at [445, 137] on input "09/01/2024" at bounding box center [449, 134] width 71 height 27
click at [425, 280] on span "22" at bounding box center [424, 277] width 25 height 25
type input "[DATE]"
click at [517, 132] on input "08/31/2025" at bounding box center [519, 134] width 71 height 27
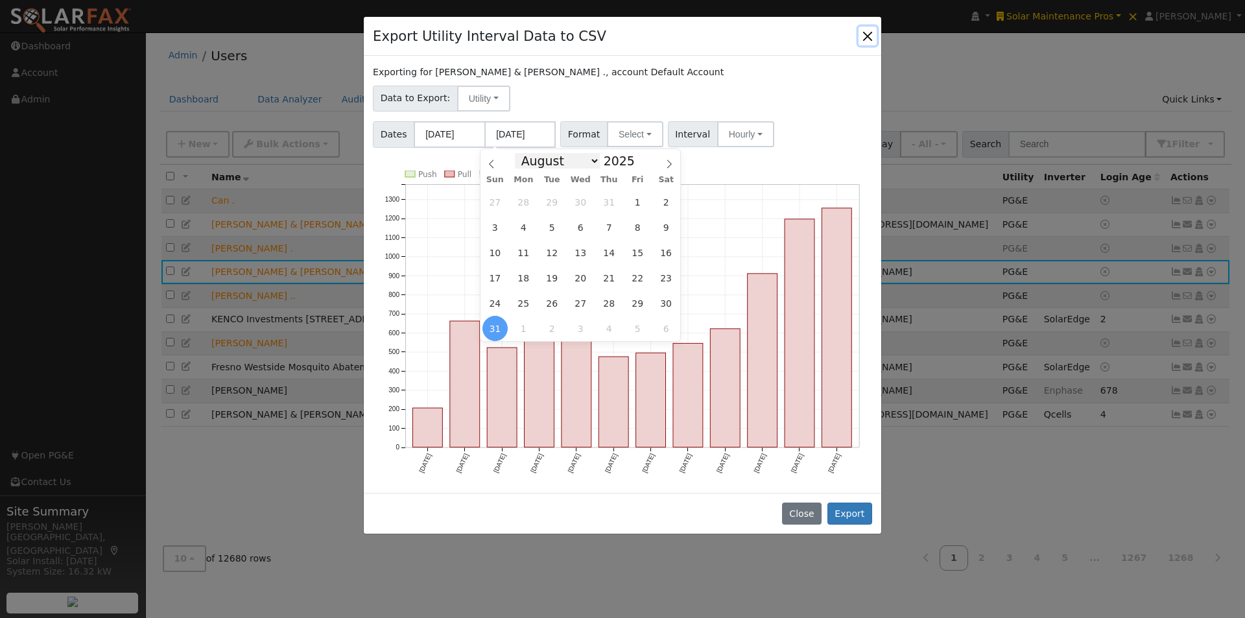
drag, startPoint x: 593, startPoint y: 164, endPoint x: 585, endPoint y: 164, distance: 7.8
click at [592, 164] on select "January February March April May June July August September October November De…" at bounding box center [557, 161] width 85 height 16
select select "8"
click at [525, 153] on select "January February March April May June July August September October November De…" at bounding box center [557, 161] width 85 height 16
click at [491, 275] on span "21" at bounding box center [494, 277] width 25 height 25
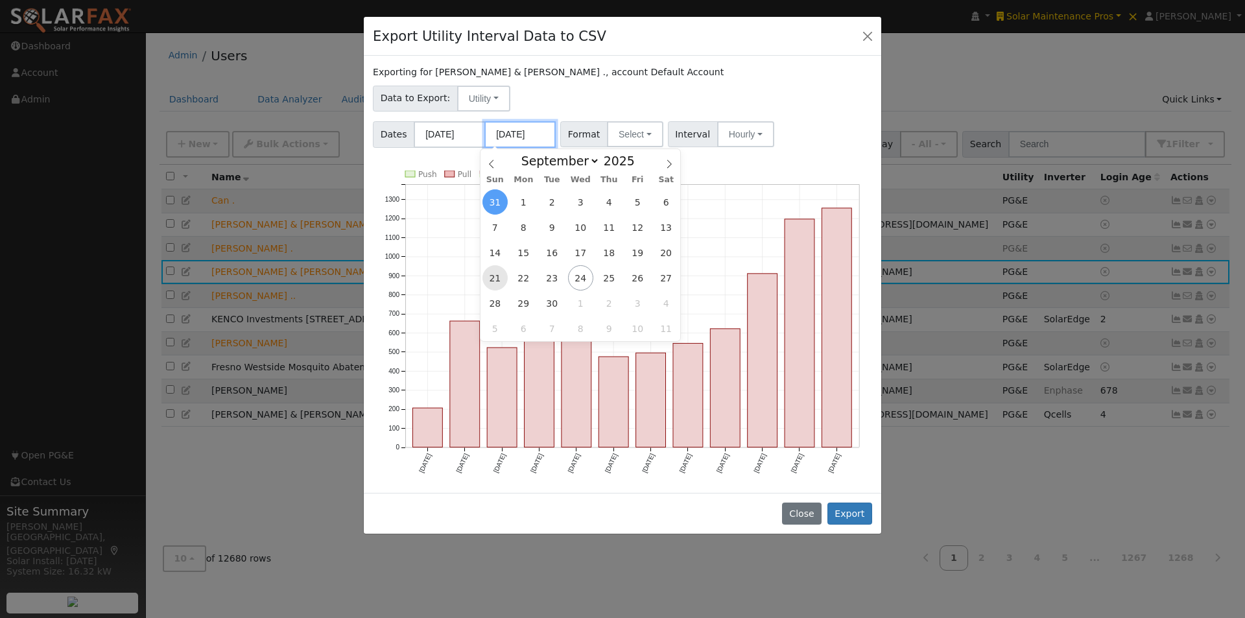
type input "[DATE]"
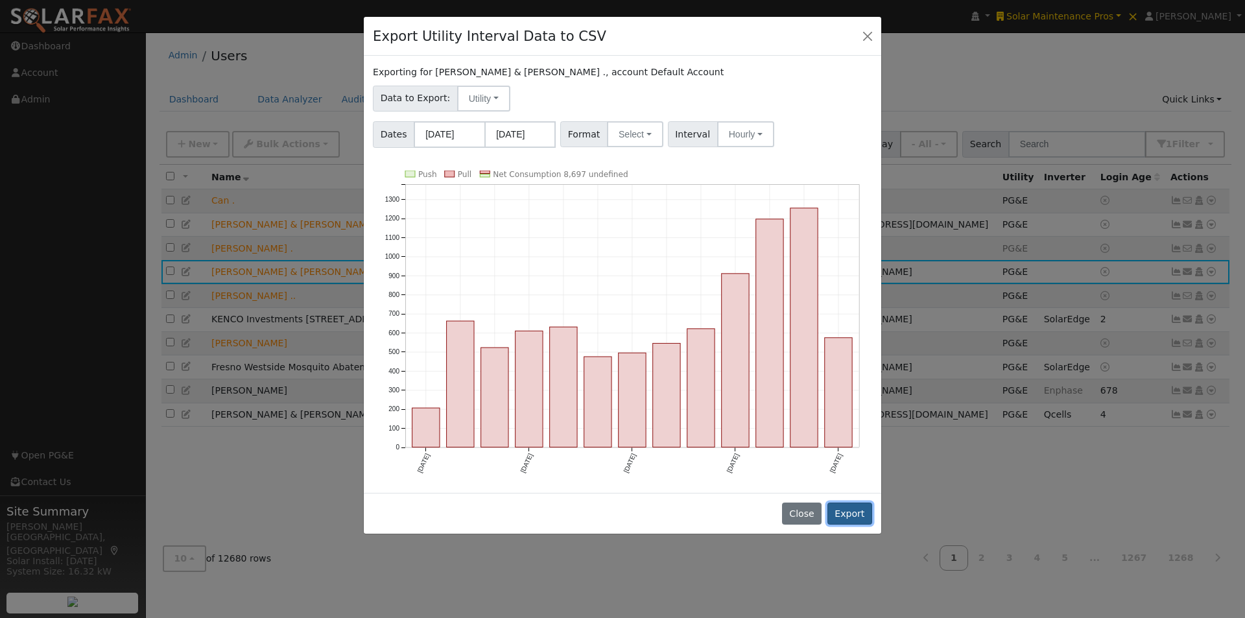
drag, startPoint x: 850, startPoint y: 510, endPoint x: 863, endPoint y: 471, distance: 41.6
click at [852, 510] on button "Export" at bounding box center [849, 513] width 45 height 22
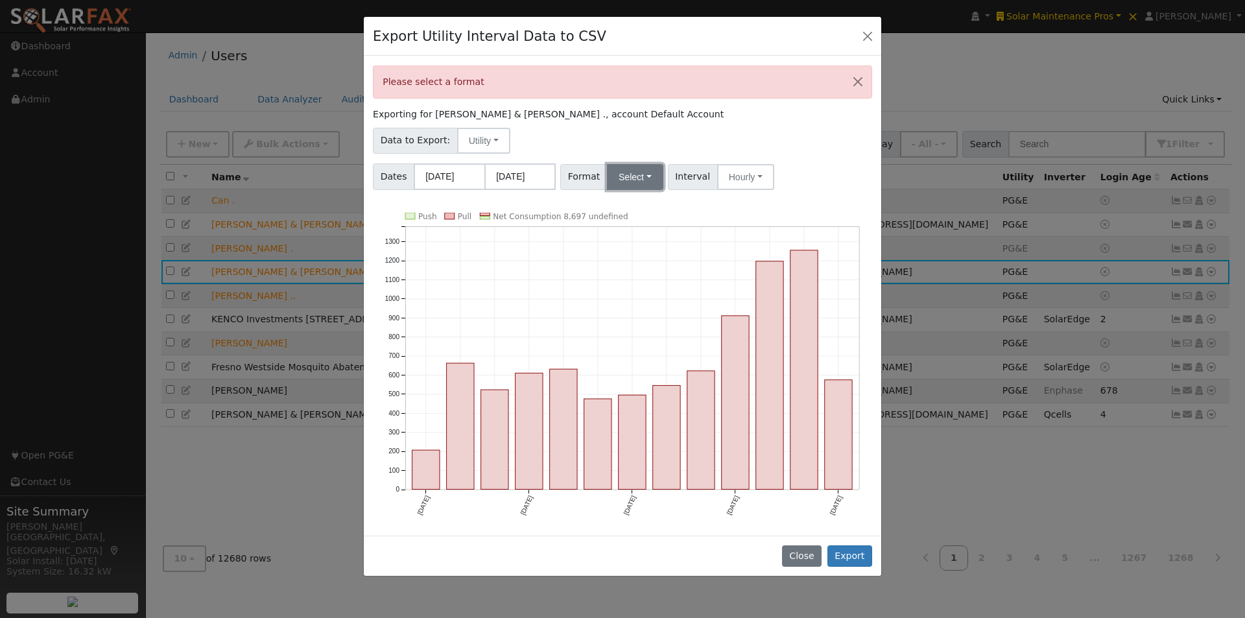
click at [615, 180] on button "Select" at bounding box center [635, 177] width 56 height 26
click at [622, 205] on link "Generic" at bounding box center [649, 205] width 93 height 18
click at [849, 545] on button "Export" at bounding box center [849, 556] width 45 height 22
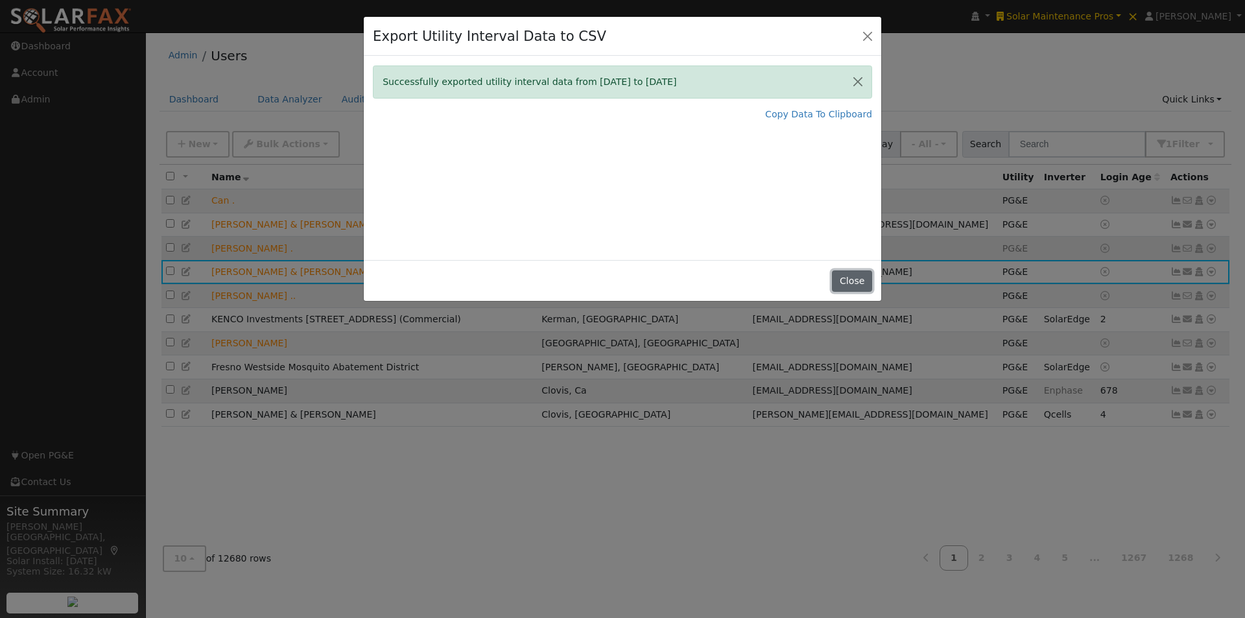
drag, startPoint x: 843, startPoint y: 278, endPoint x: 878, endPoint y: 248, distance: 46.9
click at [844, 277] on button "Close" at bounding box center [852, 281] width 40 height 22
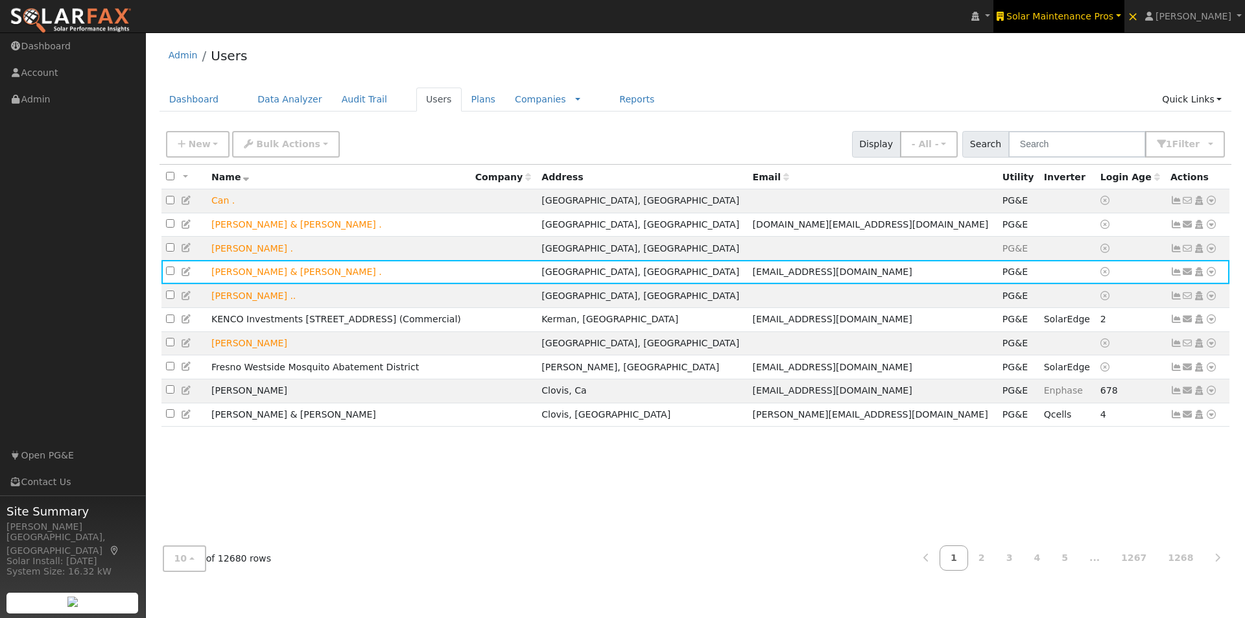
click at [1095, 15] on span "Solar Maintenance Pros" at bounding box center [1059, 16] width 107 height 10
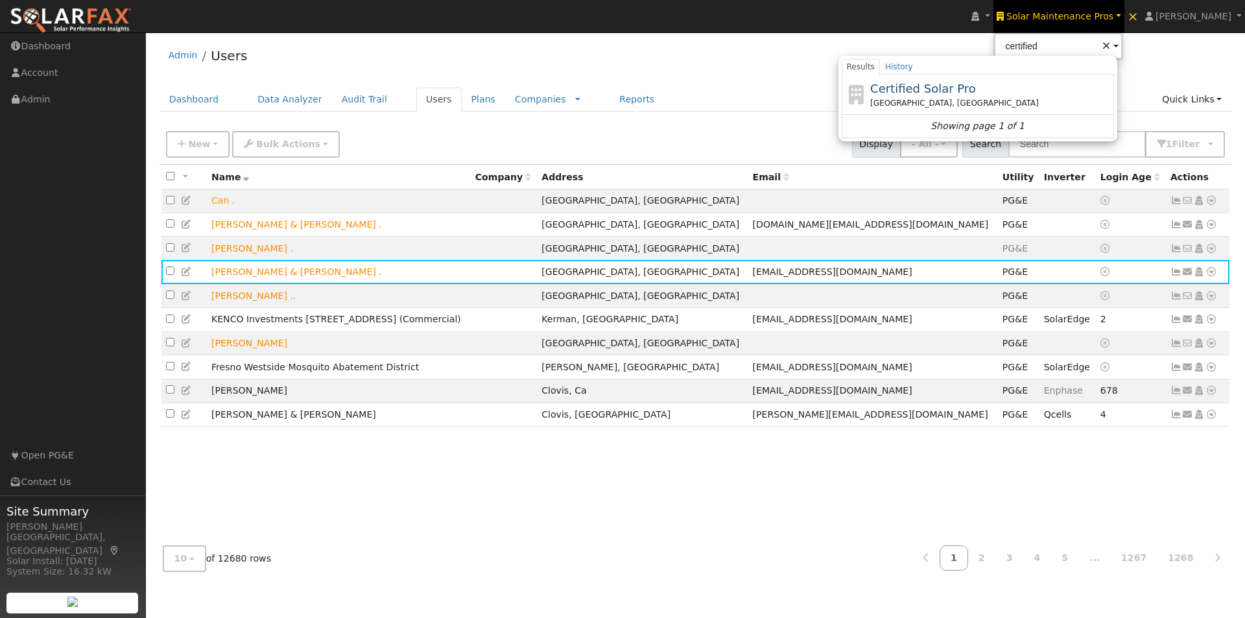
click at [939, 86] on span "Certified Solar Pro" at bounding box center [923, 89] width 106 height 14
type input "Certified Solar Pro"
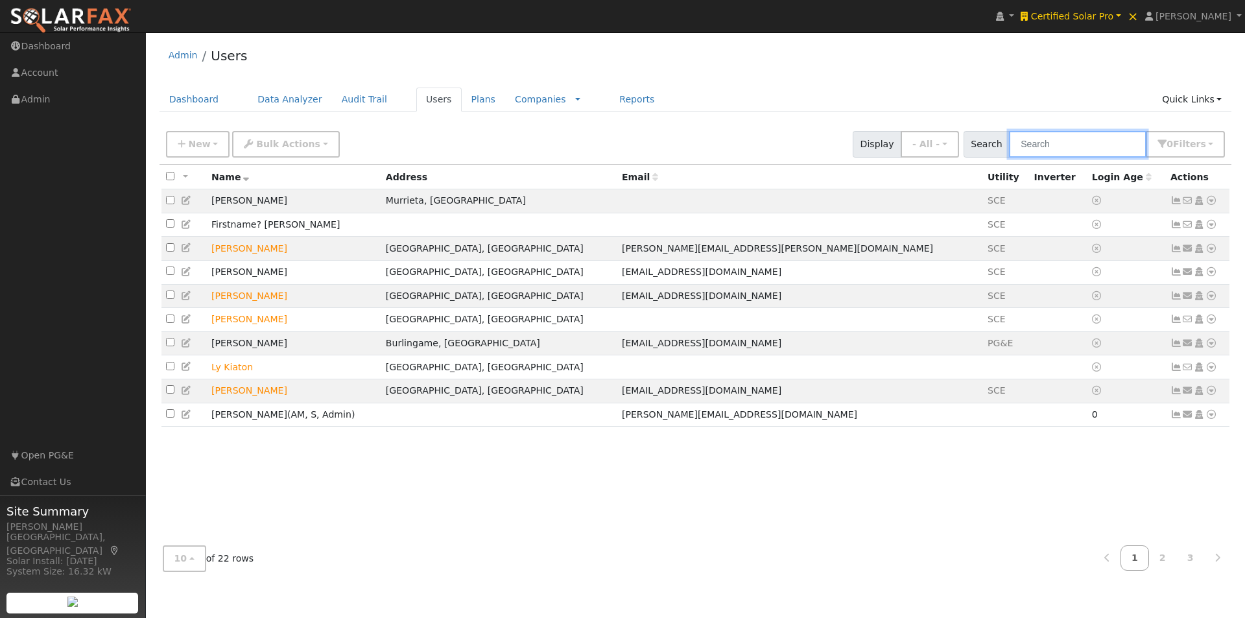
drag, startPoint x: 1118, startPoint y: 149, endPoint x: 1105, endPoint y: 130, distance: 23.0
click at [1118, 148] on input "text" at bounding box center [1077, 144] width 137 height 27
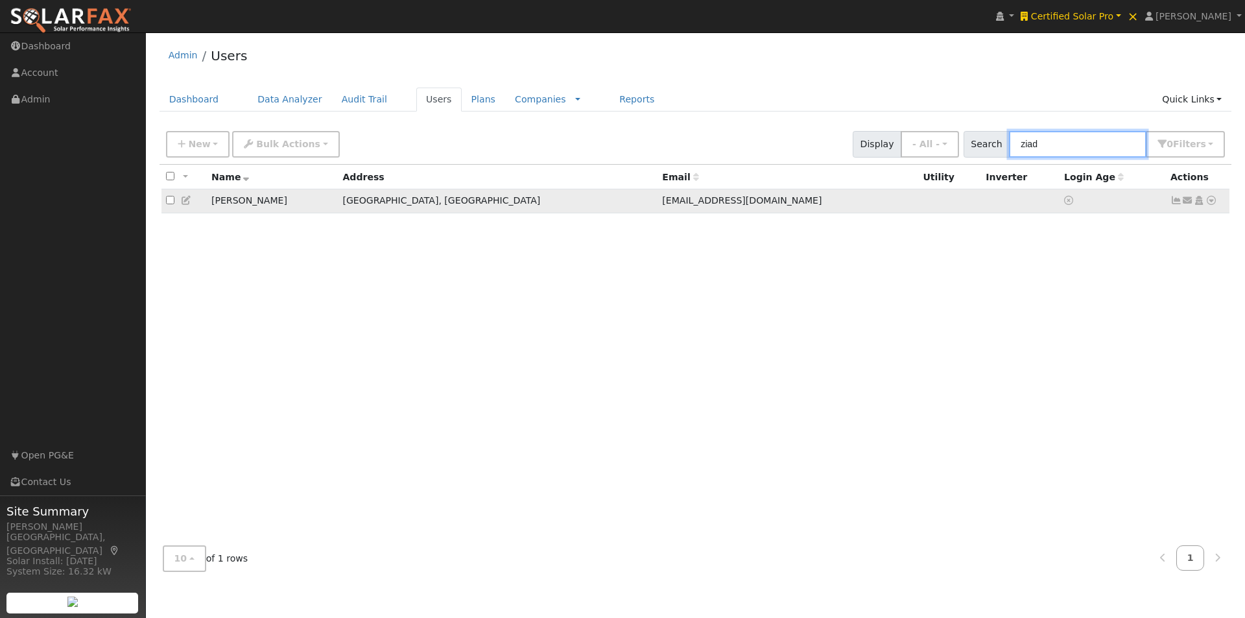
type input "ziad"
click at [1208, 200] on icon at bounding box center [1211, 200] width 12 height 9
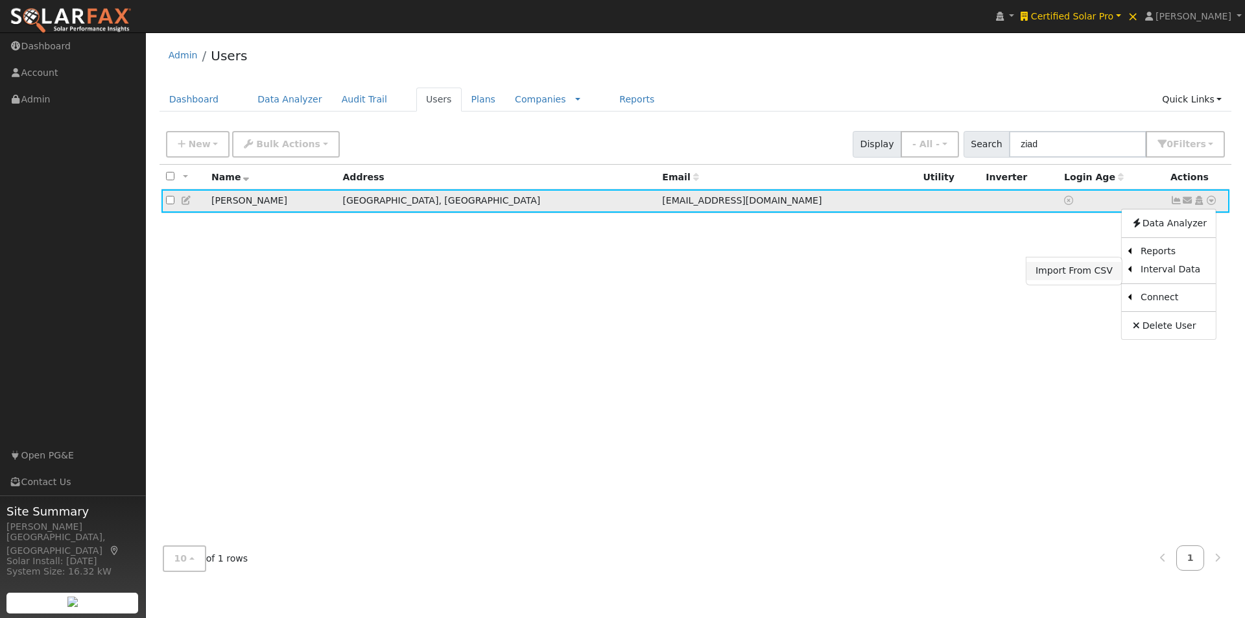
click at [1064, 265] on link "Import From CSV" at bounding box center [1073, 271] width 95 height 18
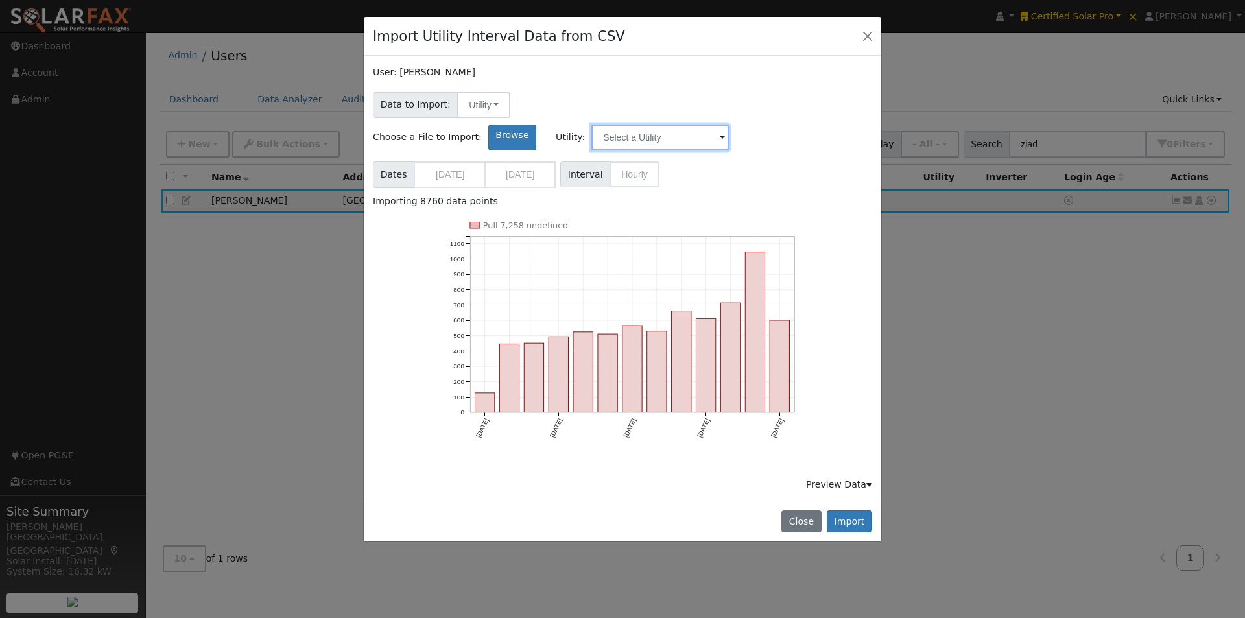
click at [729, 124] on input "text" at bounding box center [659, 137] width 137 height 26
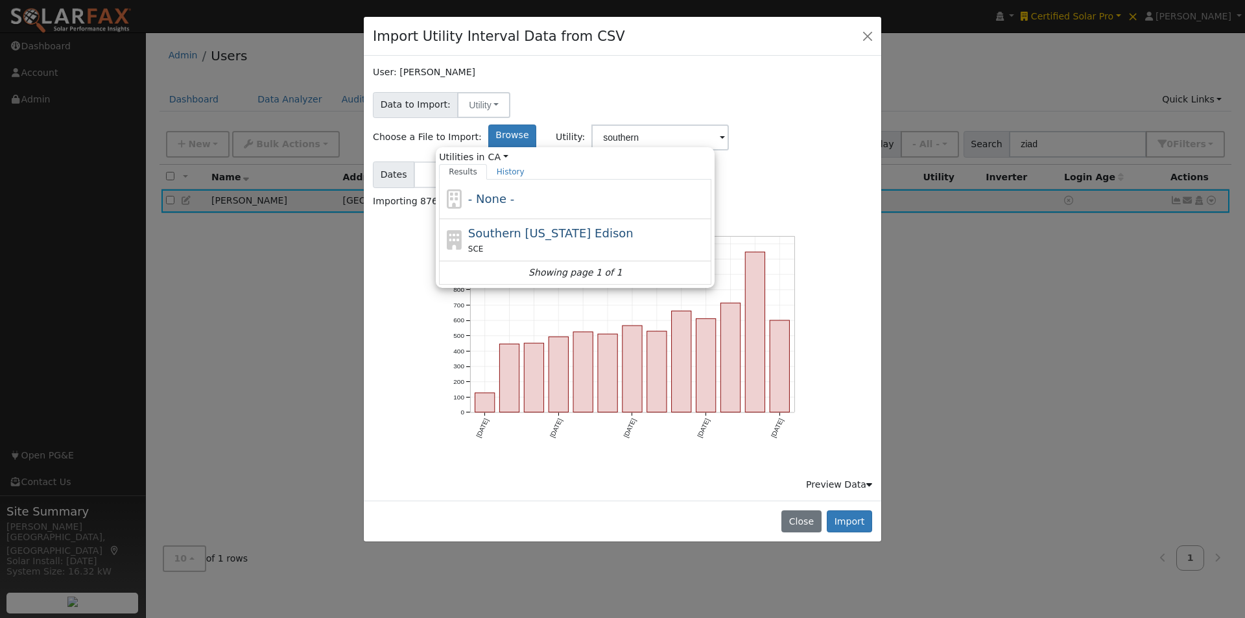
drag, startPoint x: 632, startPoint y: 196, endPoint x: 733, endPoint y: 183, distance: 102.0
click at [633, 226] on span "Southern [US_STATE] Edison" at bounding box center [550, 233] width 165 height 14
type input "Southern [US_STATE] Edison"
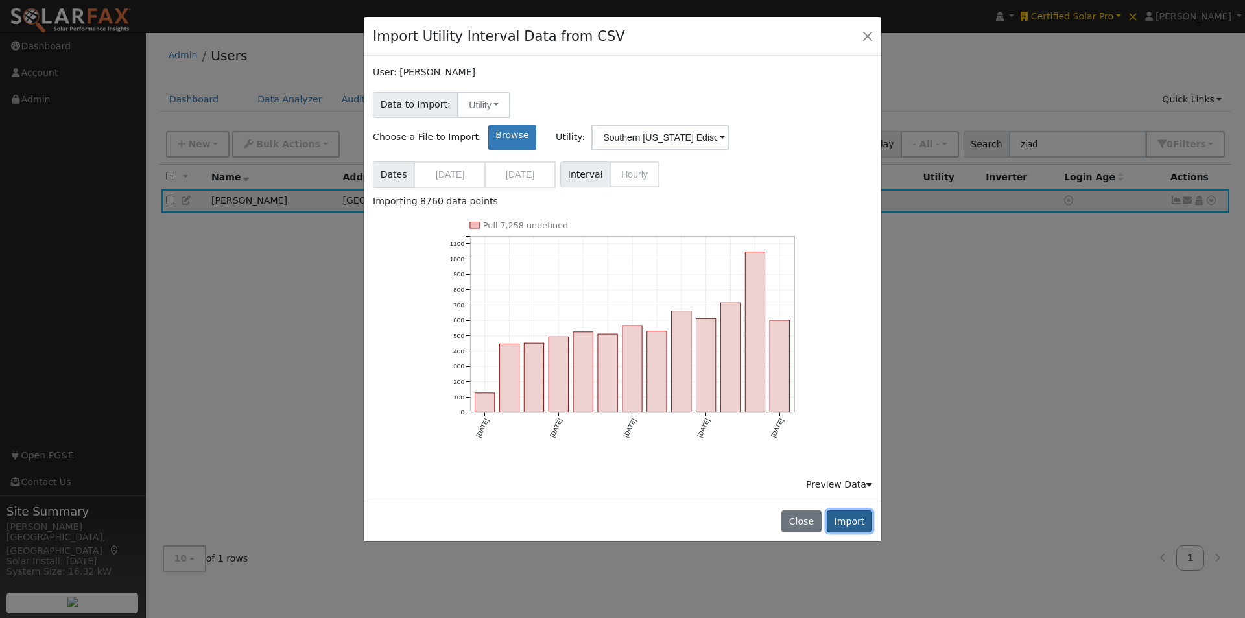
click at [845, 510] on button "Import" at bounding box center [848, 521] width 45 height 22
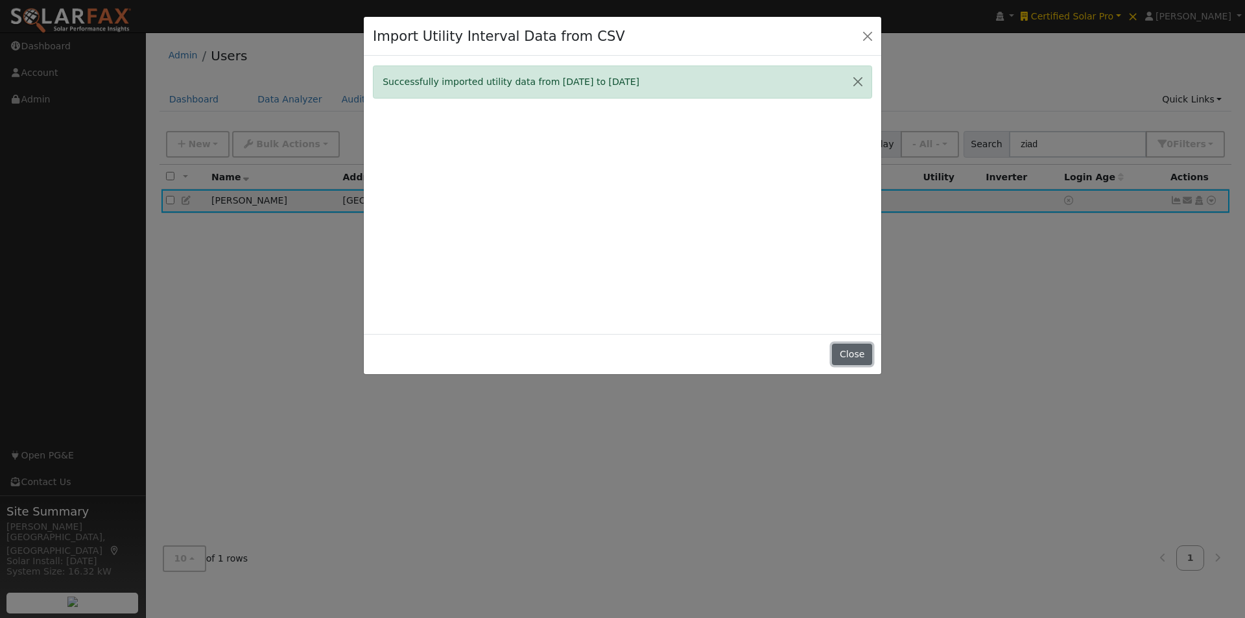
drag, startPoint x: 861, startPoint y: 355, endPoint x: 867, endPoint y: 344, distance: 12.5
click at [860, 351] on button "Close" at bounding box center [852, 355] width 40 height 22
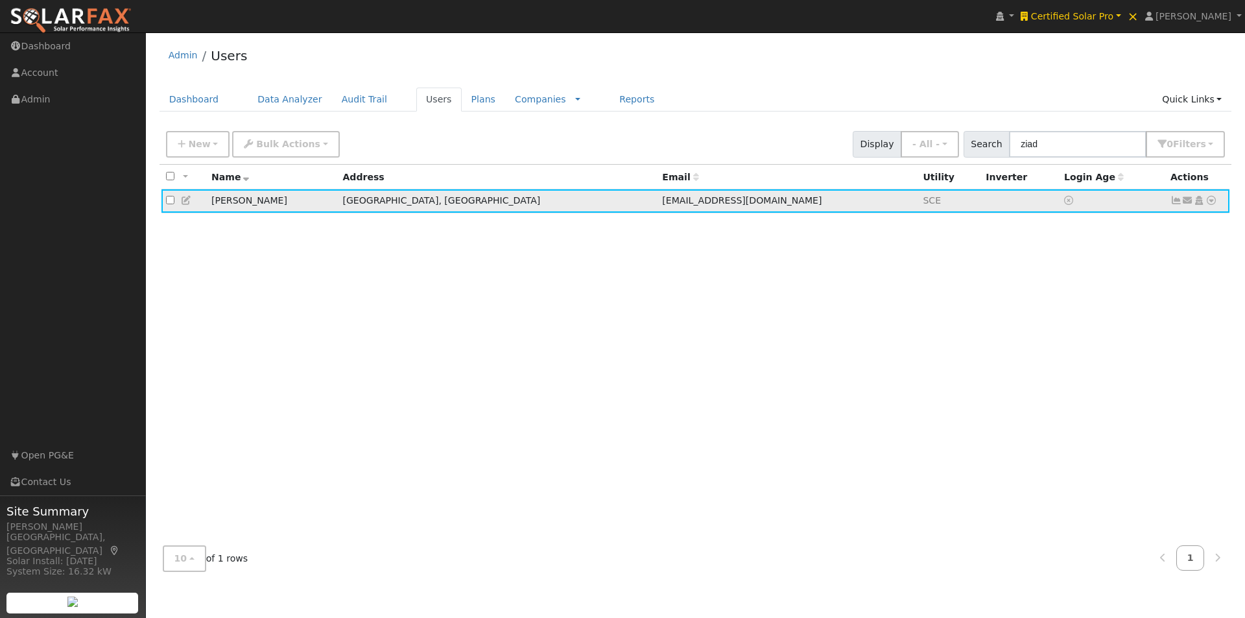
click at [1173, 200] on icon at bounding box center [1176, 200] width 12 height 9
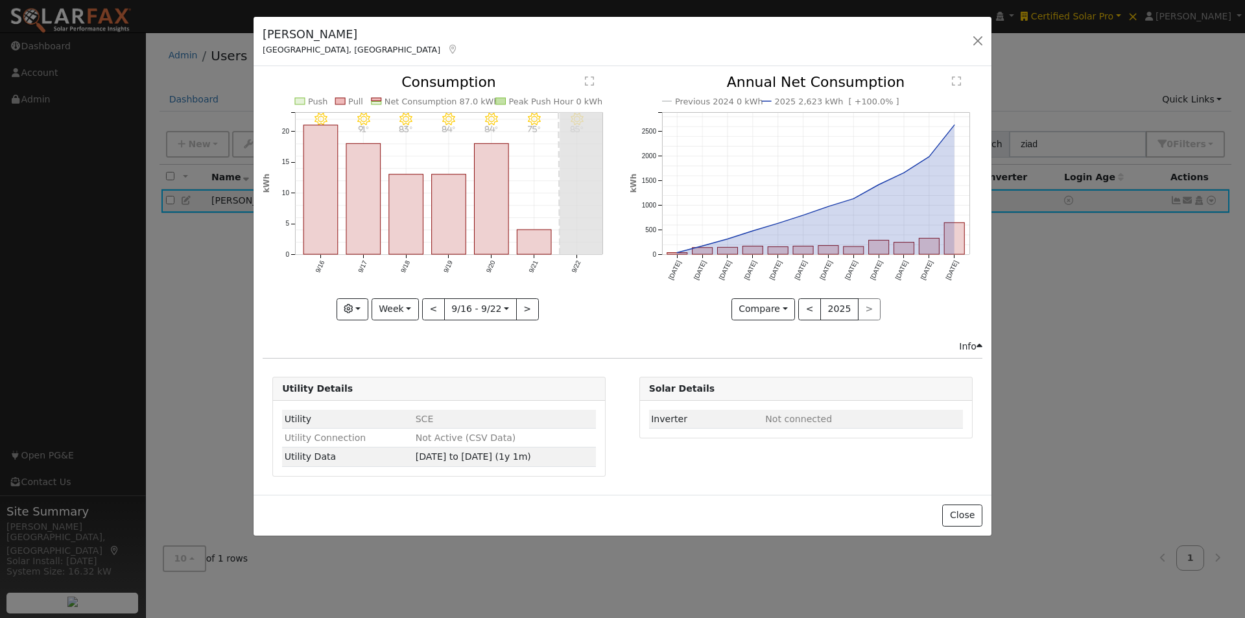
click at [395, 296] on icon "9/22 - Clear 85° 9/21 - Clear 75° 9/20 - Clear 84° 9/19 - Clear 84° 9/18 - Clea…" at bounding box center [439, 193] width 353 height 237
click at [393, 314] on button "Week" at bounding box center [394, 309] width 47 height 22
drag, startPoint x: 393, startPoint y: 386, endPoint x: 557, endPoint y: 327, distance: 174.3
click at [398, 381] on link "Year" at bounding box center [417, 390] width 90 height 18
type input "[DATE]"
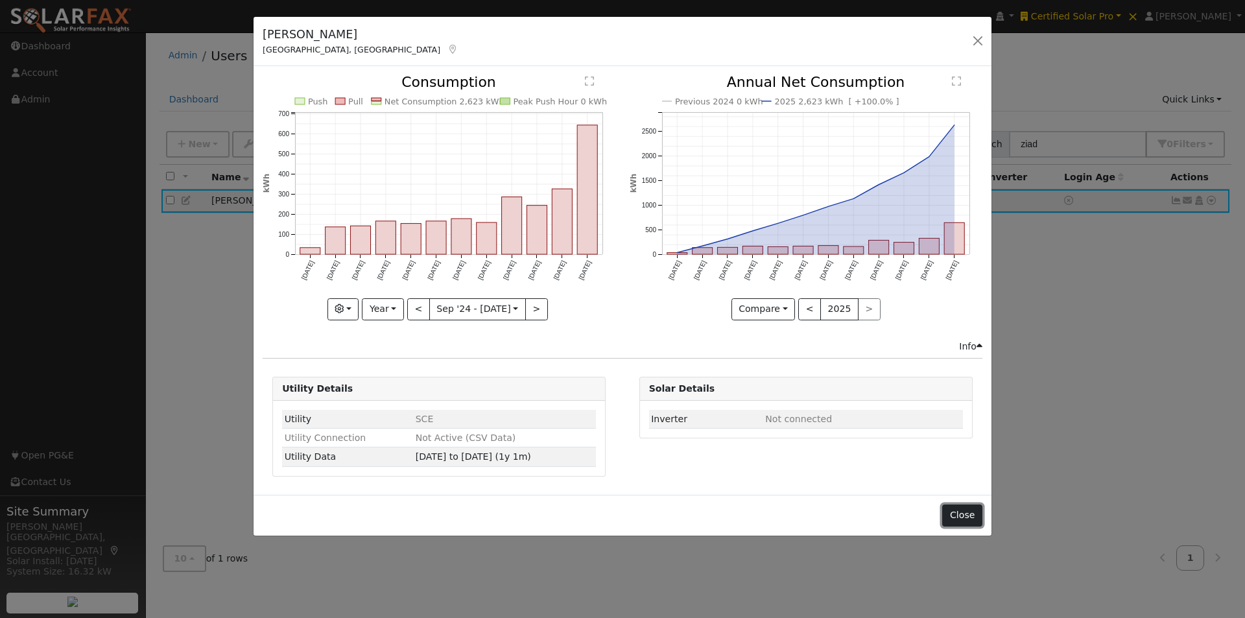
drag, startPoint x: 958, startPoint y: 519, endPoint x: 840, endPoint y: 307, distance: 242.6
click at [958, 519] on button "Close" at bounding box center [962, 515] width 40 height 22
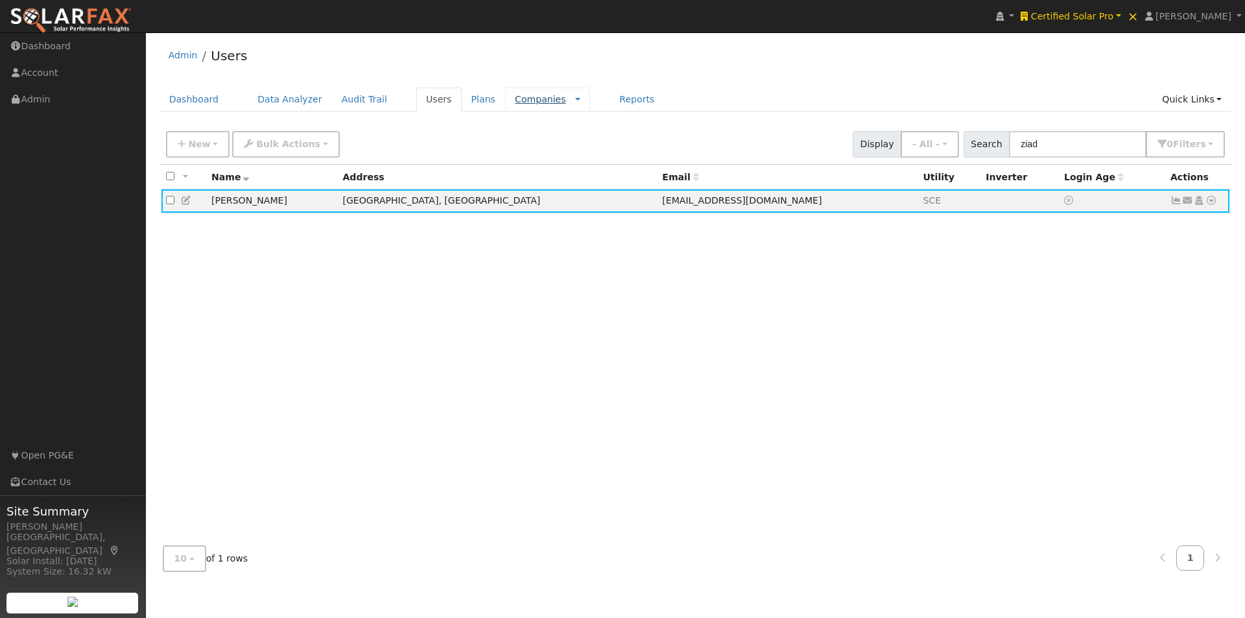
click at [515, 104] on link "Companies" at bounding box center [540, 99] width 51 height 10
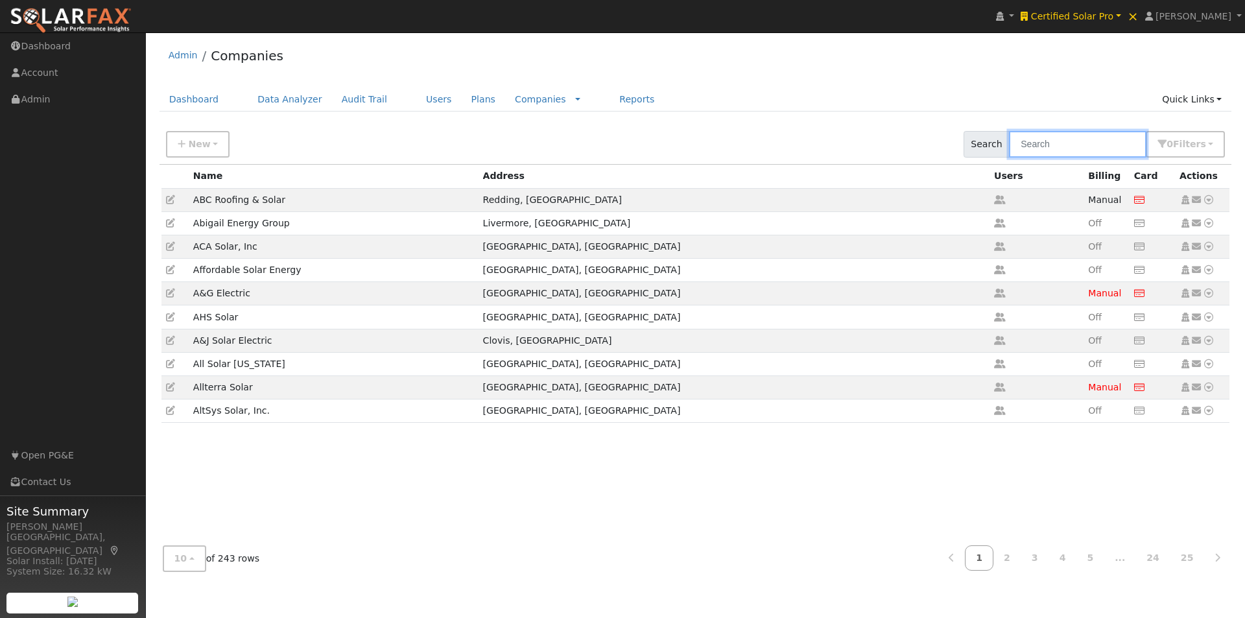
click at [1081, 141] on input "text" at bounding box center [1077, 144] width 137 height 27
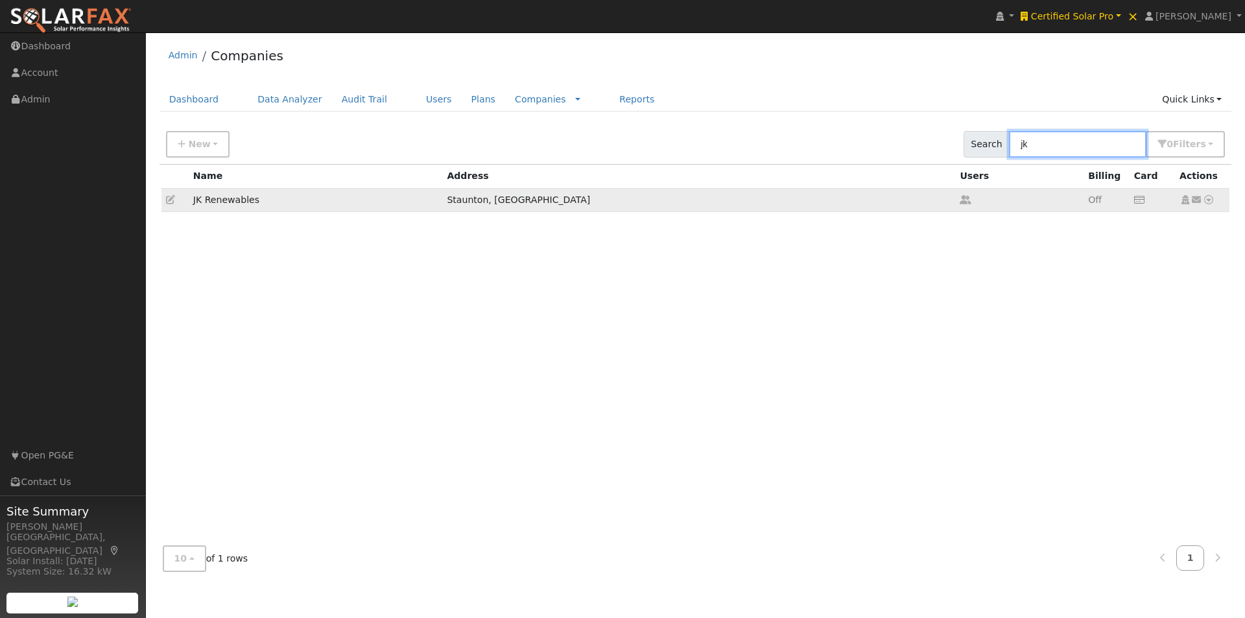
type input "jk"
click at [171, 200] on icon at bounding box center [170, 199] width 9 height 9
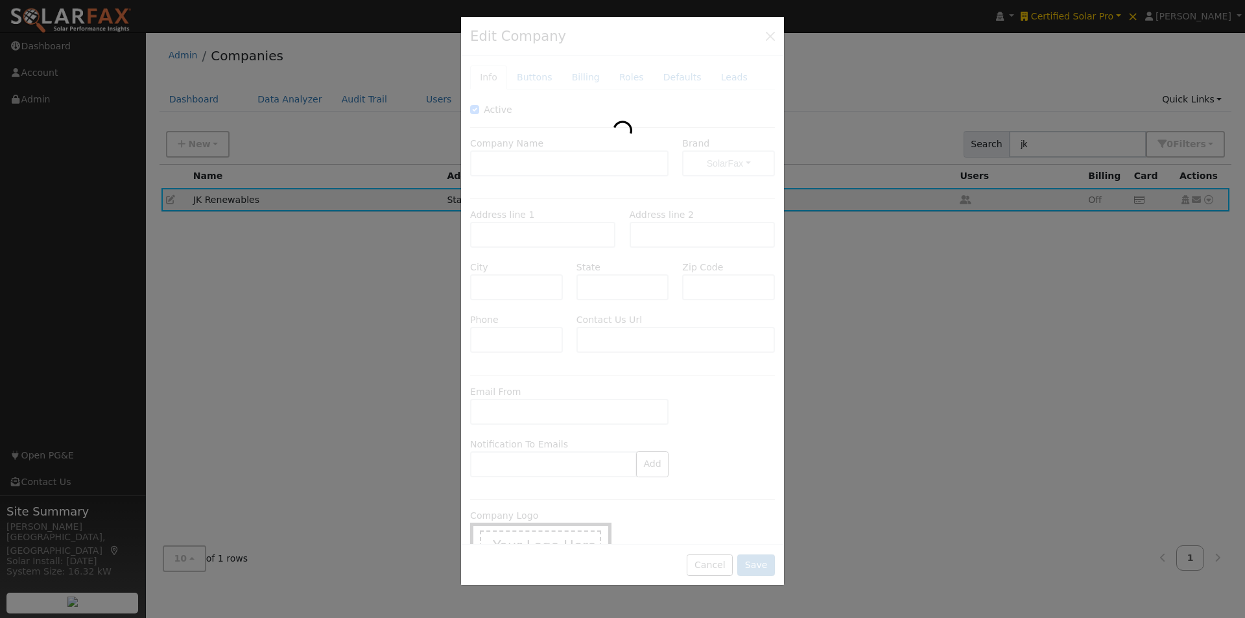
type input "JK Renewables"
type input "[STREET_ADDRESS][PERSON_NAME]"
type input "Suite 103"
type input "Staunton"
type input "VA"
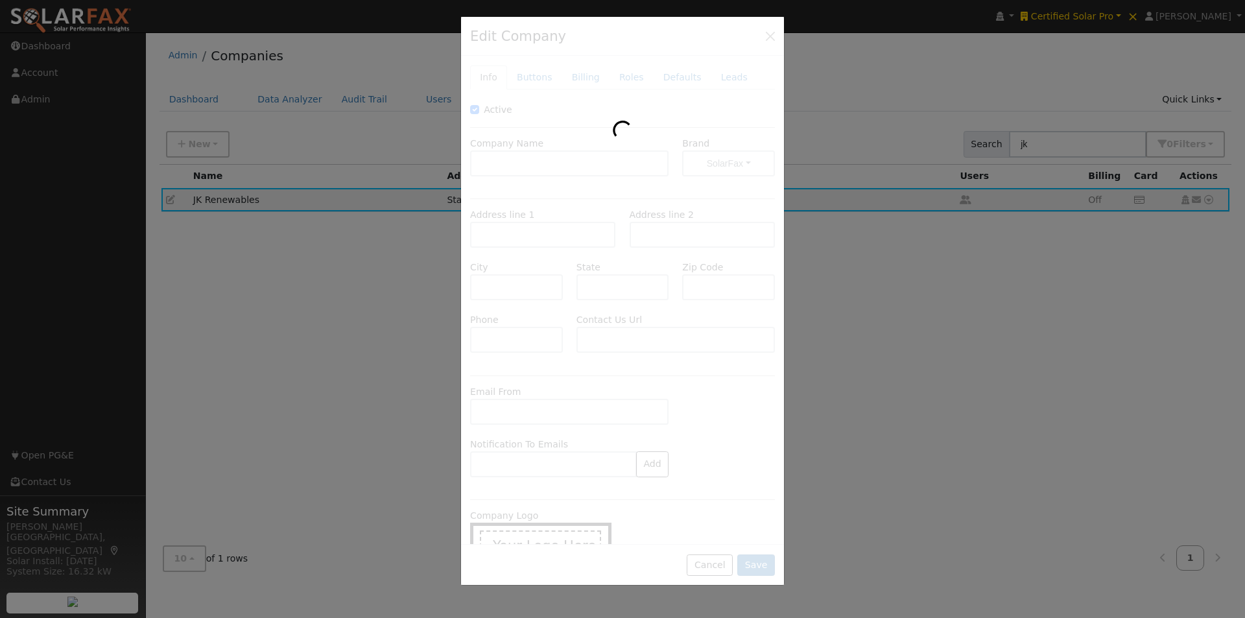
type input "24401"
type input "888-429-0105"
type input "https://www.jkrenewables.com/contact"
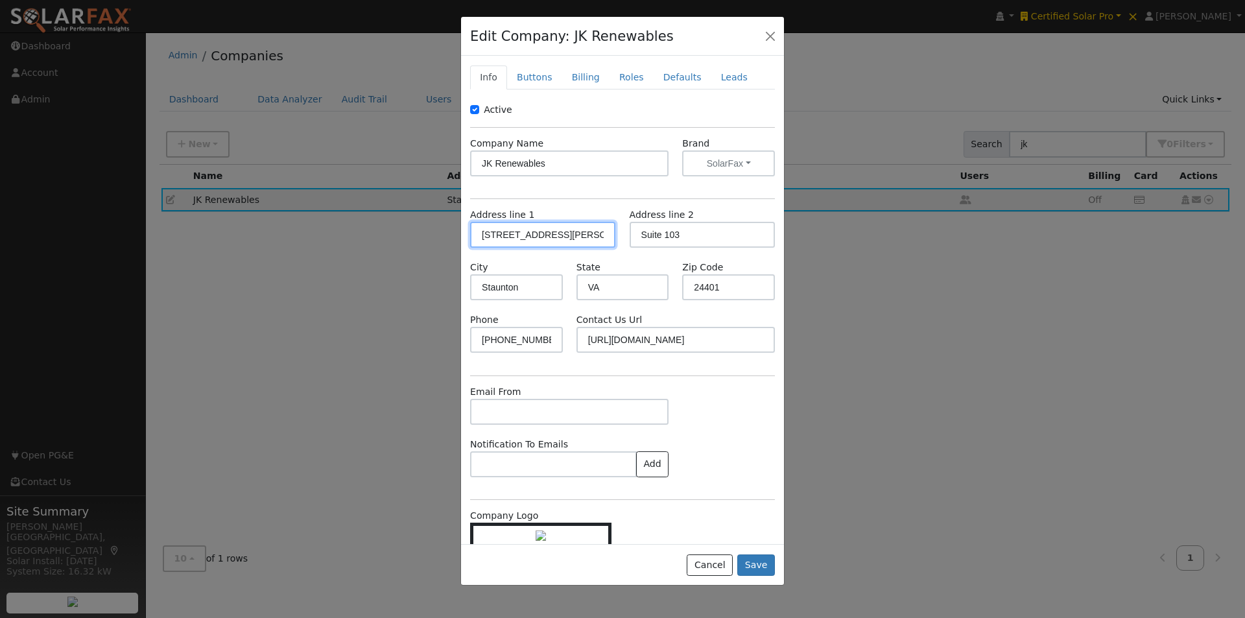
drag, startPoint x: 594, startPoint y: 233, endPoint x: 410, endPoint y: 229, distance: 184.8
click at [410, 229] on div "Edit Company: JK Renewables Info Buttons Billing Roles Defaults Leads Active Co…" at bounding box center [622, 309] width 1245 height 618
click at [717, 563] on button "Cancel" at bounding box center [709, 565] width 46 height 22
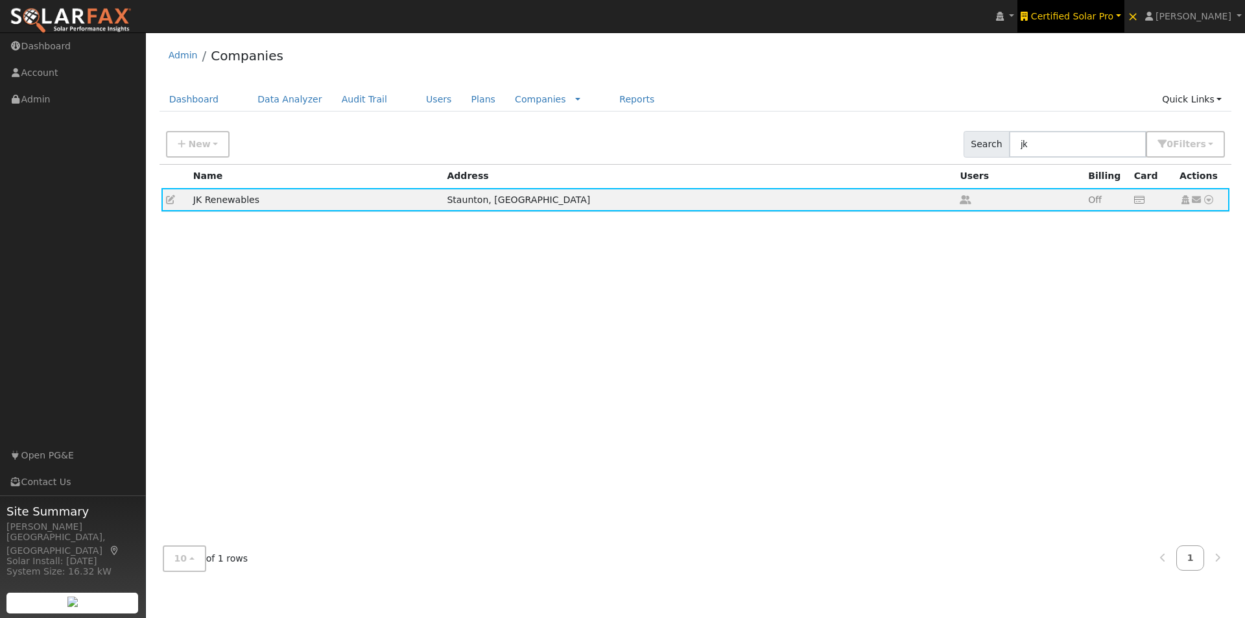
click at [1098, 9] on link "Certified Solar Pro" at bounding box center [1070, 16] width 106 height 32
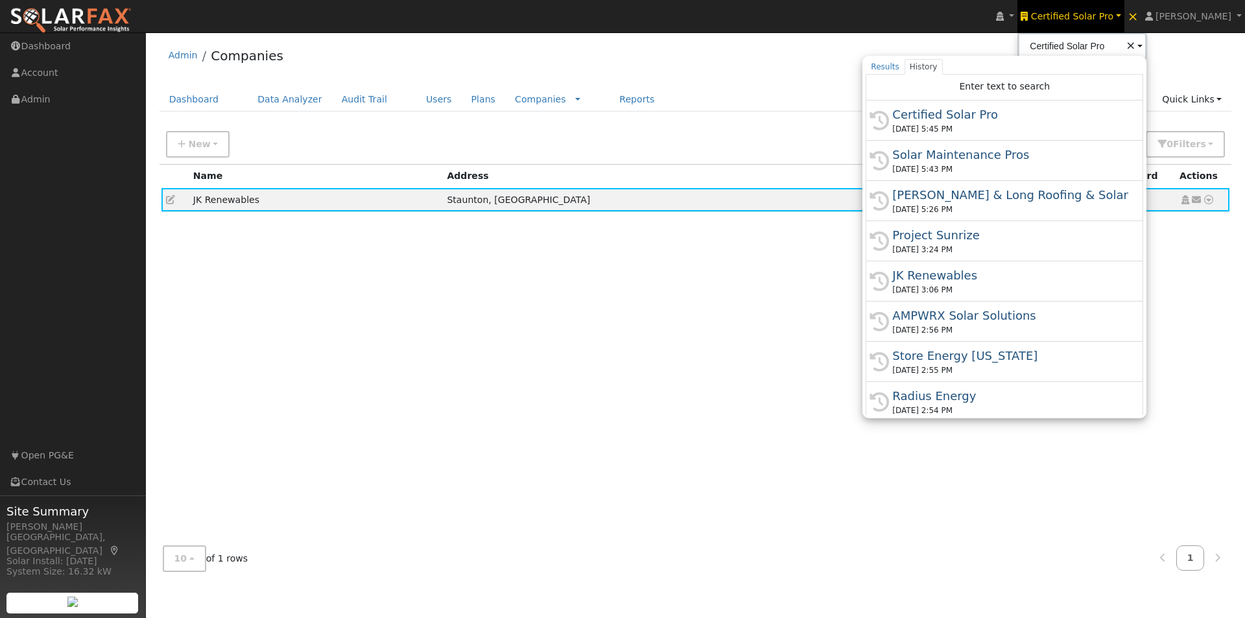
click at [961, 231] on div "Project Sunrize" at bounding box center [1010, 235] width 236 height 18
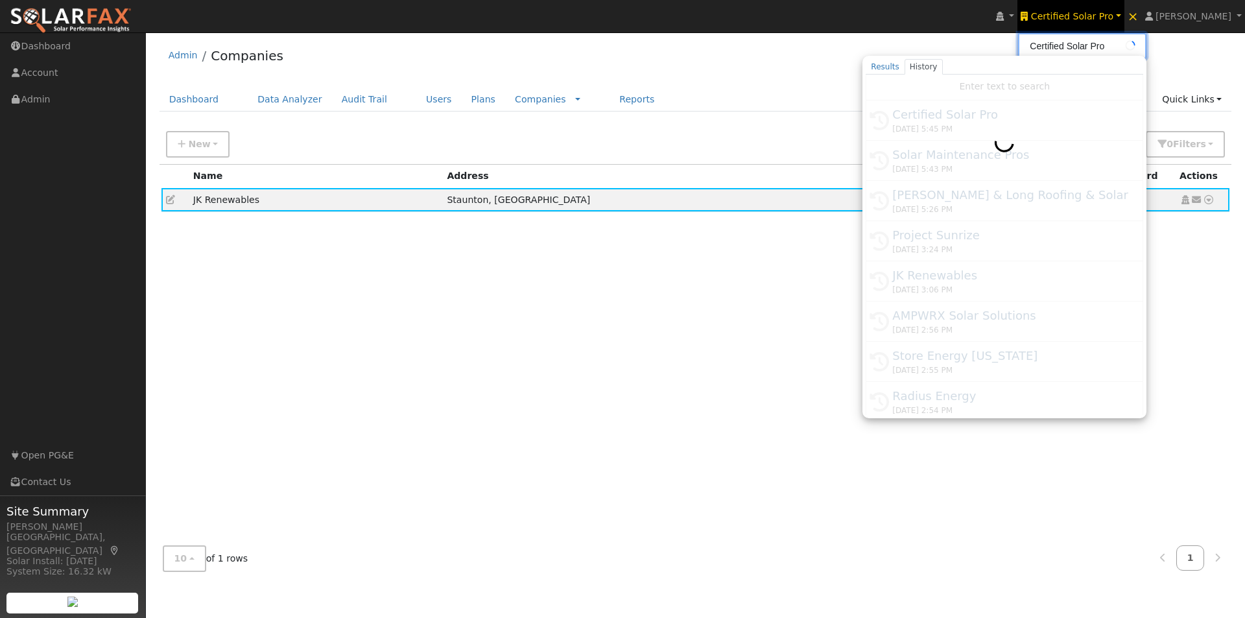
type input "Project Sunrize"
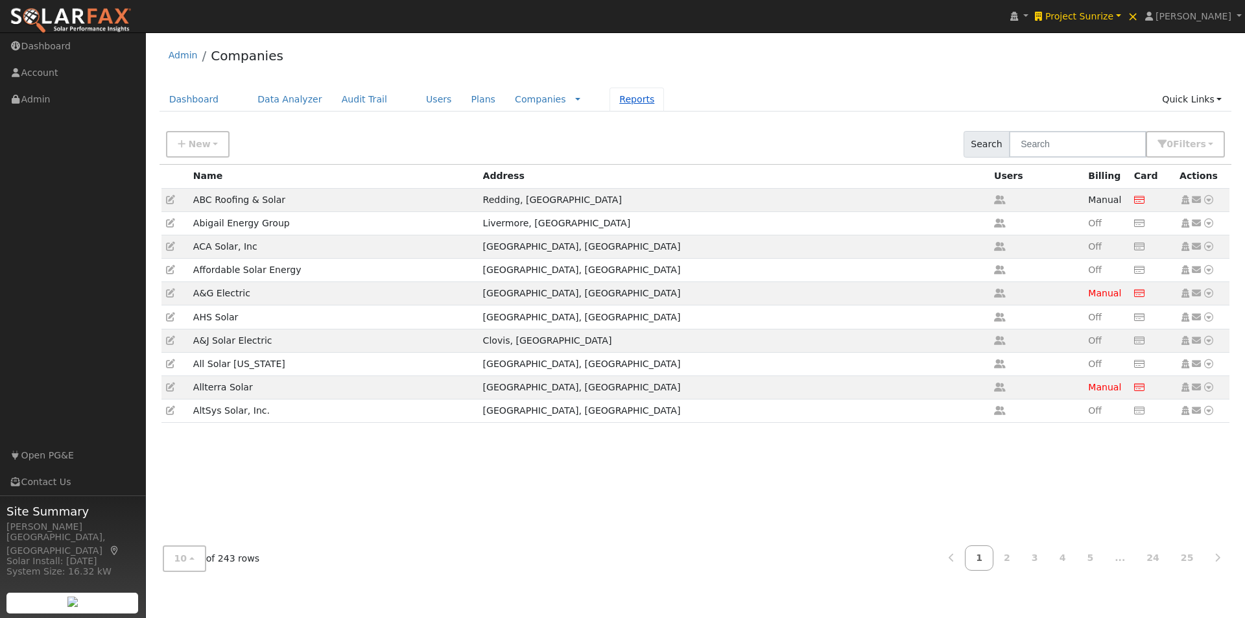
click at [609, 97] on link "Reports" at bounding box center [636, 100] width 54 height 24
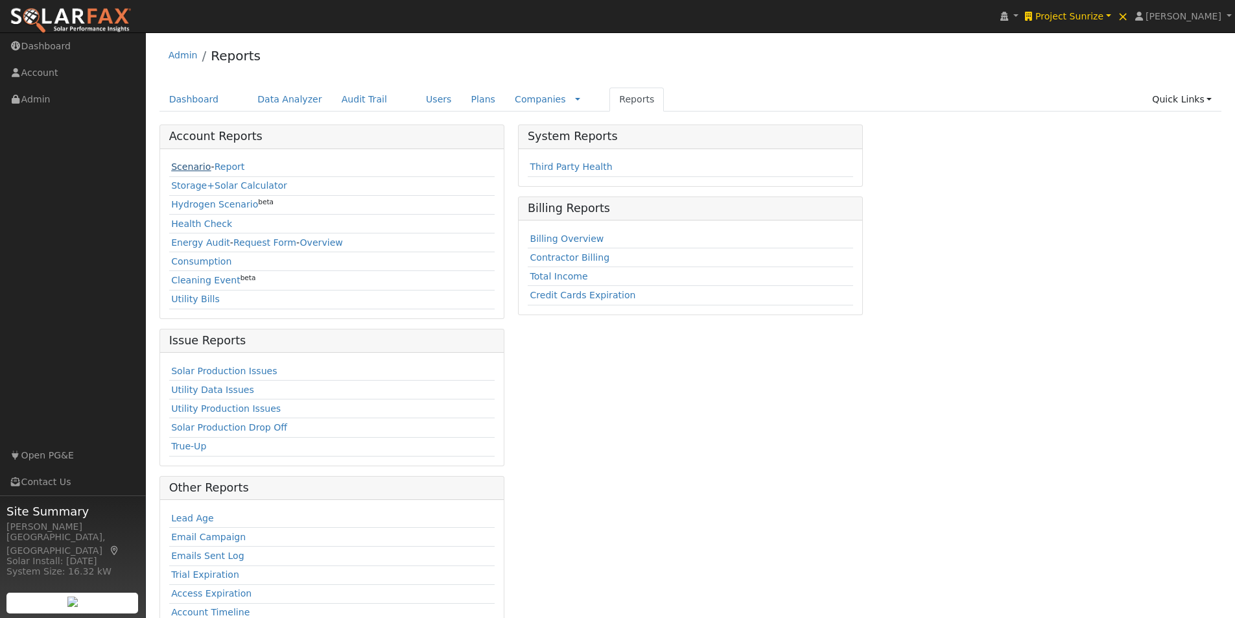
click at [187, 167] on link "Scenario" at bounding box center [191, 166] width 40 height 10
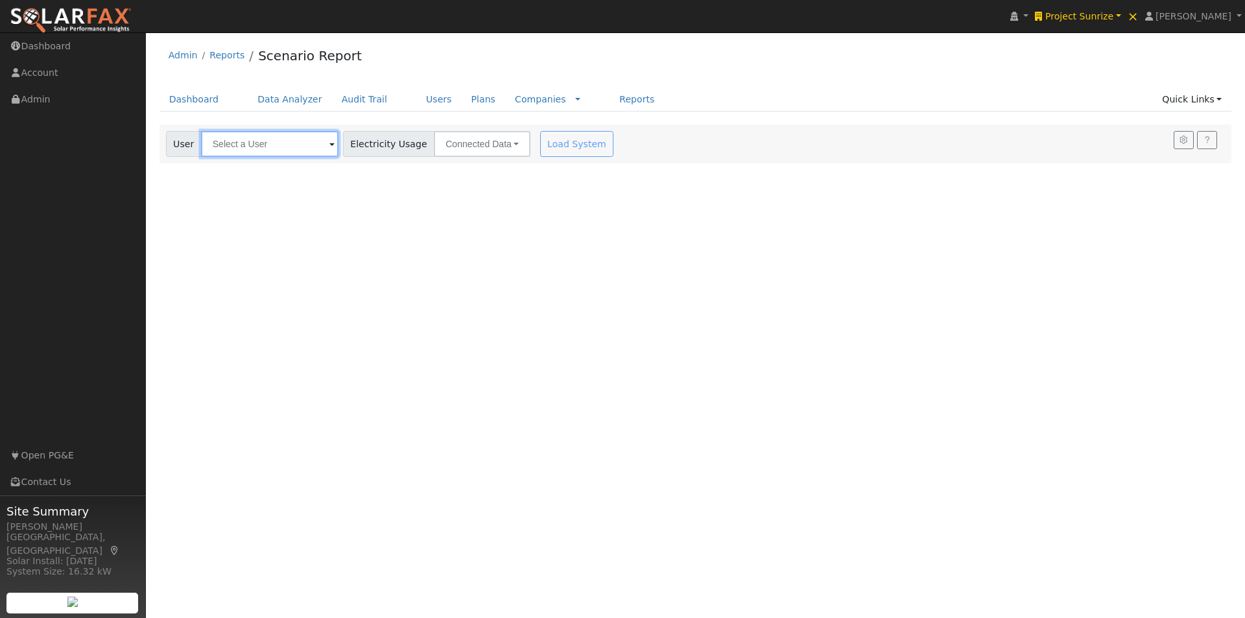
click at [274, 140] on input "text" at bounding box center [269, 144] width 137 height 26
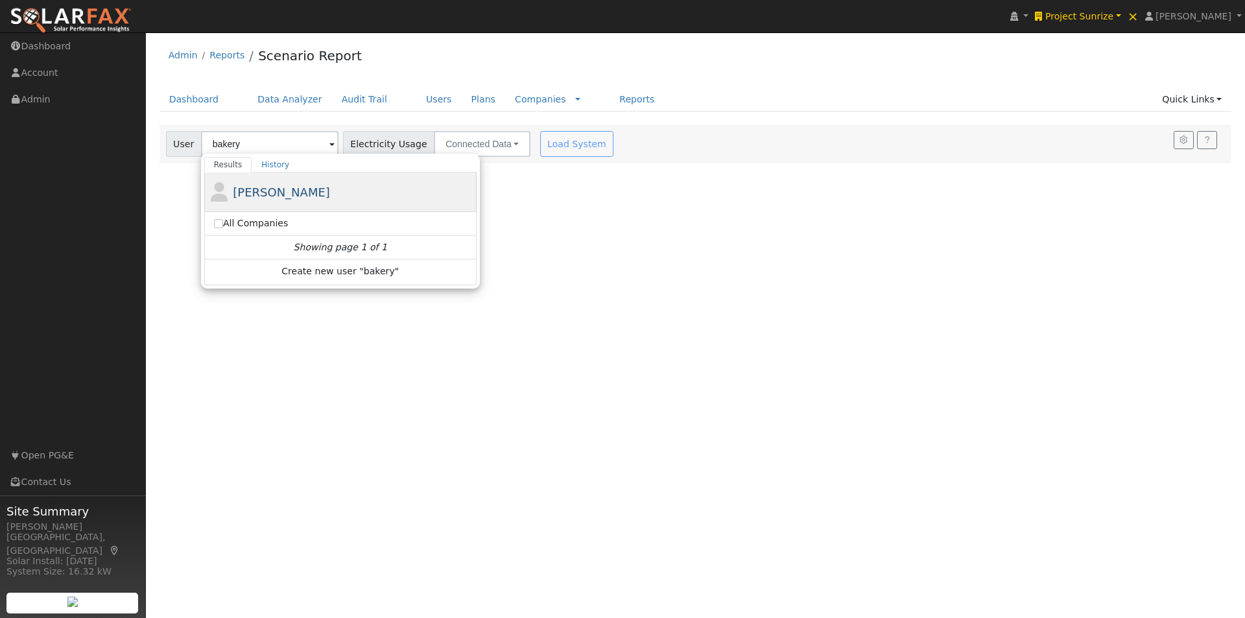
click at [250, 191] on span "[PERSON_NAME]" at bounding box center [281, 192] width 97 height 14
type input "[PERSON_NAME]"
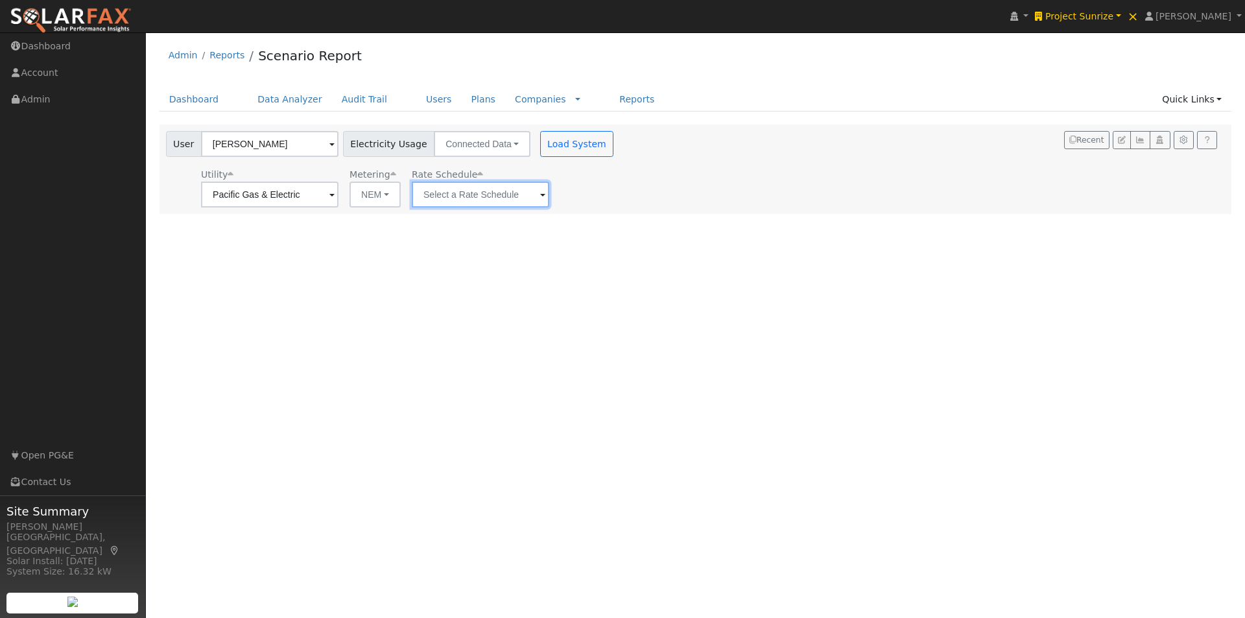
click at [498, 201] on input "text" at bounding box center [480, 195] width 137 height 26
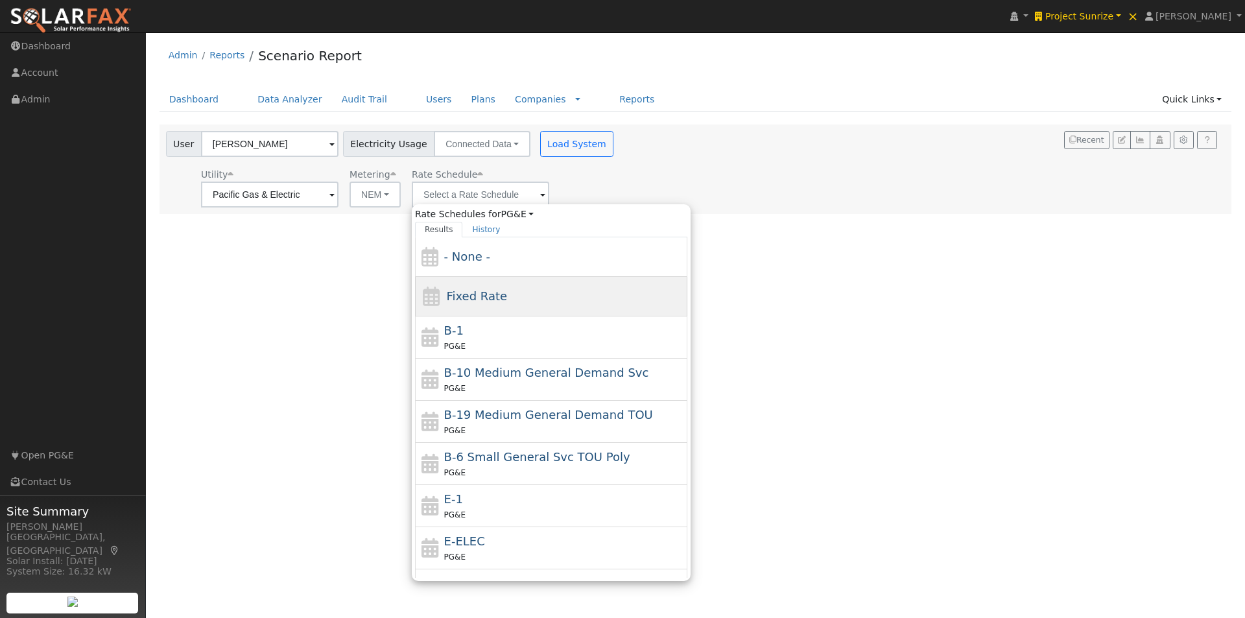
click at [462, 296] on span "Fixed Rate" at bounding box center [476, 296] width 61 height 14
type input "Fixed Rate"
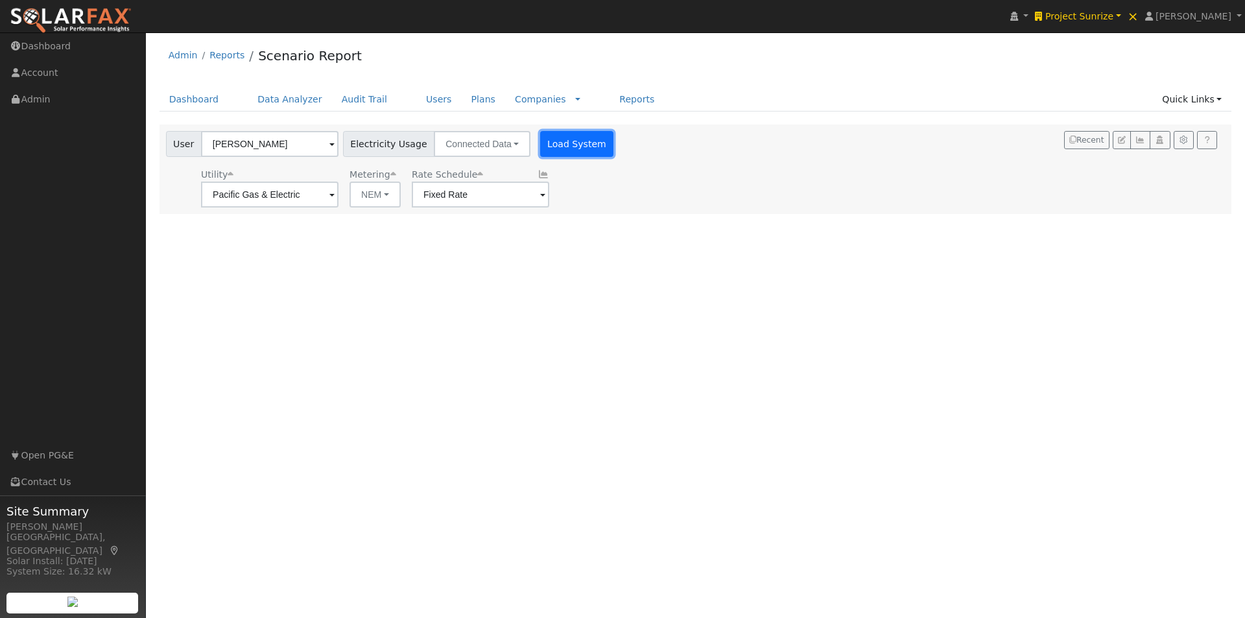
click at [572, 146] on button "Load System" at bounding box center [577, 144] width 74 height 26
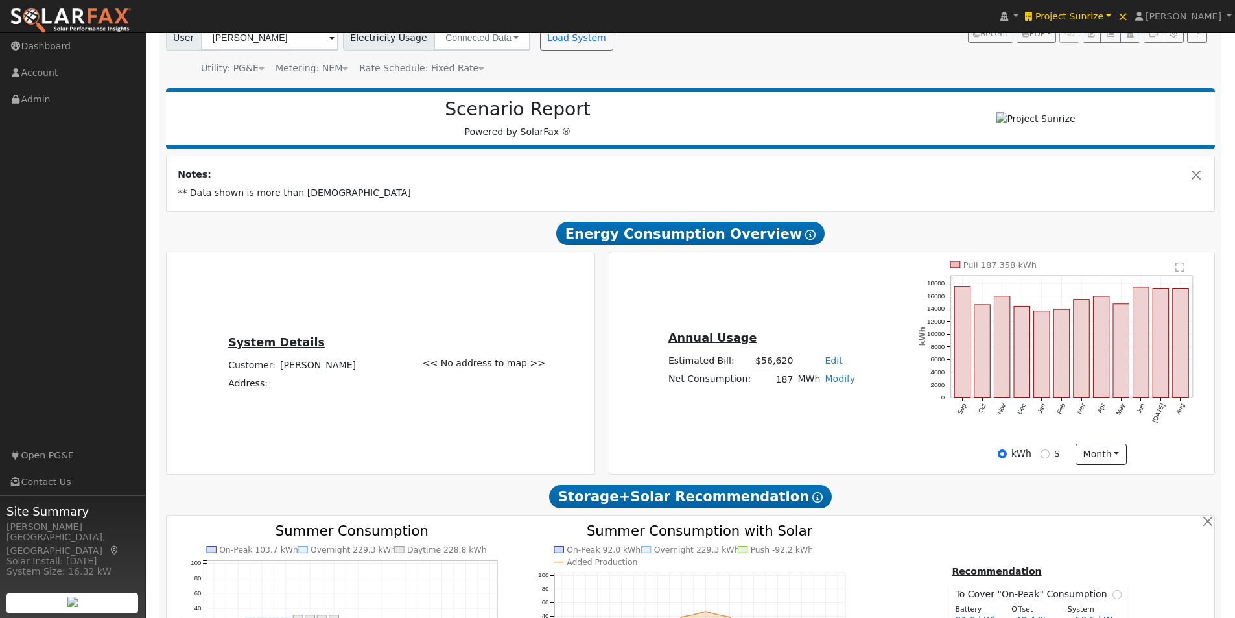
scroll to position [41, 0]
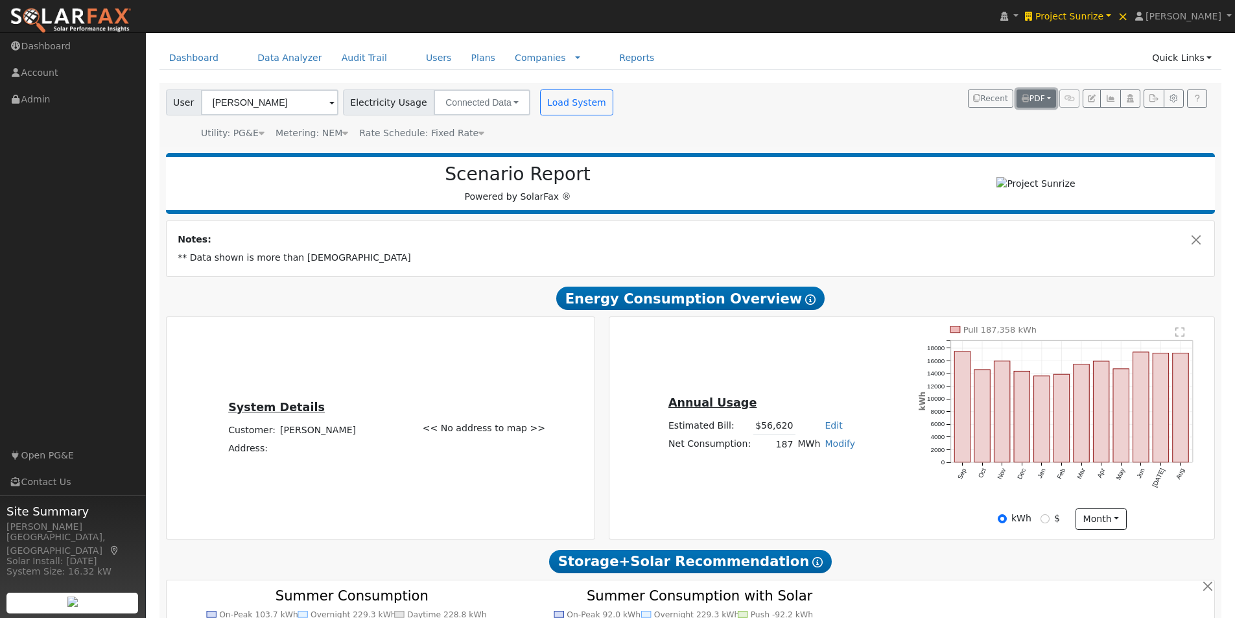
click at [1033, 94] on span "PDF" at bounding box center [1033, 98] width 23 height 9
click at [985, 145] on link "Selected Scenario" at bounding box center [1005, 144] width 100 height 18
click at [1197, 243] on button "Close" at bounding box center [1196, 240] width 14 height 14
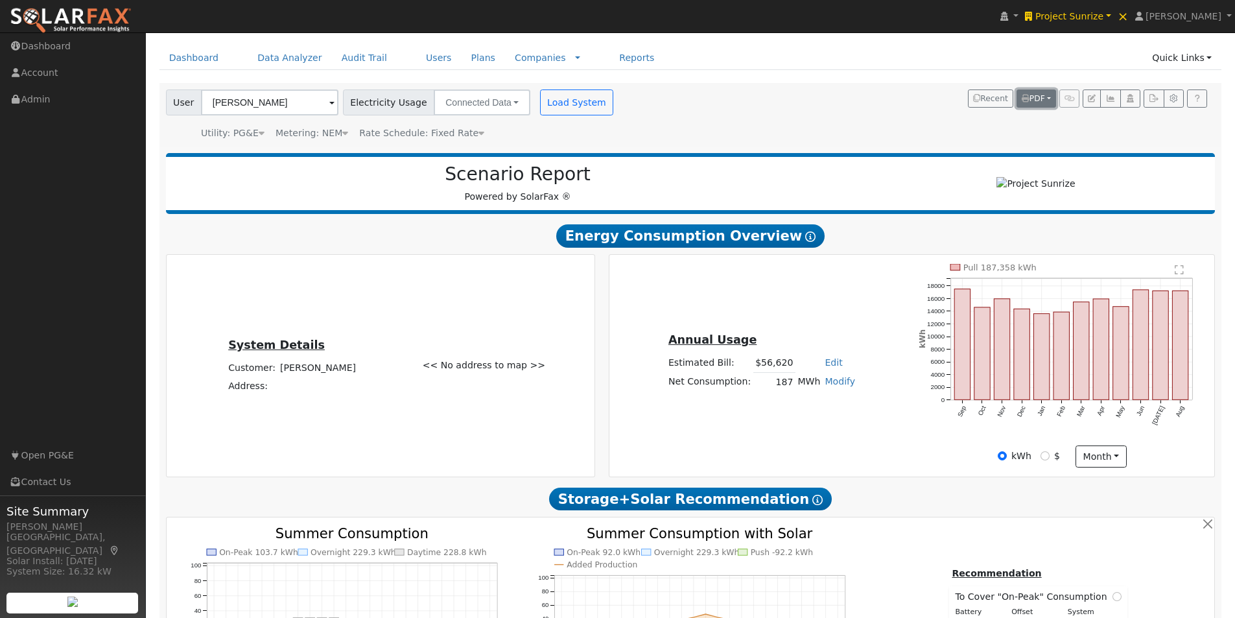
click at [1033, 99] on span "PDF" at bounding box center [1033, 98] width 23 height 9
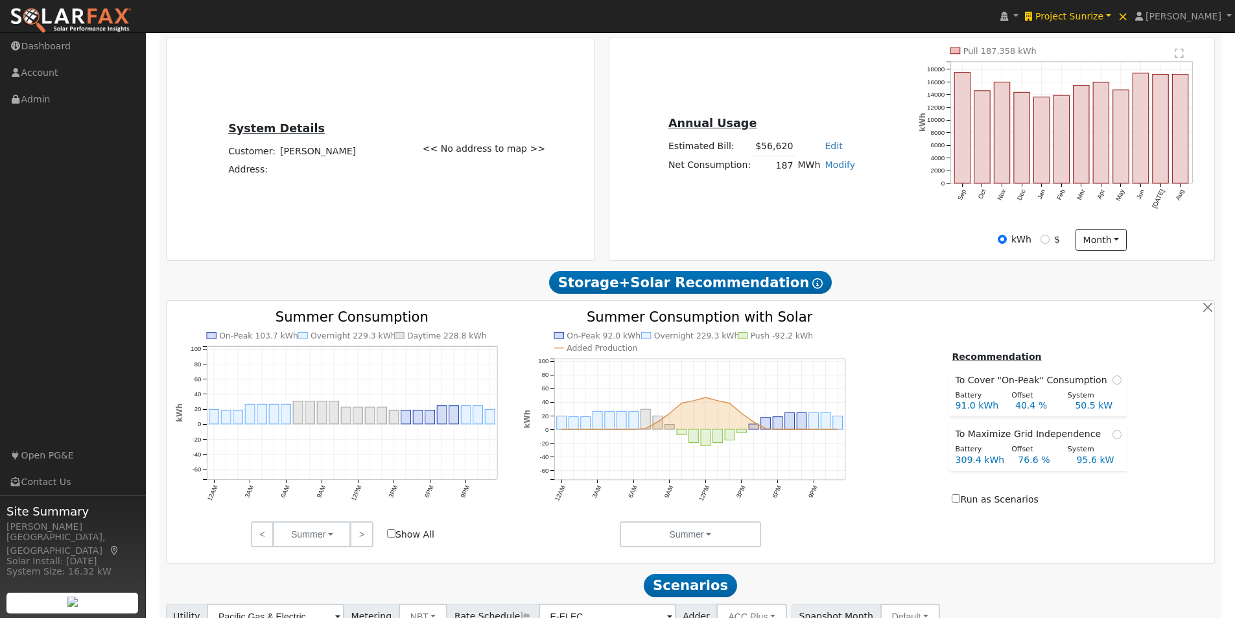
scroll to position [259, 0]
click at [390, 536] on input "Show All" at bounding box center [391, 532] width 8 height 8
checkbox input "true"
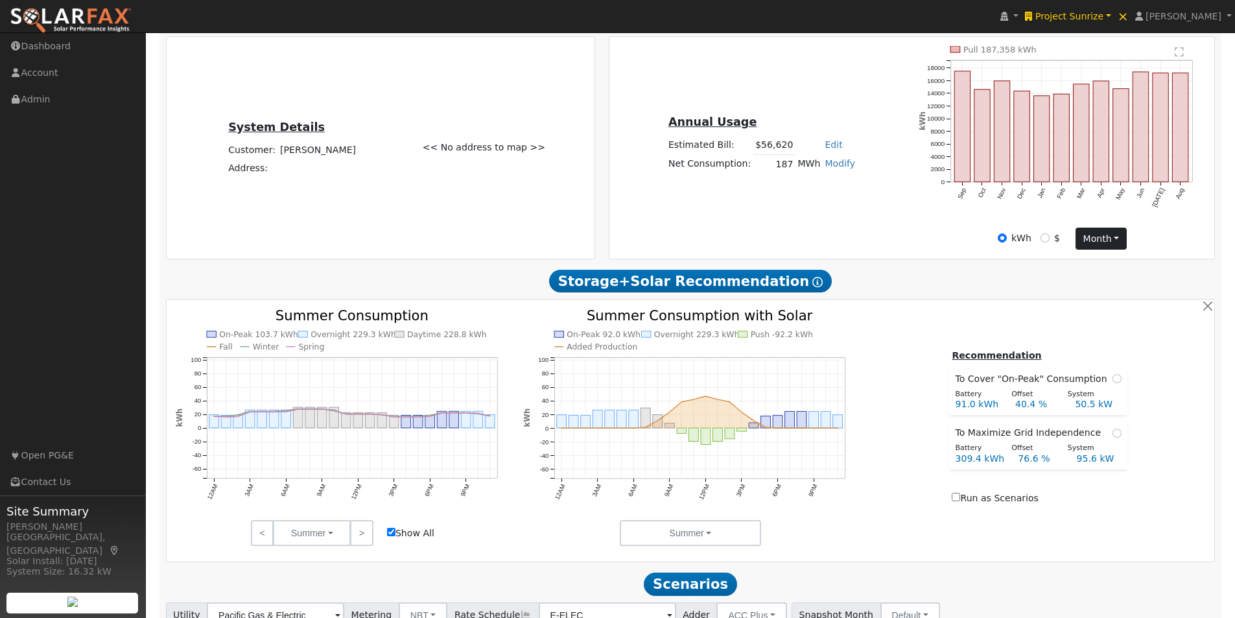
scroll to position [0, 0]
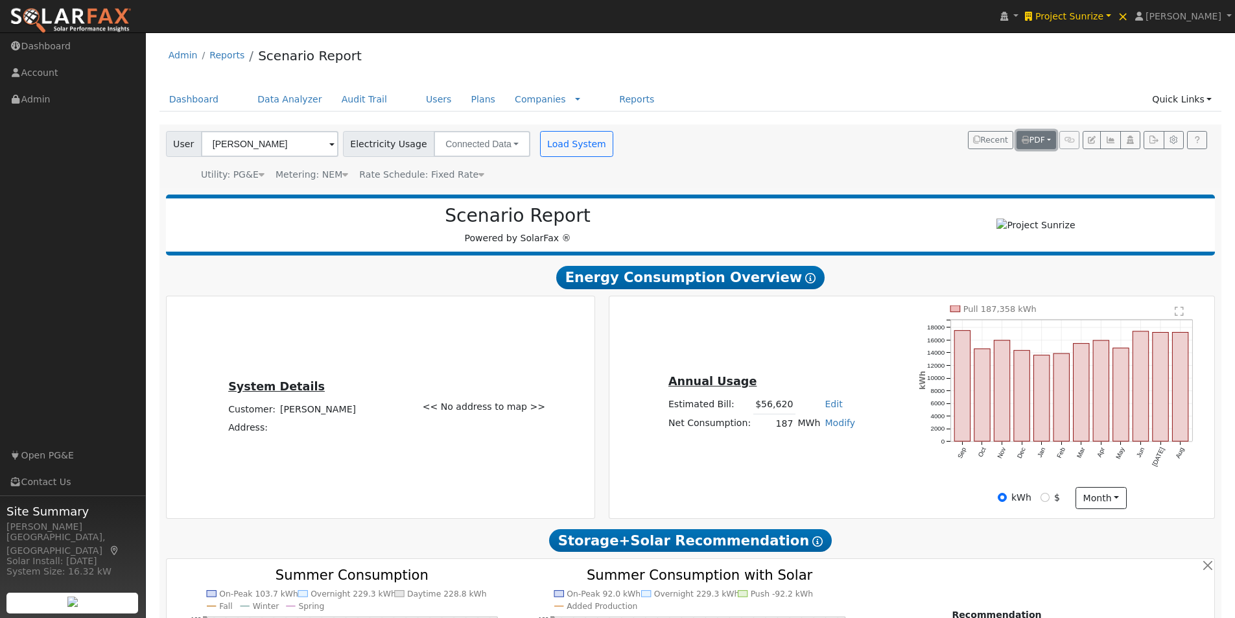
click at [1036, 139] on span "PDF" at bounding box center [1033, 139] width 23 height 9
click at [982, 184] on link "Selected Scenario" at bounding box center [1005, 186] width 100 height 18
